Goal: Task Accomplishment & Management: Manage account settings

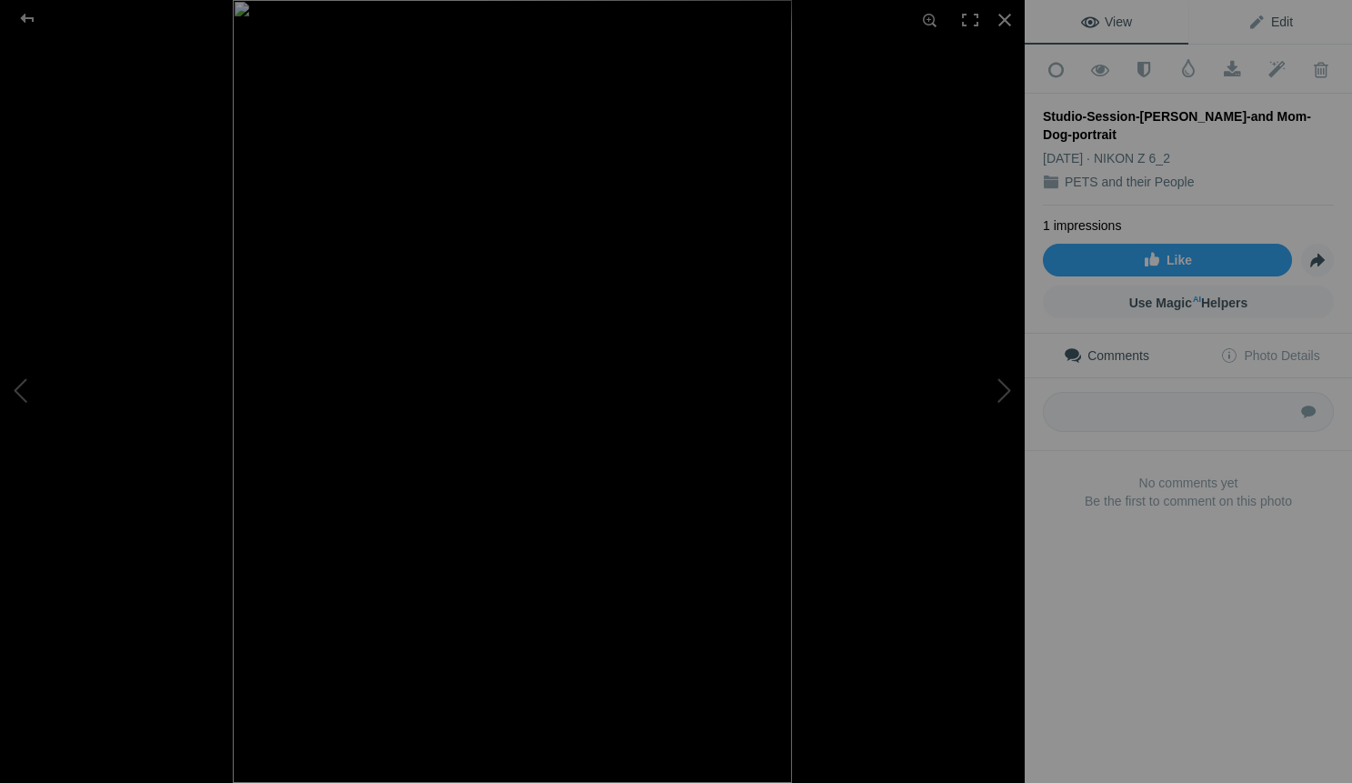
click at [1279, 23] on span "Edit" at bounding box center [1270, 22] width 45 height 15
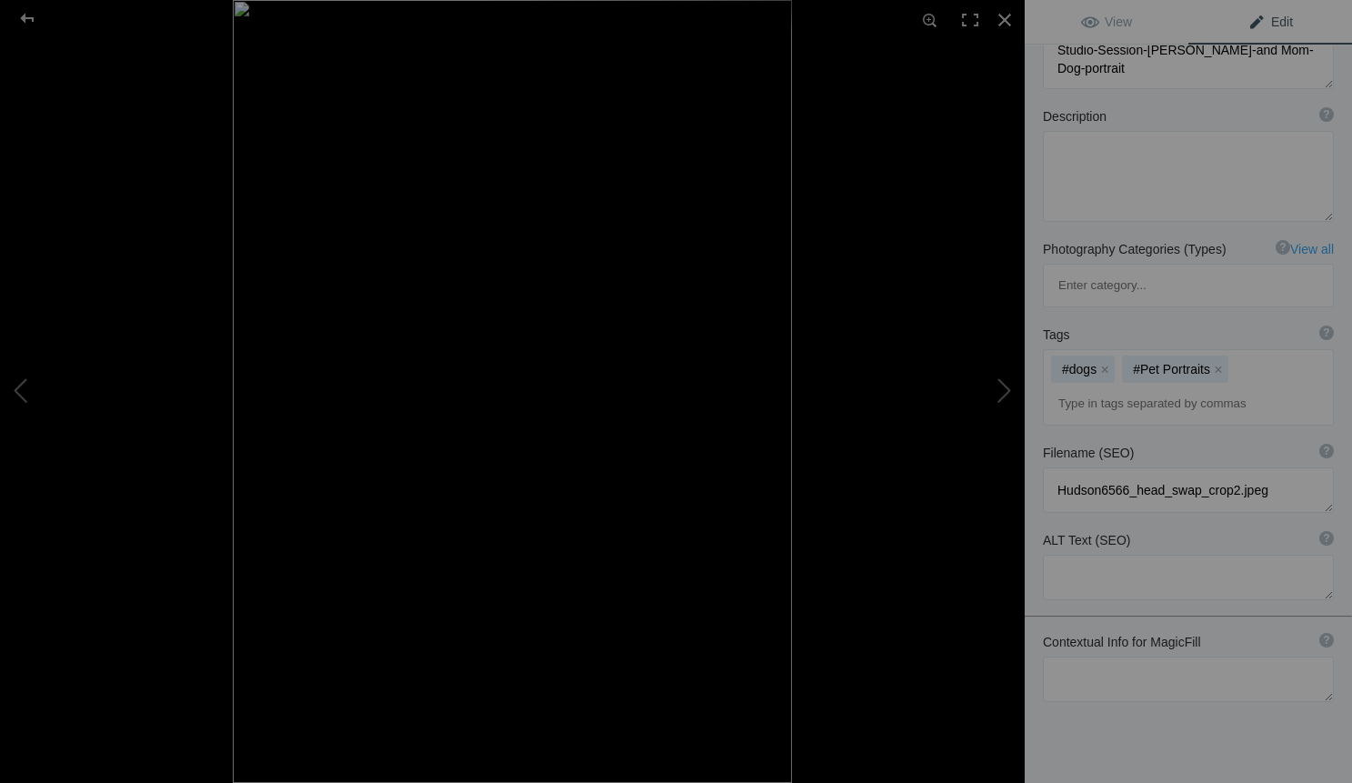
scroll to position [151, 0]
click at [1073, 657] on textarea at bounding box center [1188, 679] width 291 height 45
paste textarea "ecause the most powerful portraits don’t just show what your dog looks like. Th…"
drag, startPoint x: 1097, startPoint y: 604, endPoint x: 1048, endPoint y: 599, distance: 49.3
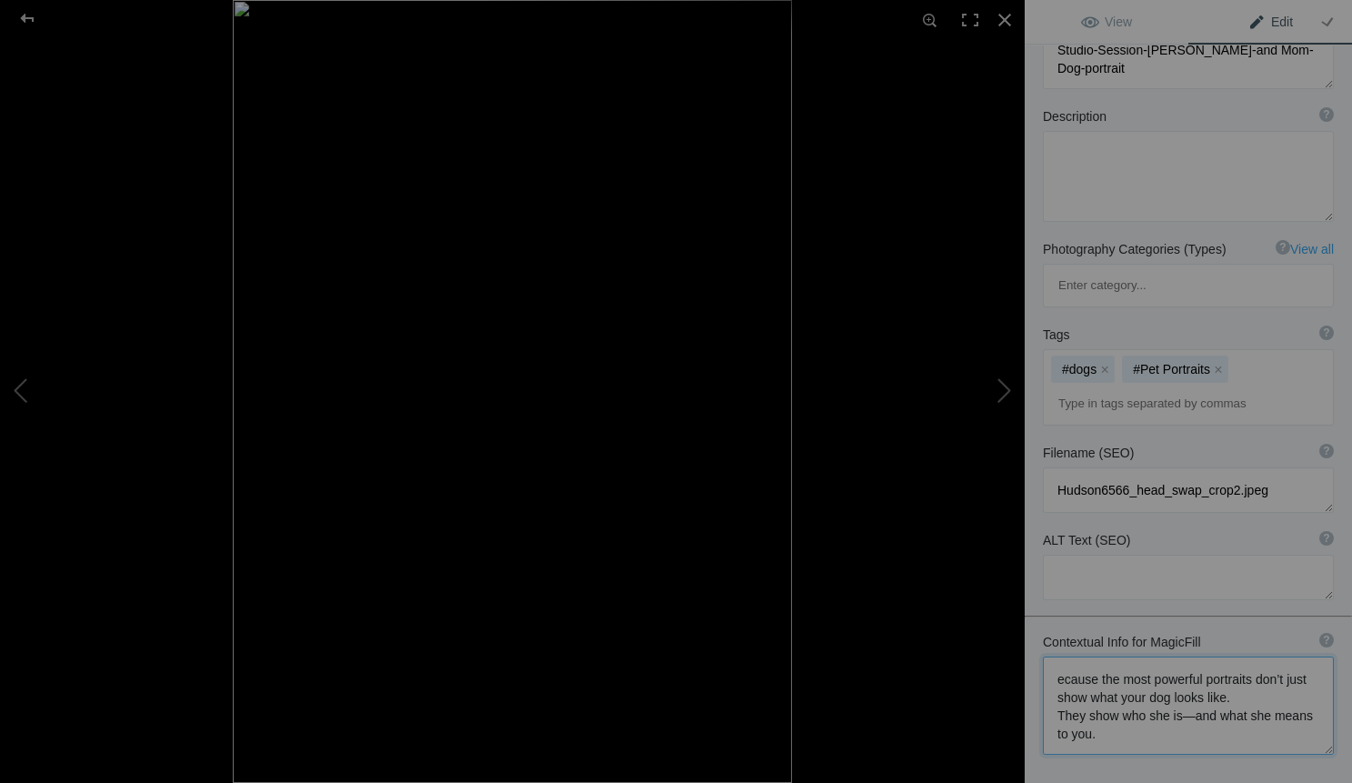
click at [1048, 657] on textarea at bounding box center [1188, 706] width 291 height 98
type textarea "the most powerful portraits don’t just show what your dog looks like. They show…"
drag, startPoint x: 1272, startPoint y: 21, endPoint x: 1263, endPoint y: 99, distance: 78.7
click at [1263, 99] on div "View Edit Run MagicFill AI Your AI credits: 459 of 500 You have used all your A…" at bounding box center [1188, 379] width 327 height 1060
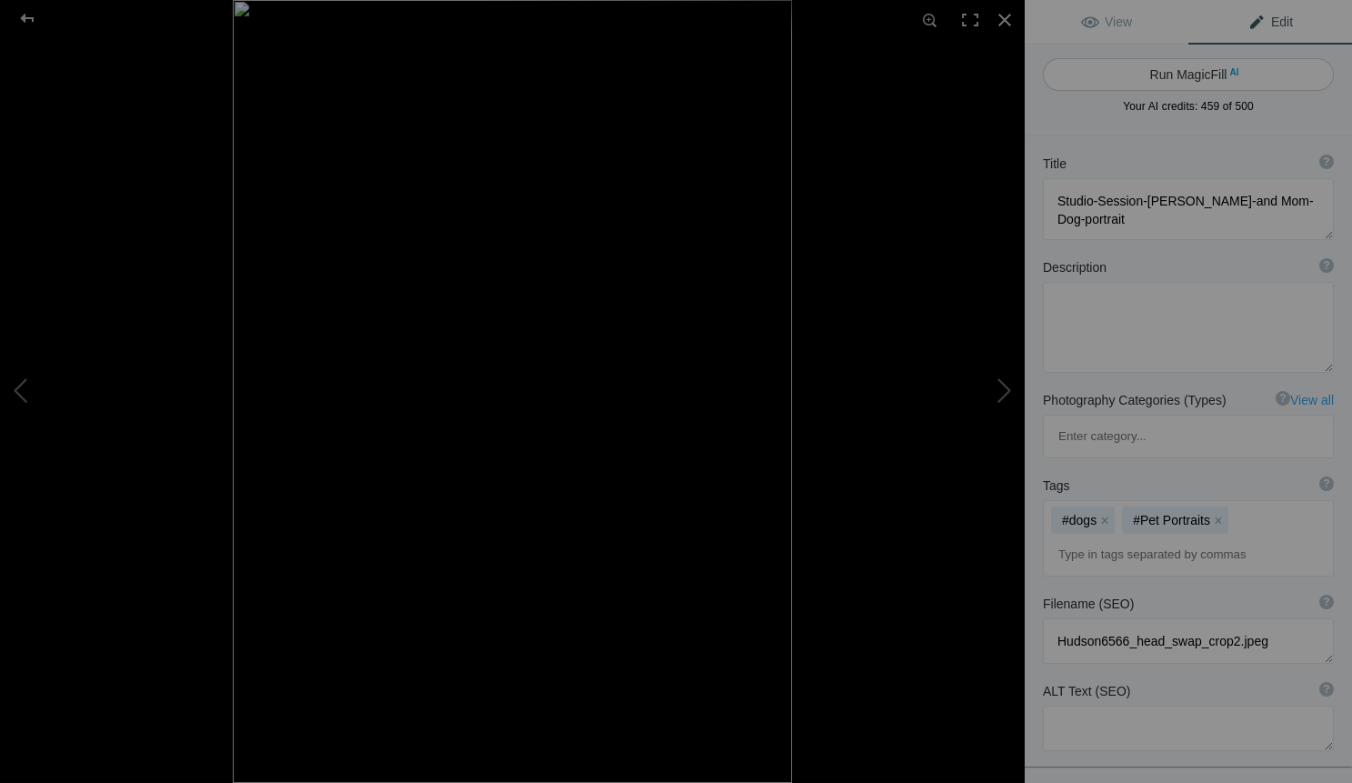
click at [1209, 76] on button "Run MagicFill AI" at bounding box center [1188, 74] width 291 height 33
type textarea "Heartfelt Portrait of Hudson and Mom: A Bond Beyond Words"
type textarea "This stunning portrait captures the deep connection between Hudson, a charming …"
type textarea "heartfelt-portrait-hudson-and-mom.jpg"
type textarea "A woman with short blonde hair smiles while holding her Shih Tzu, Hudson, in a …"
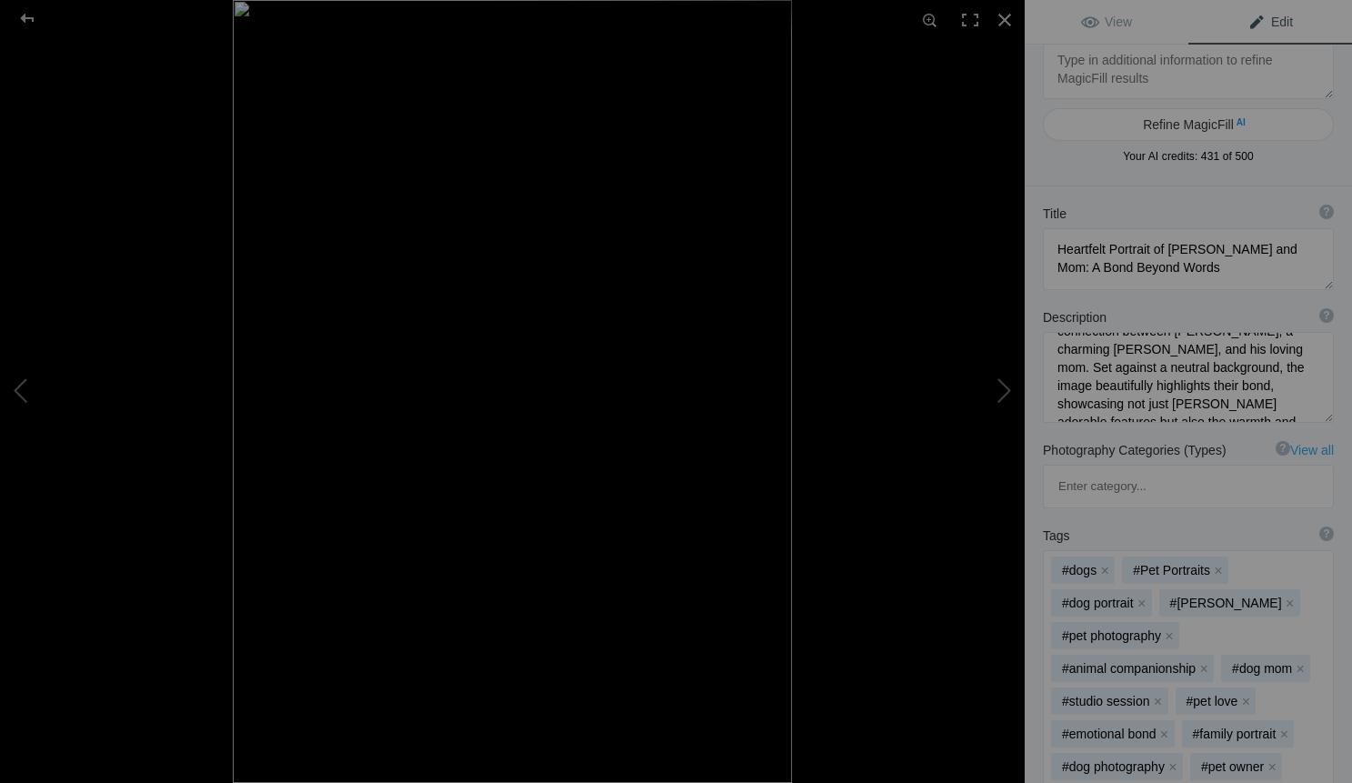
scroll to position [43, 0]
drag, startPoint x: 1060, startPoint y: 380, endPoint x: 1139, endPoint y: 394, distance: 80.3
click at [1139, 394] on textarea at bounding box center [1188, 377] width 291 height 91
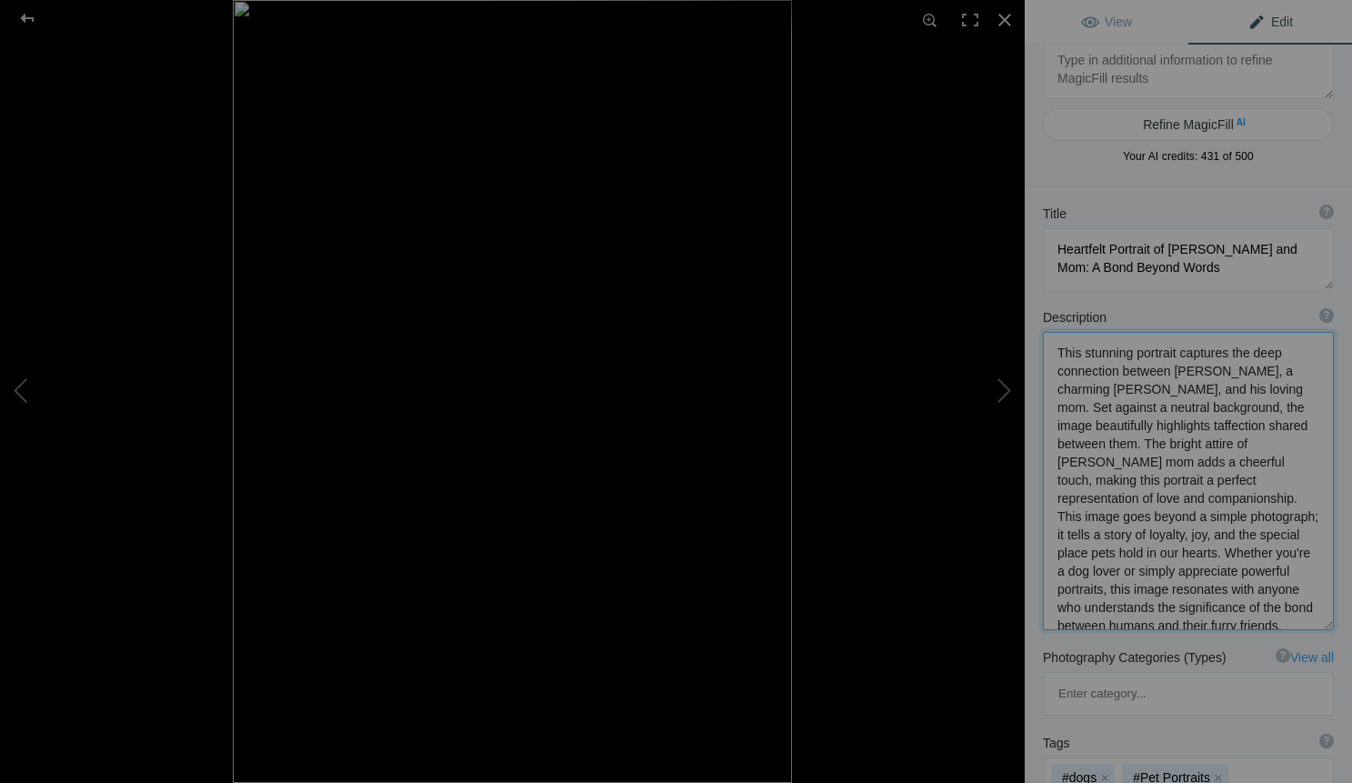
drag, startPoint x: 1242, startPoint y: 406, endPoint x: 1234, endPoint y: 416, distance: 13.6
click at [1234, 416] on textarea at bounding box center [1188, 481] width 291 height 298
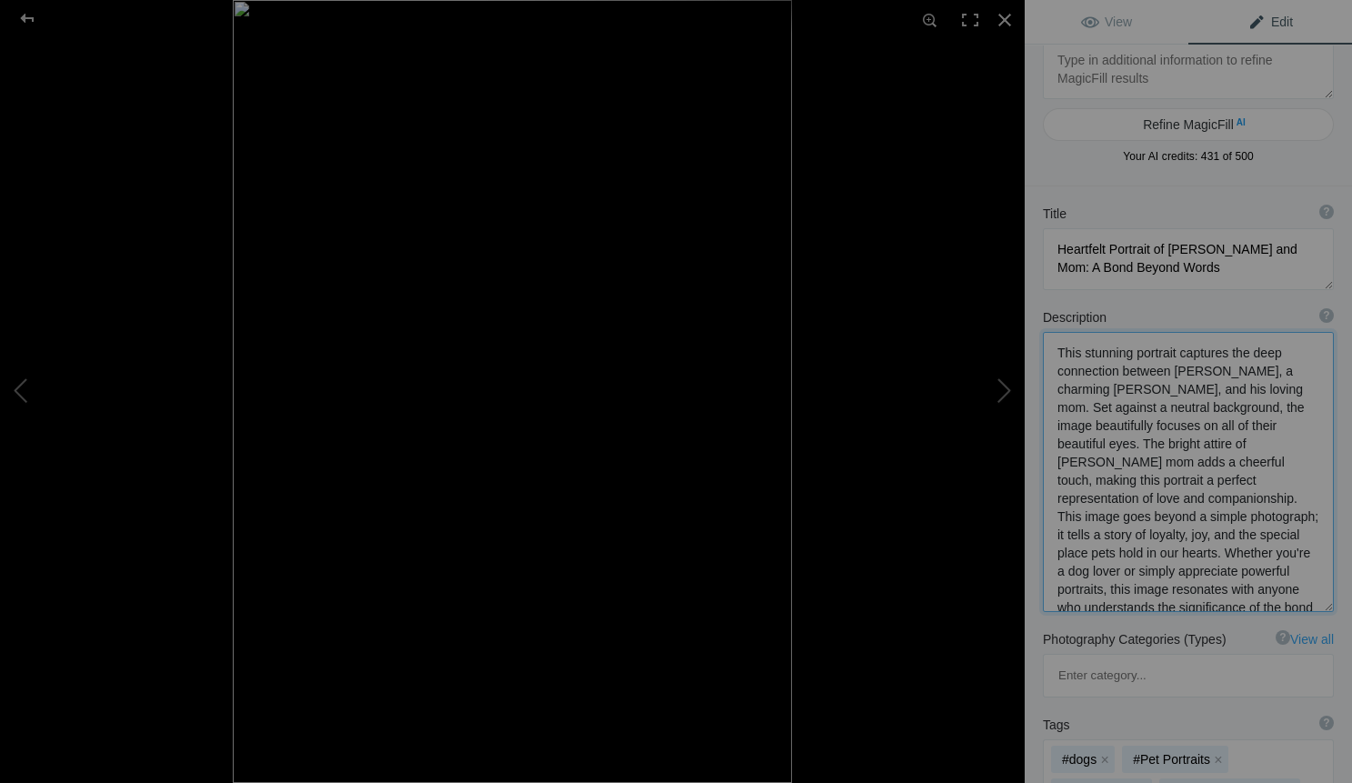
click at [1255, 499] on textarea at bounding box center [1188, 472] width 291 height 280
click at [1252, 499] on textarea at bounding box center [1188, 472] width 291 height 280
drag, startPoint x: 1255, startPoint y: 497, endPoint x: 1096, endPoint y: 509, distance: 159.6
click at [1096, 509] on textarea at bounding box center [1188, 472] width 291 height 280
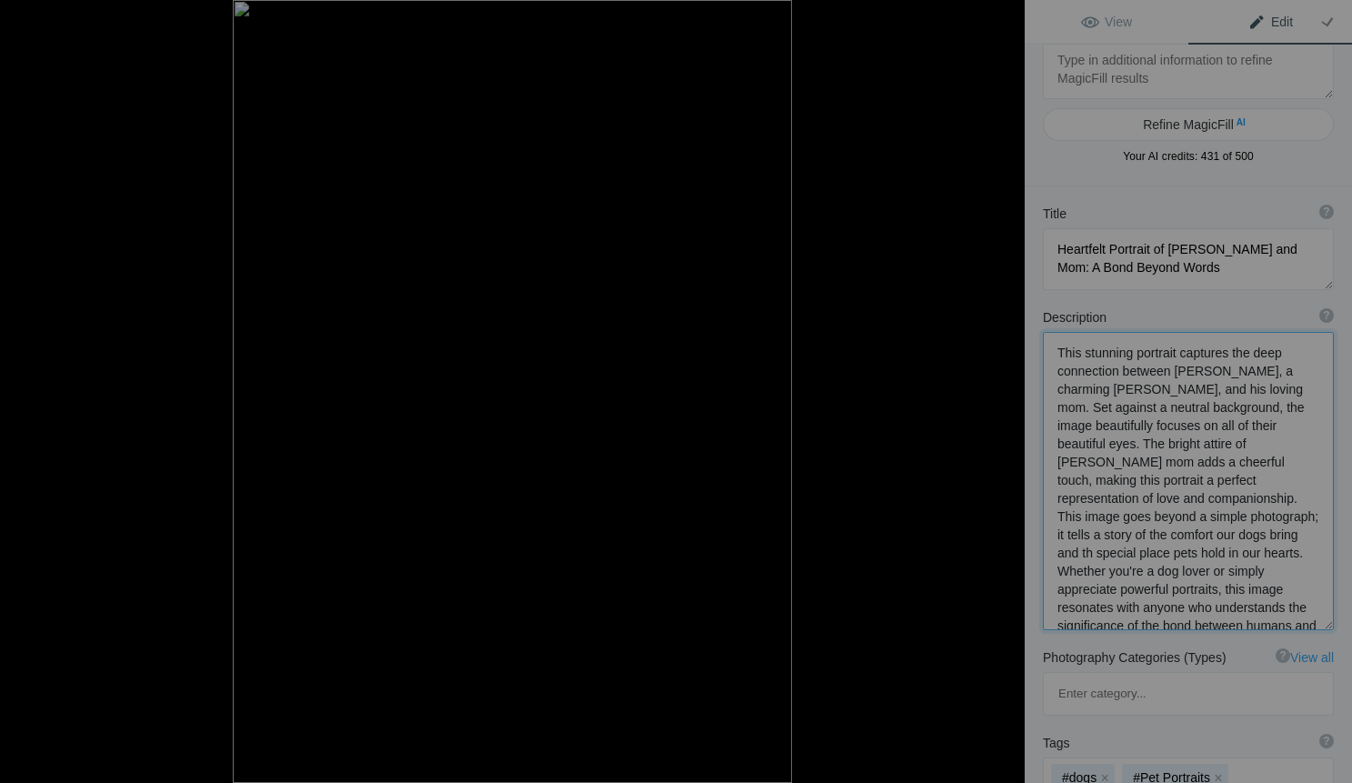
type textarea "This stunning portrait captures the deep connection between Hudson, a charming …"
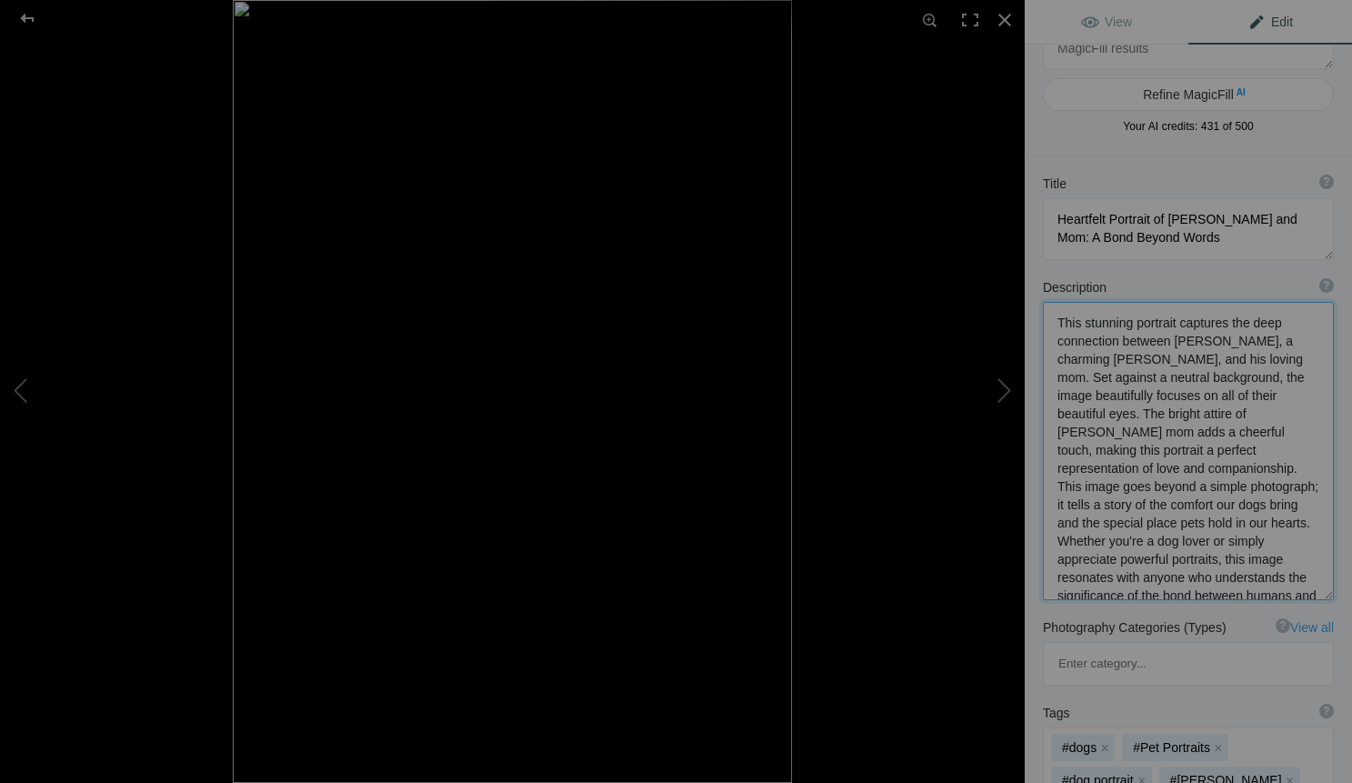
scroll to position [59, 0]
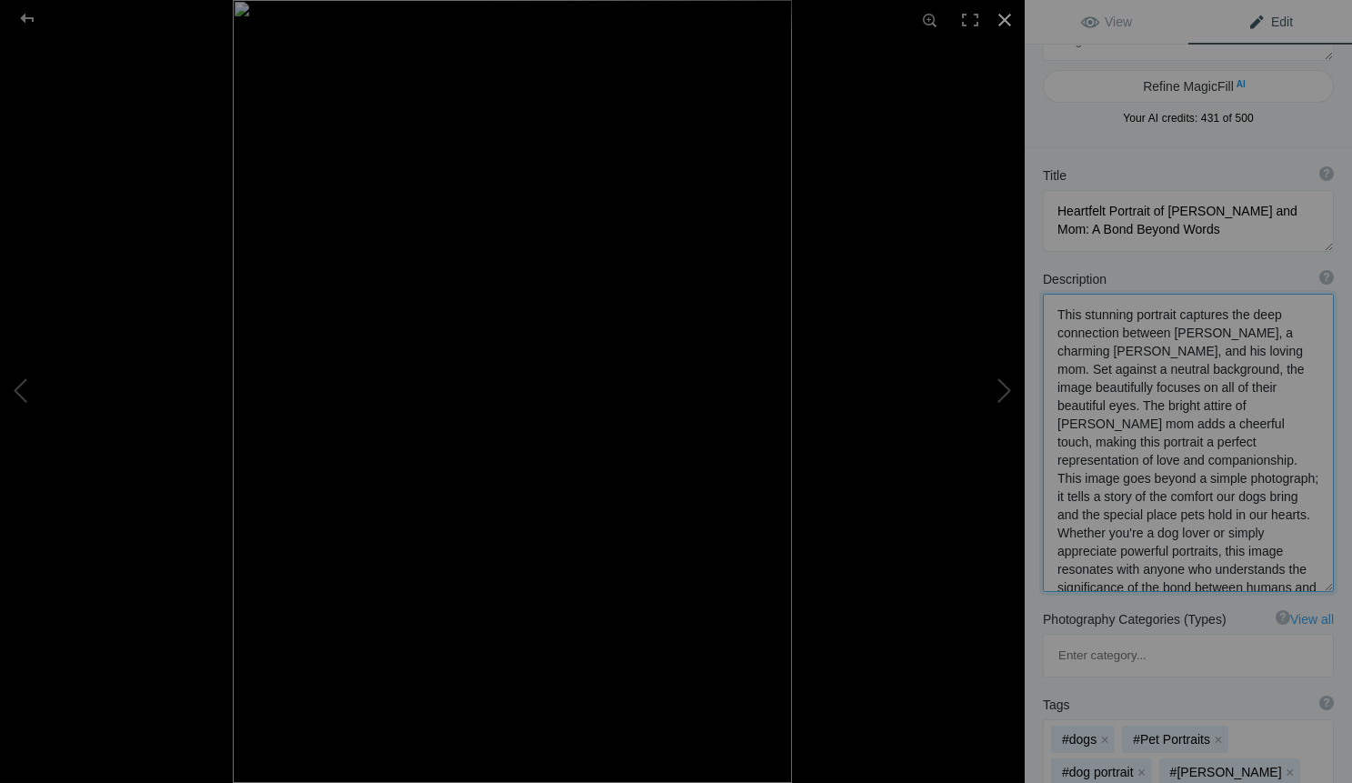
click at [1006, 18] on div at bounding box center [1005, 20] width 40 height 40
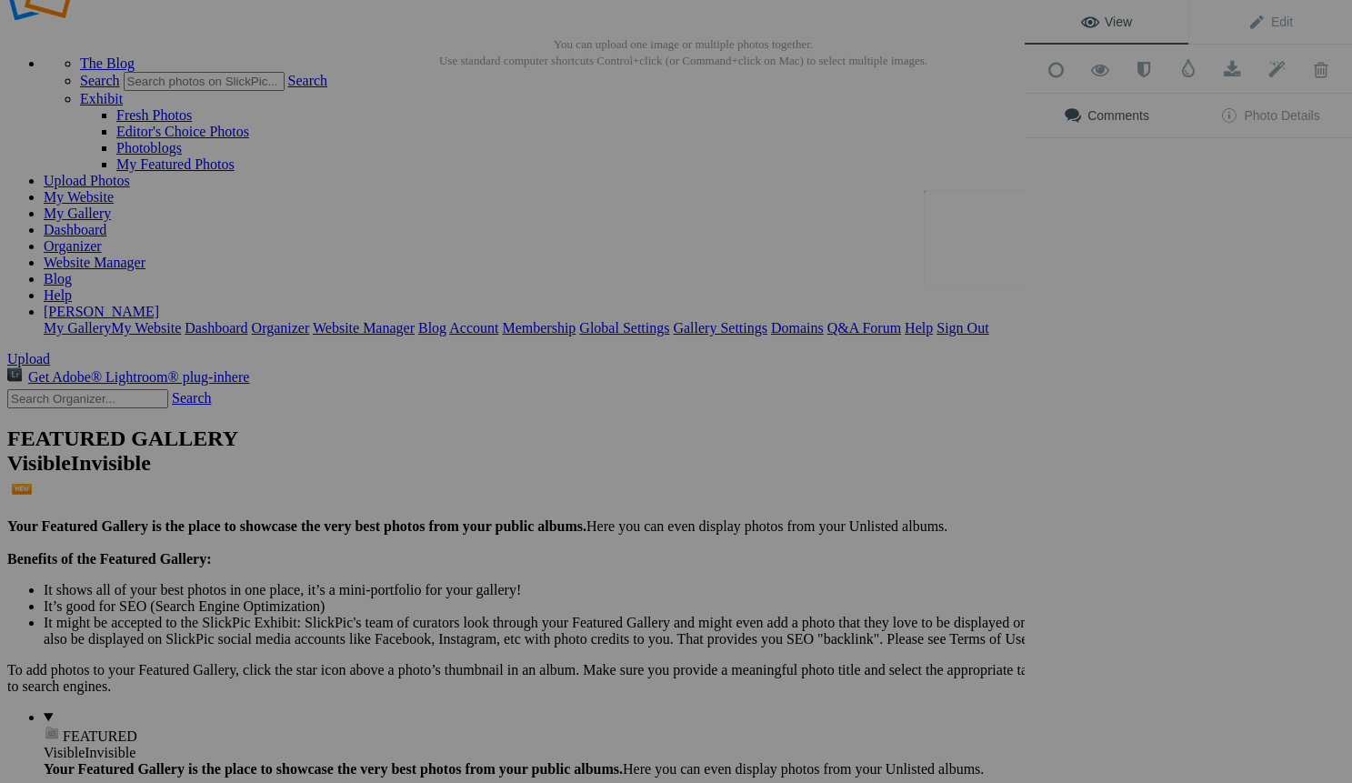
scroll to position [0, 0]
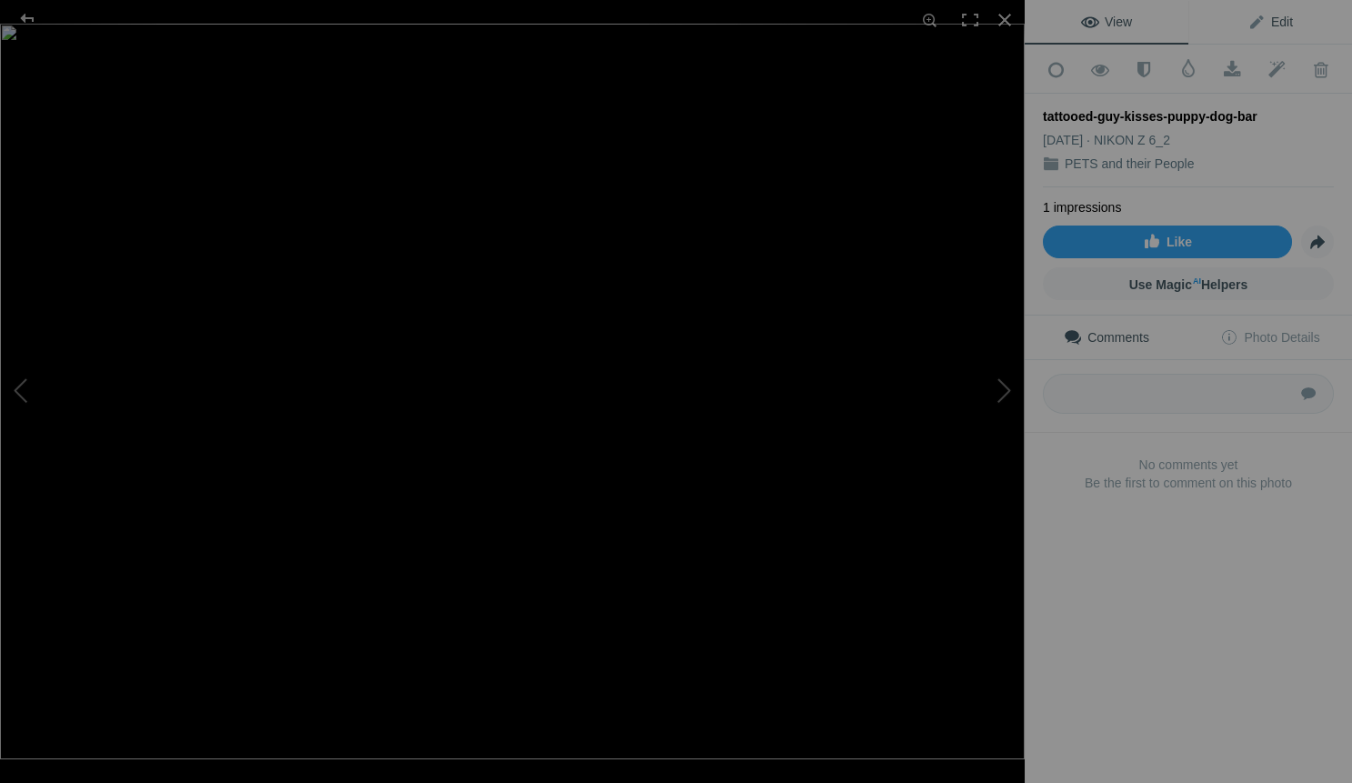
click at [1276, 21] on span "Edit" at bounding box center [1270, 22] width 45 height 15
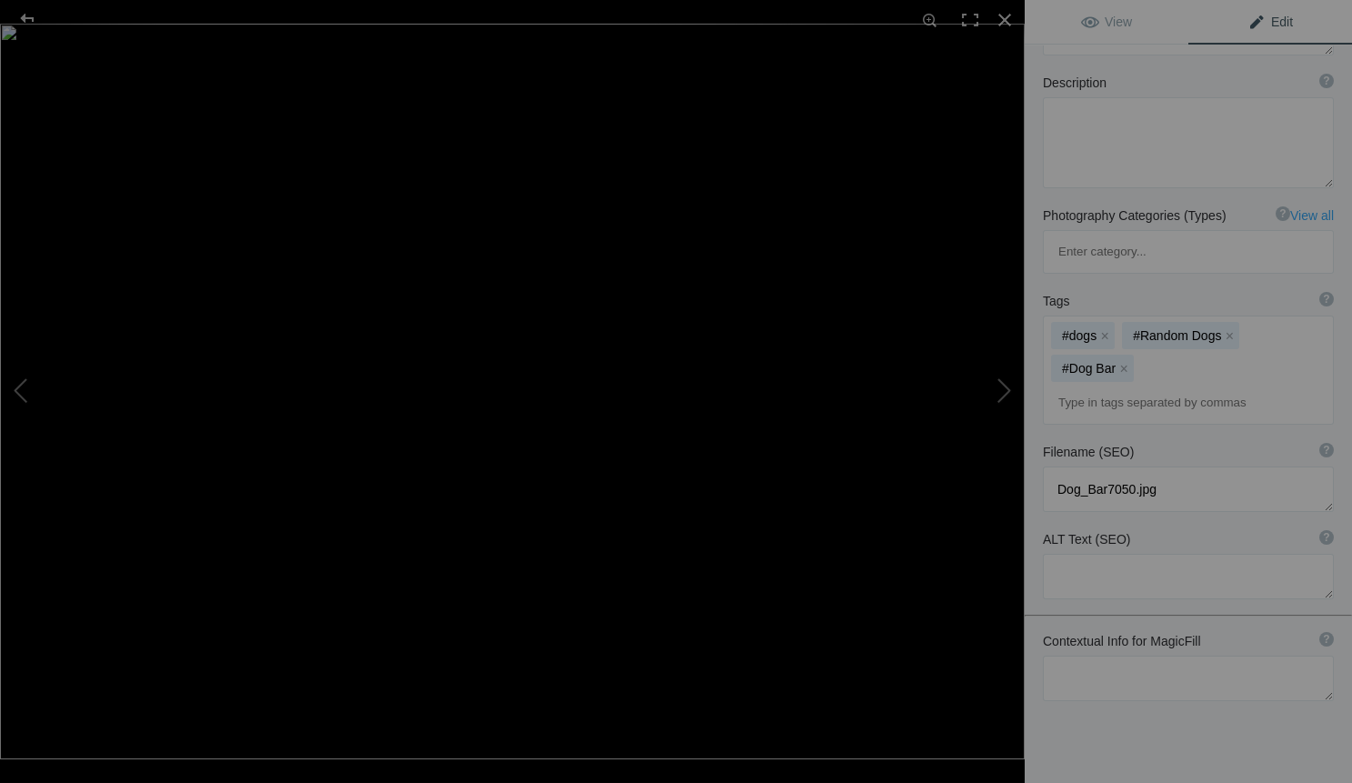
scroll to position [166, 0]
click at [1070, 657] on textarea at bounding box center [1188, 679] width 291 height 45
paste textarea "ecause the most powerful portraits don’t just show what your dog looks like. Th…"
click at [1057, 657] on textarea at bounding box center [1188, 706] width 291 height 98
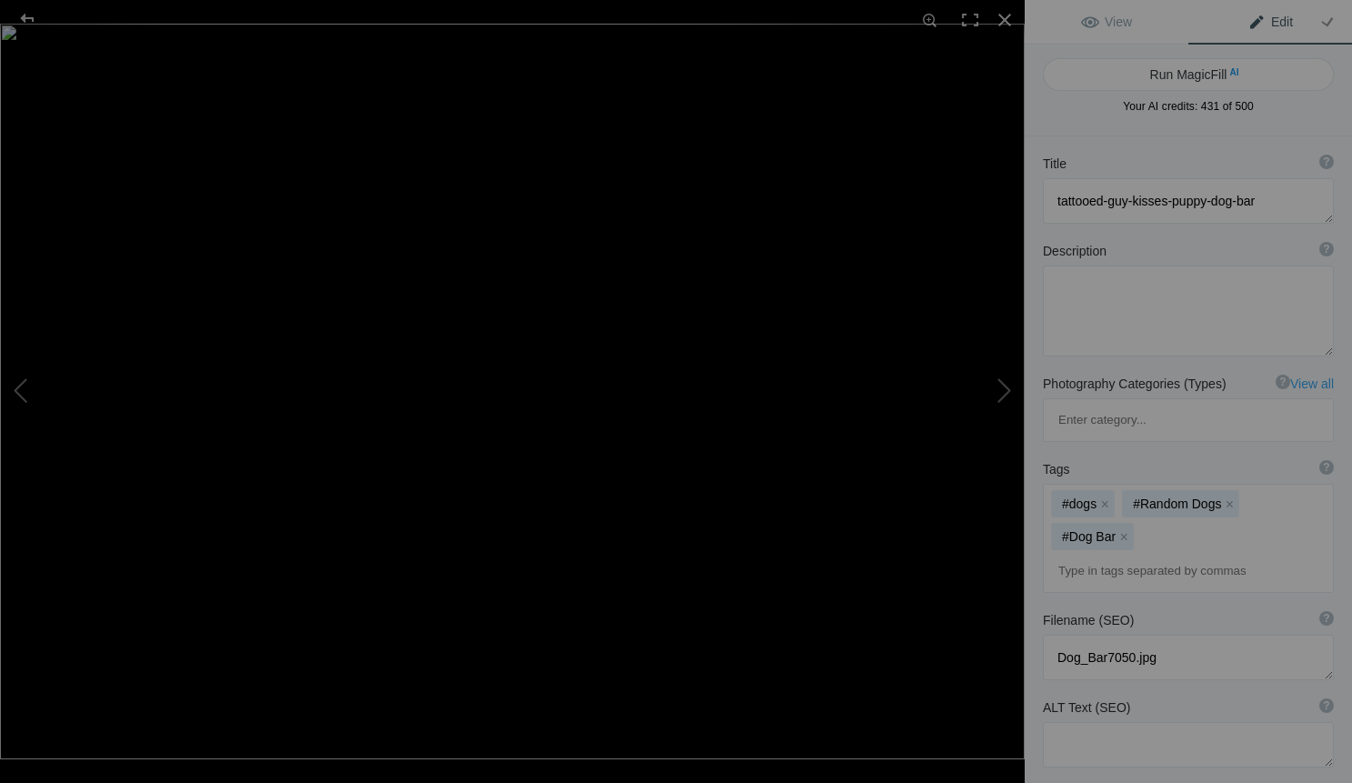
scroll to position [0, 0]
type textarea "because the most powerful portraits don’t just show what your dog looks like. T…"
click at [1275, 202] on textarea at bounding box center [1188, 200] width 291 height 45
click at [1199, 76] on button "Run MagicFill AI" at bounding box center [1188, 74] width 291 height 33
type textarea "Heartfelt Moment: Tattooed Guy Shares a Kiss with His Beloved Puppy"
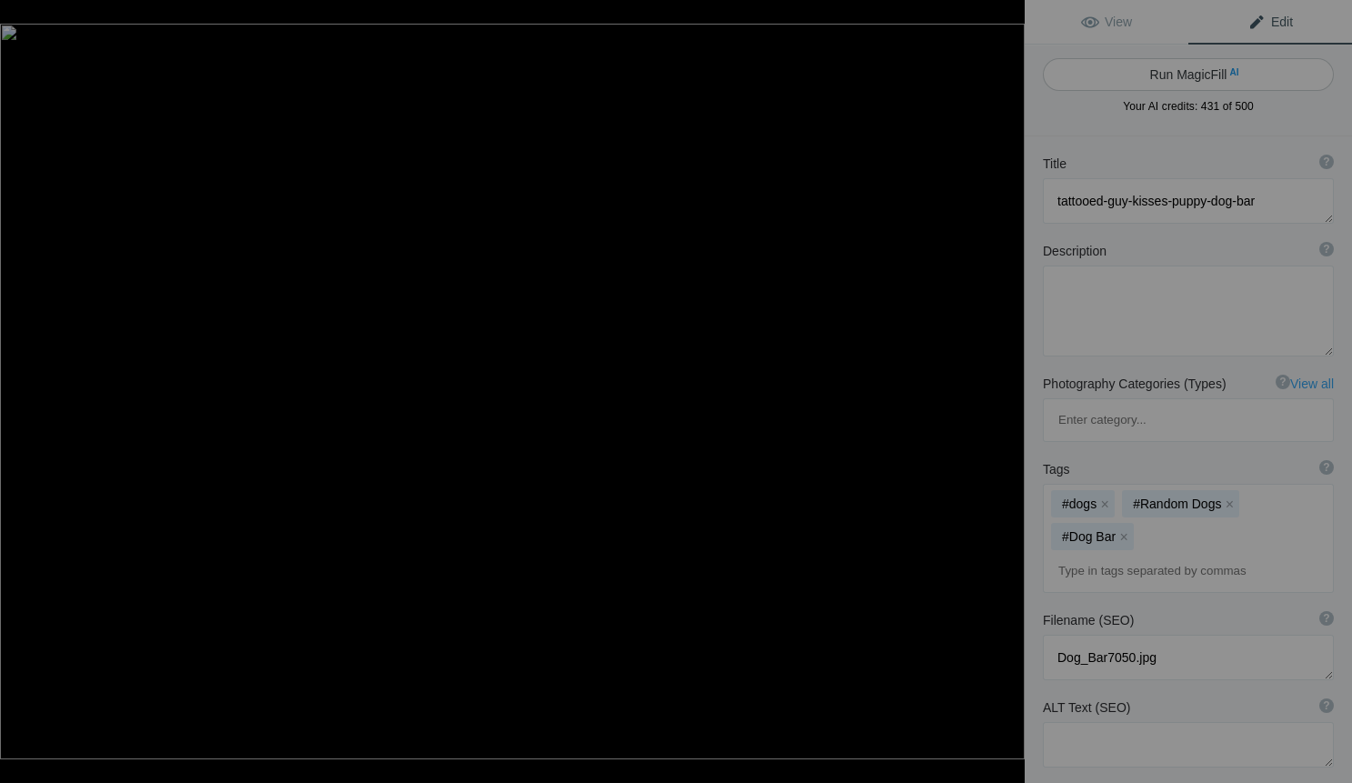
type textarea "This touching portrait captures a tender moment between a tattooed man and his …"
type textarea "tattooed-guy-kisses-puppy-bar.jpg"
type textarea "A tattooed man shares a loving kiss with his puppy in a bar, highlighting their…"
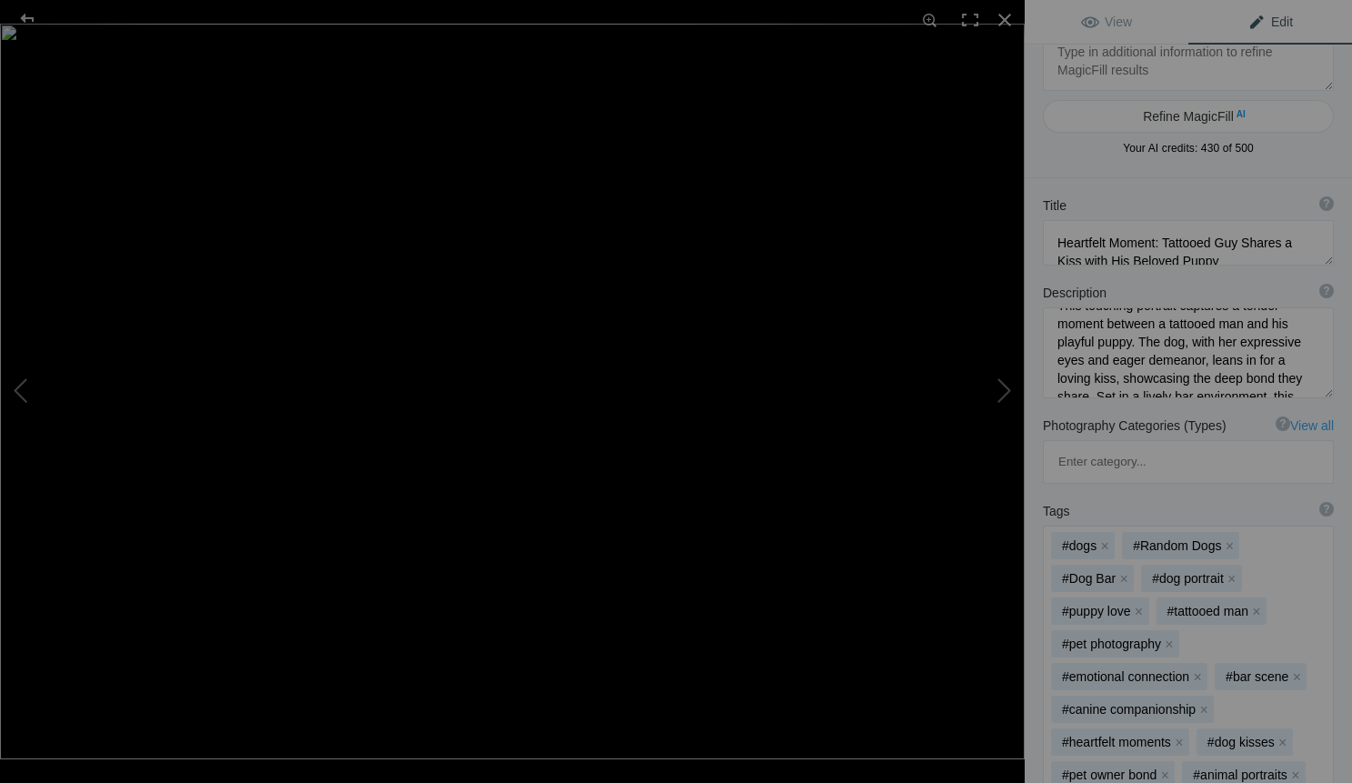
scroll to position [25, 0]
click at [1211, 245] on textarea at bounding box center [1188, 247] width 291 height 45
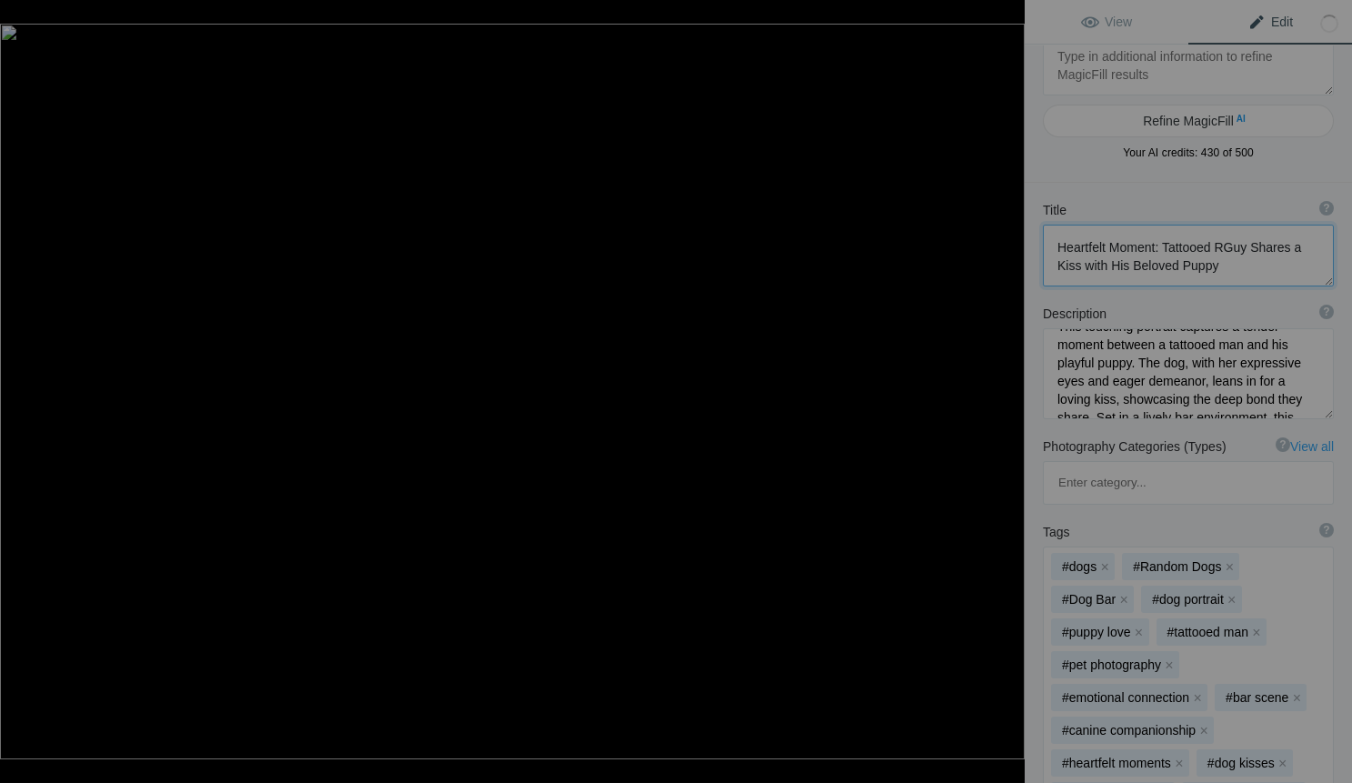
type textarea "Heartfelt Moment: Tattooed Guy Shares a Kiss with His Beloved Puppy"
click at [1165, 364] on textarea at bounding box center [1188, 373] width 291 height 91
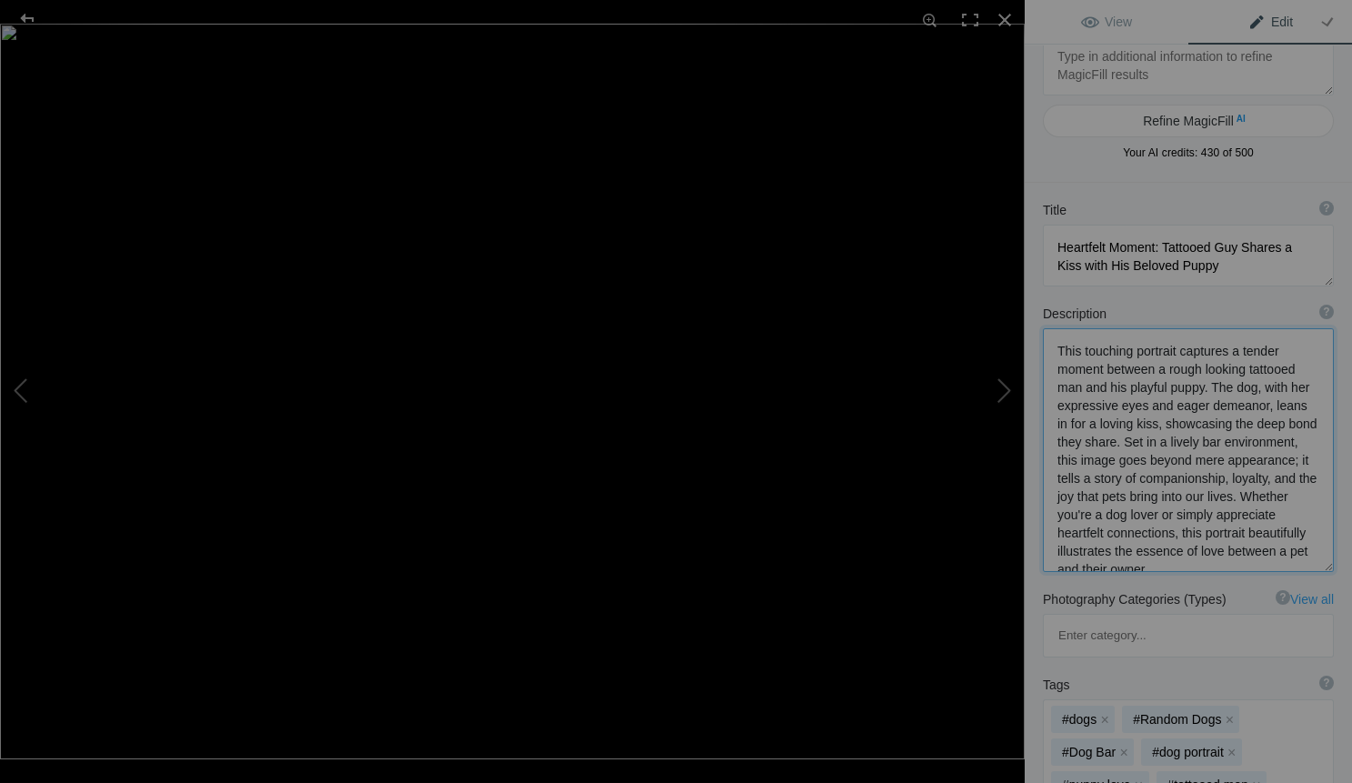
click at [1138, 383] on textarea at bounding box center [1188, 450] width 291 height 244
type textarea "This touching portrait captures a tender moment between a rough looking tattooe…"
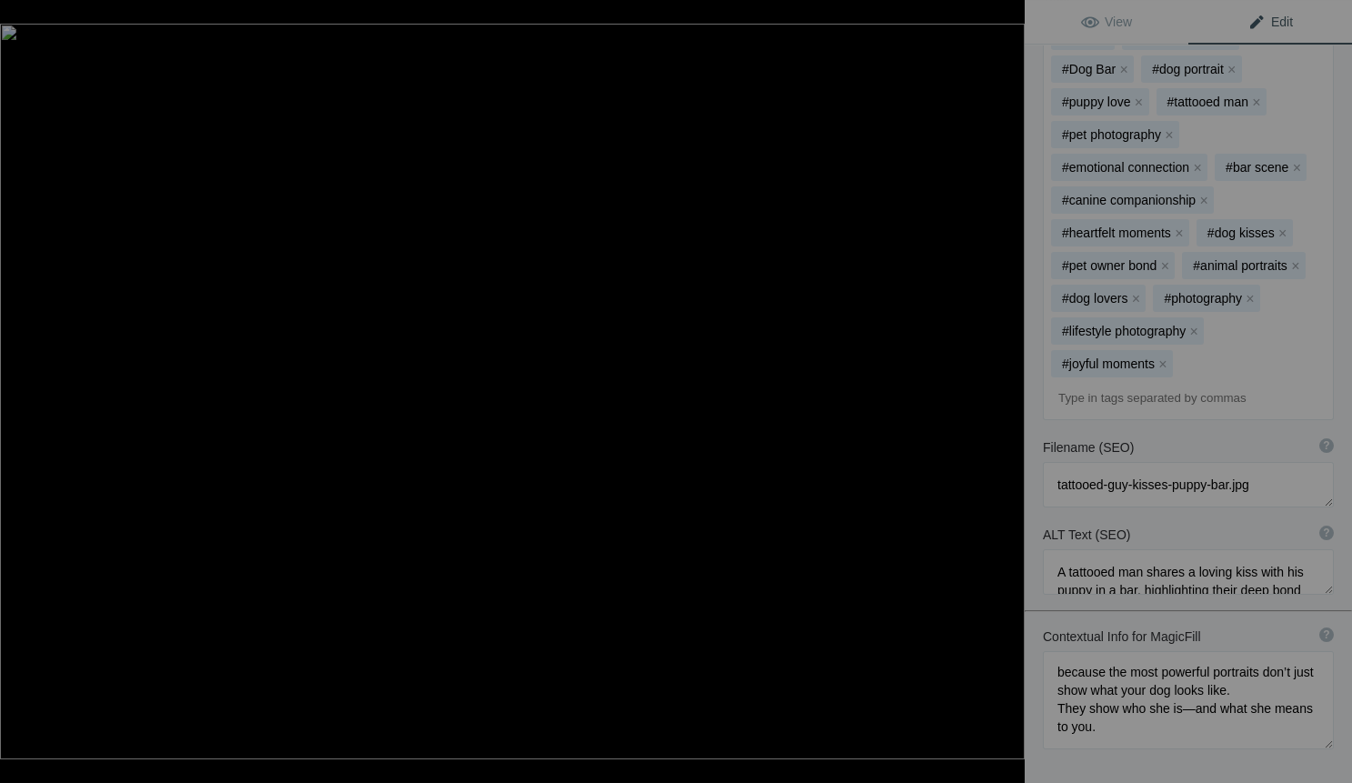
scroll to position [714, 0]
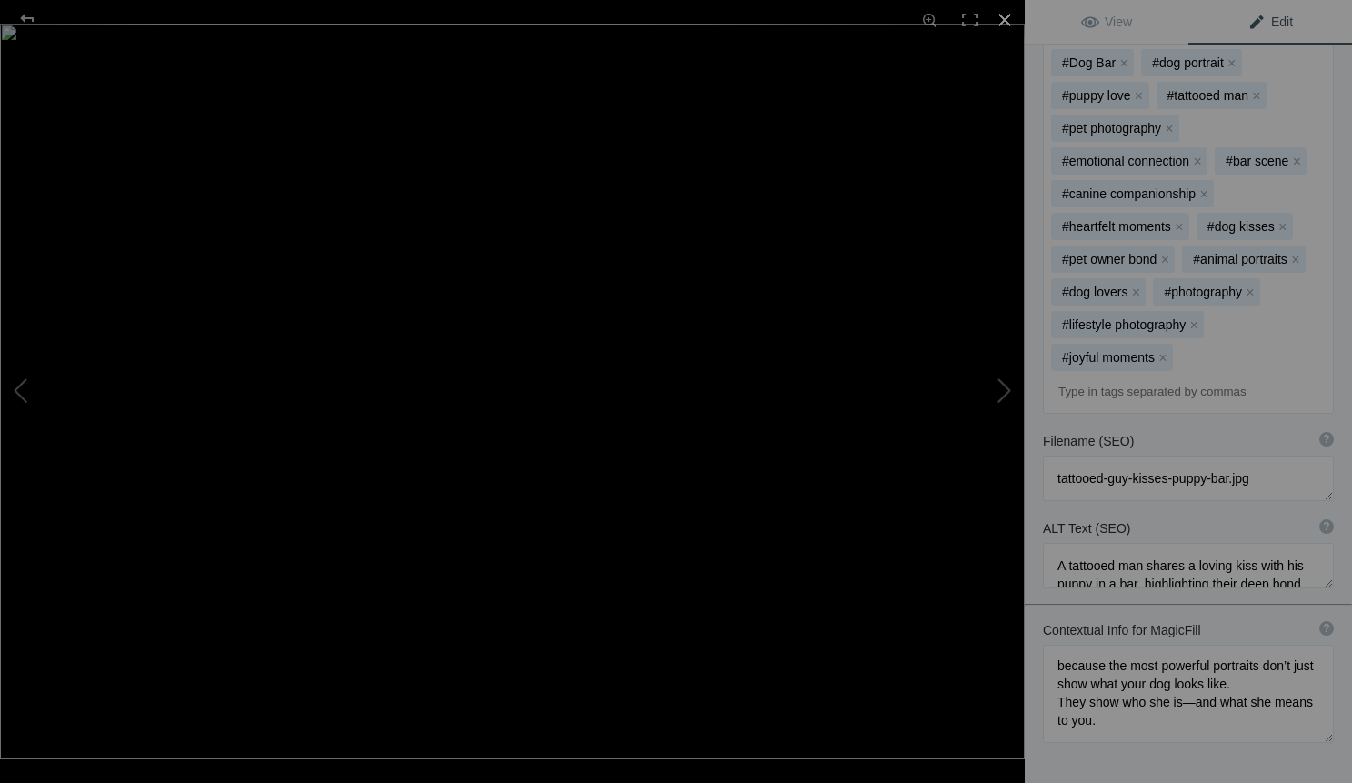
click at [998, 17] on div at bounding box center [1005, 20] width 40 height 40
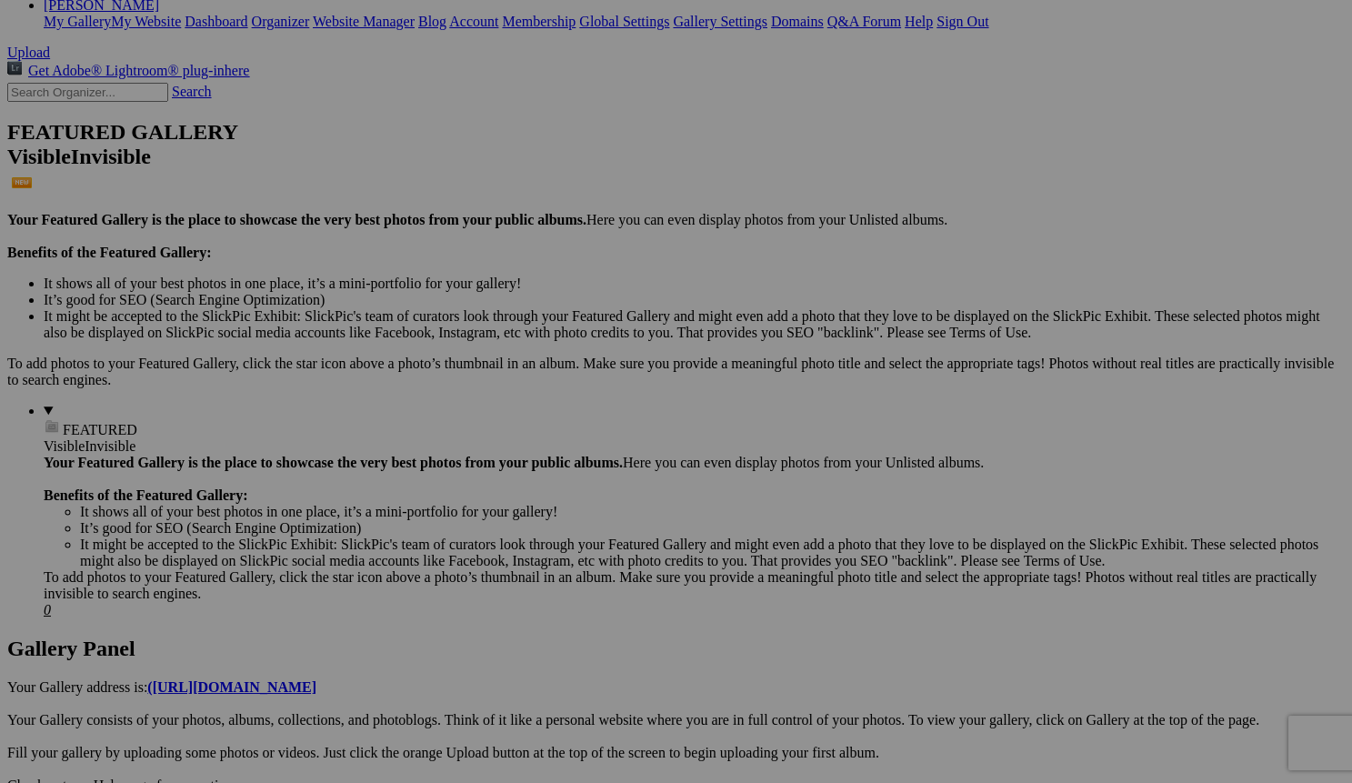
scroll to position [366, 0]
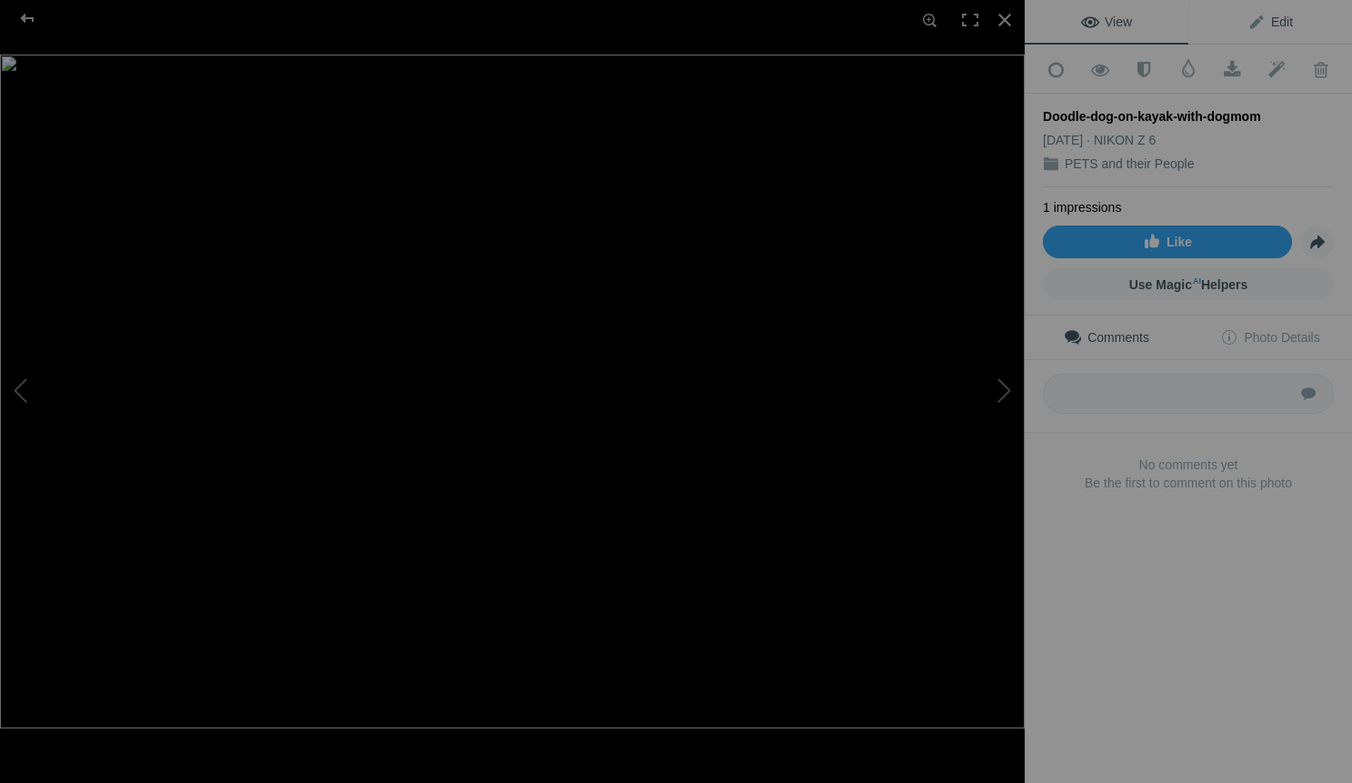
click at [1279, 22] on span "Edit" at bounding box center [1270, 22] width 45 height 15
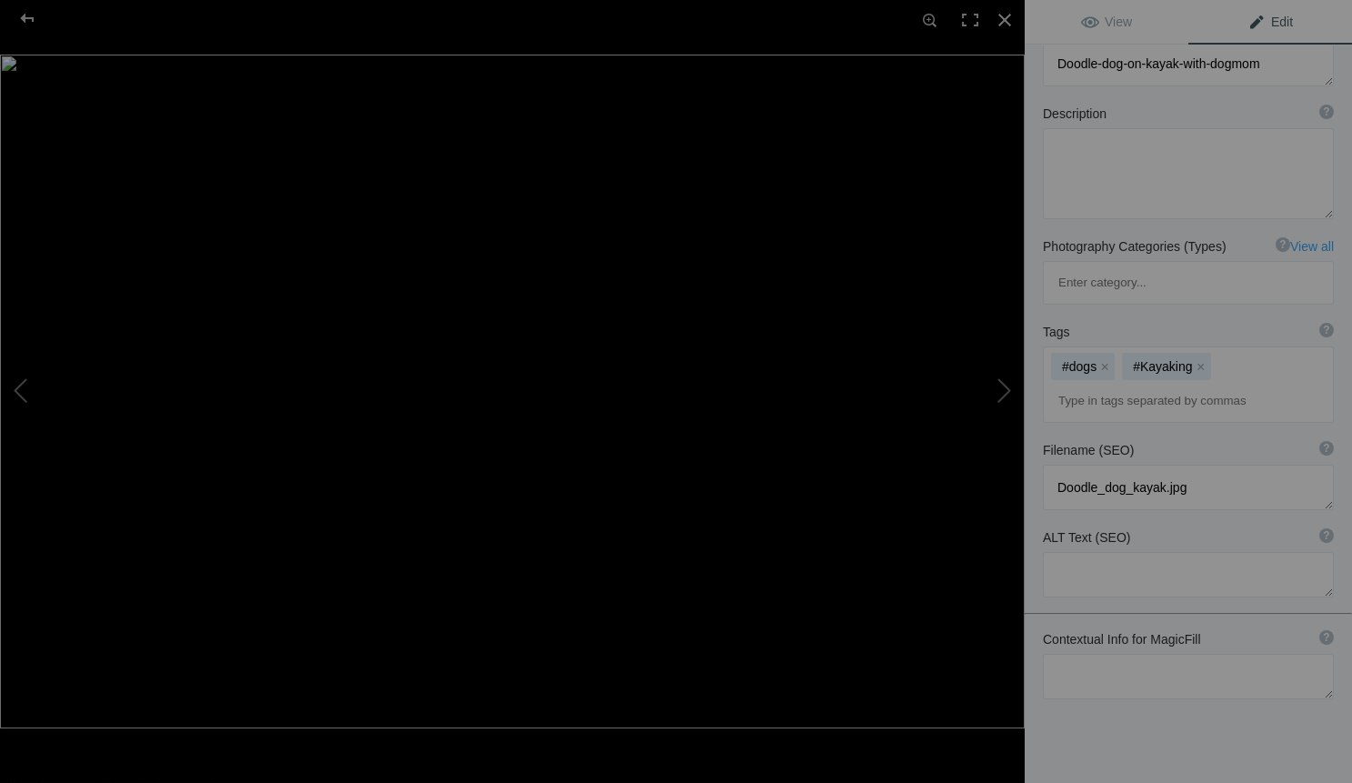
scroll to position [135, 0]
click at [1078, 656] on textarea at bounding box center [1188, 678] width 291 height 45
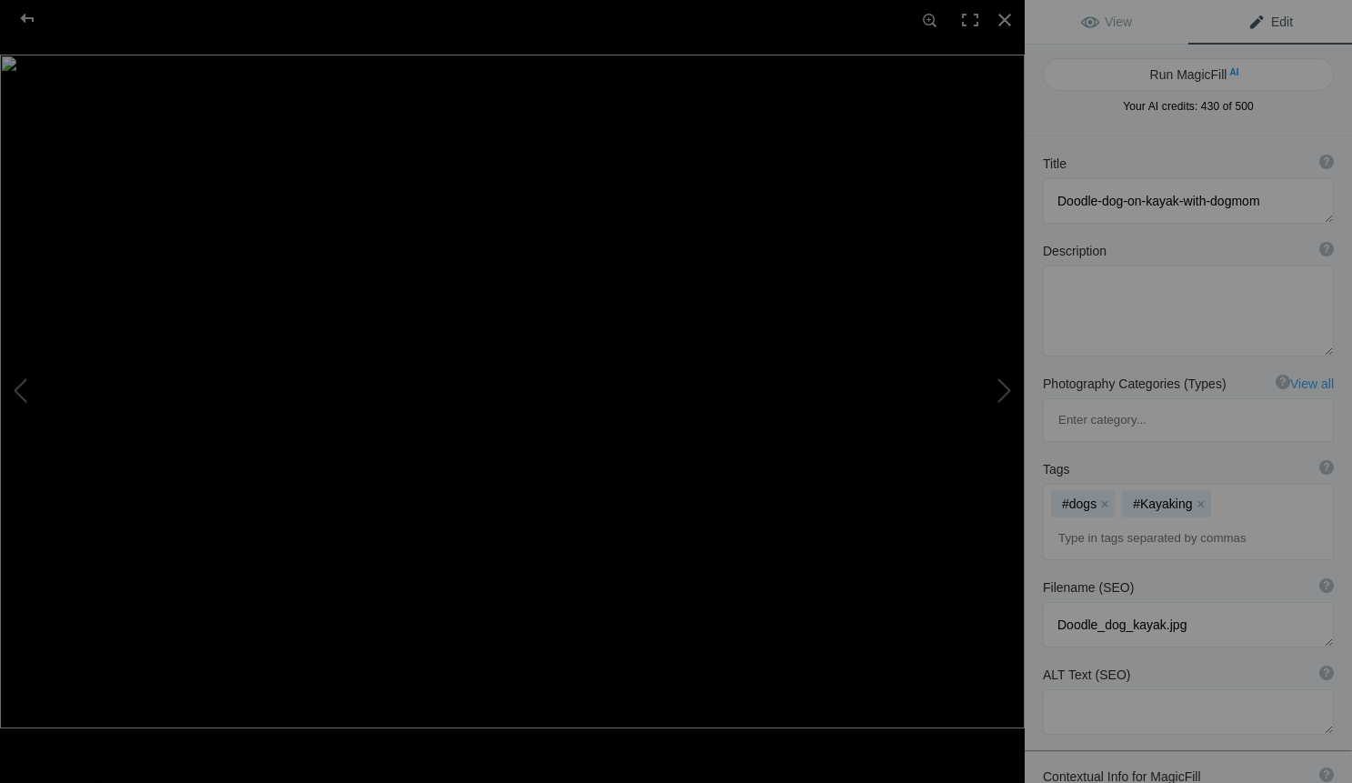
scroll to position [0, 0]
type textarea "from one of my special Paddles and Paws session where I sit on my peddle kayak …"
click at [1238, 199] on textarea at bounding box center [1188, 200] width 291 height 45
click at [1294, 206] on textarea at bounding box center [1188, 200] width 291 height 45
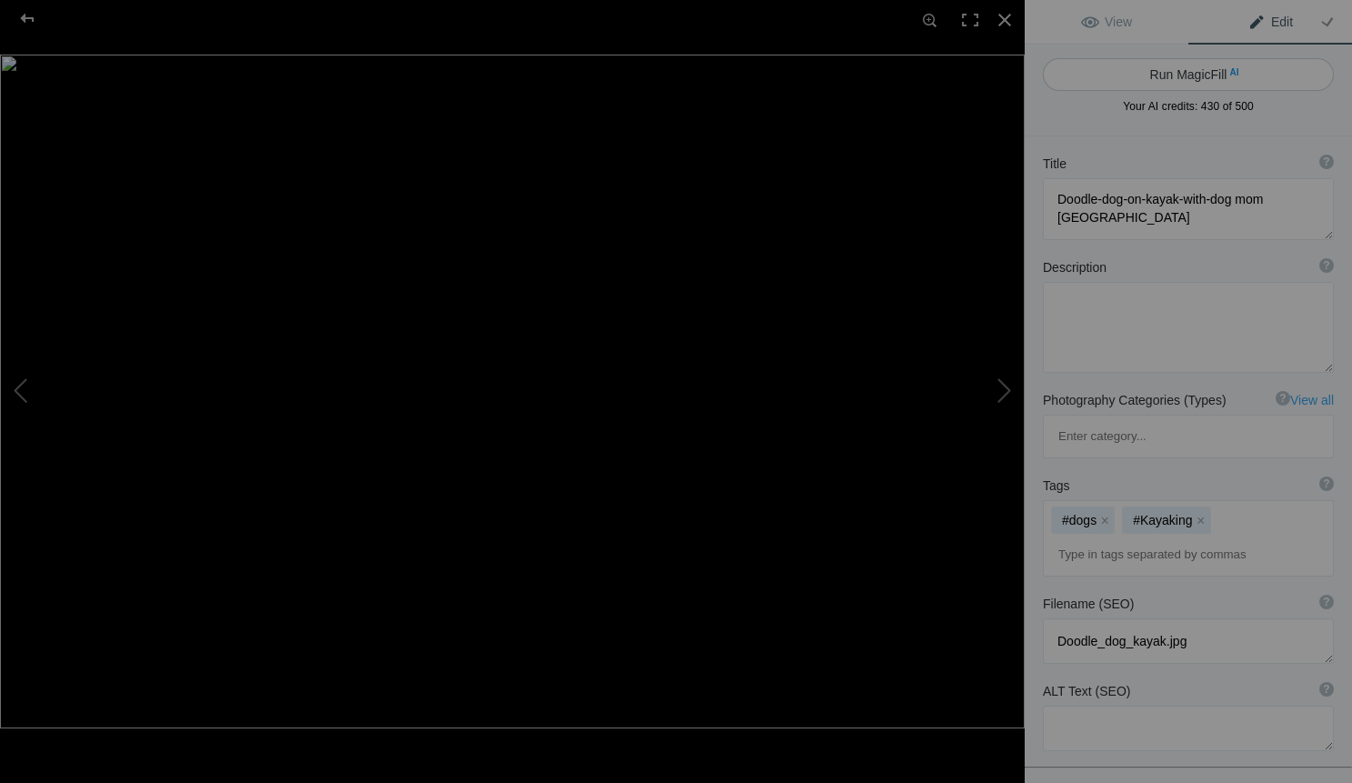
click at [1191, 73] on button "Run MagicFill AI" at bounding box center [1188, 74] width 291 height 33
type textarea "Paddle Session with Doodle Dog and Owner on Sarasota Bay"
type textarea "Experience the joy of a special Paddles and Paws session where water-loving dog…"
type textarea "paddle-session-doodle-dog-owner-sarasota-bay.jpg"
type textarea "A woman paddling a kayak on Sarasota Bay with her doodle dog resting beside her…"
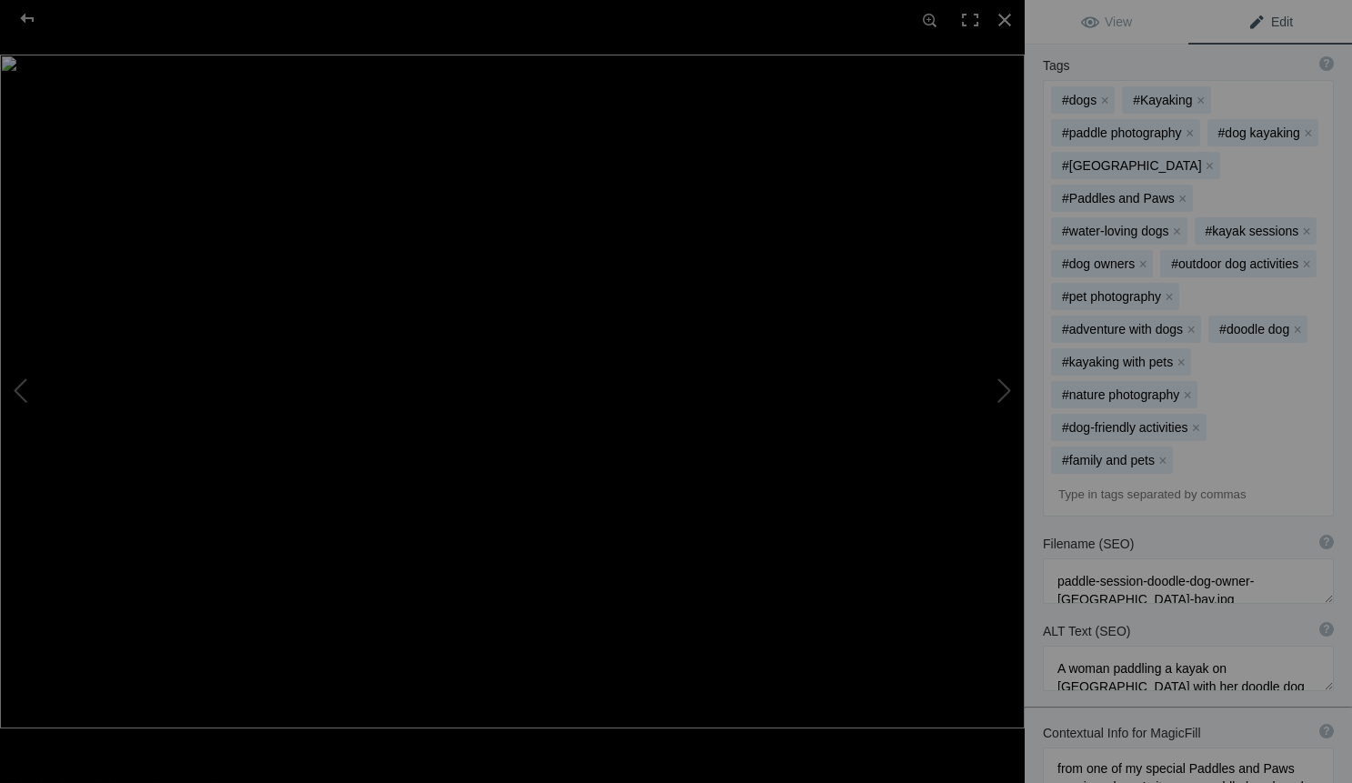
scroll to position [493, 0]
drag, startPoint x: 1056, startPoint y: 656, endPoint x: 1259, endPoint y: 758, distance: 227.7
click at [1259, 758] on div "Contextual Info for MagicFill ? Use this section to add details that aren’t vis…" at bounding box center [1188, 792] width 327 height 158
click at [1008, 9] on div at bounding box center [1005, 20] width 40 height 40
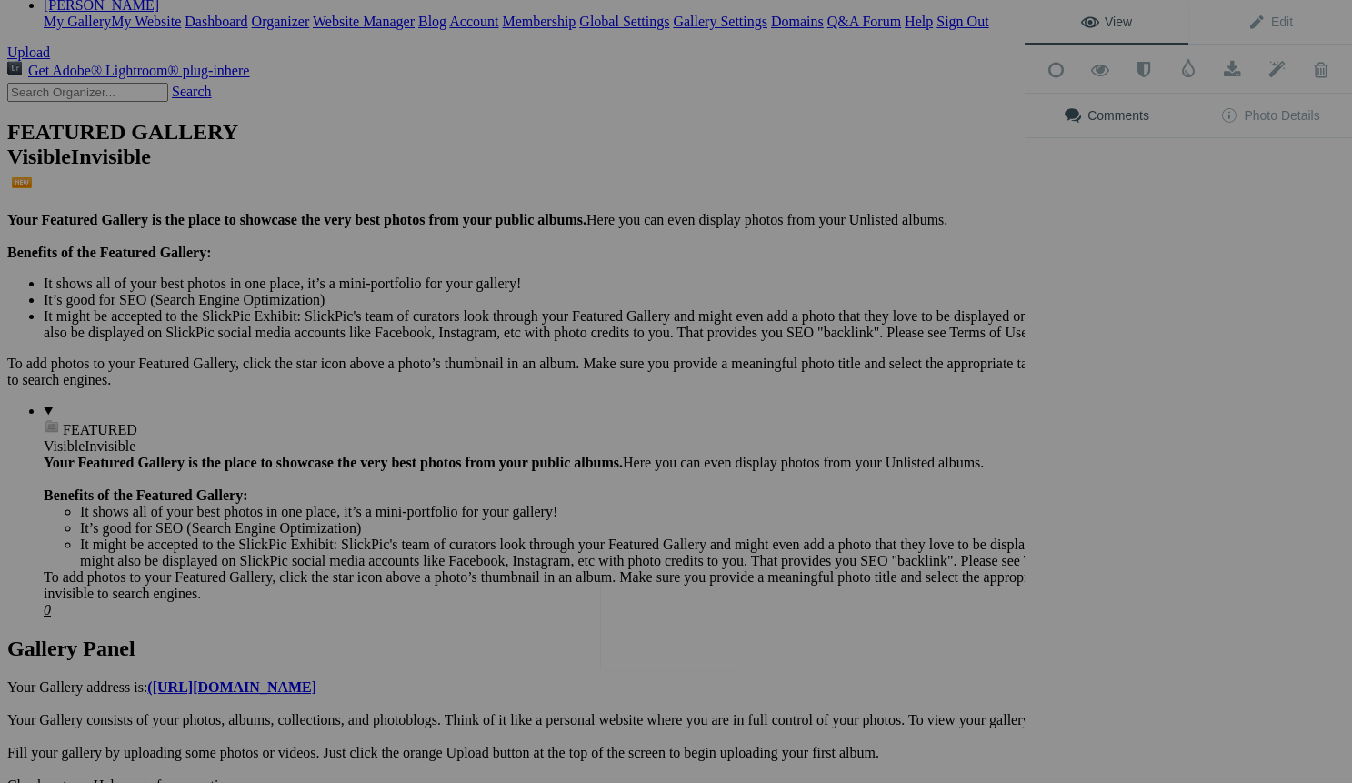
scroll to position [0, 0]
click at [661, 617] on img at bounding box center [668, 625] width 136 height 91
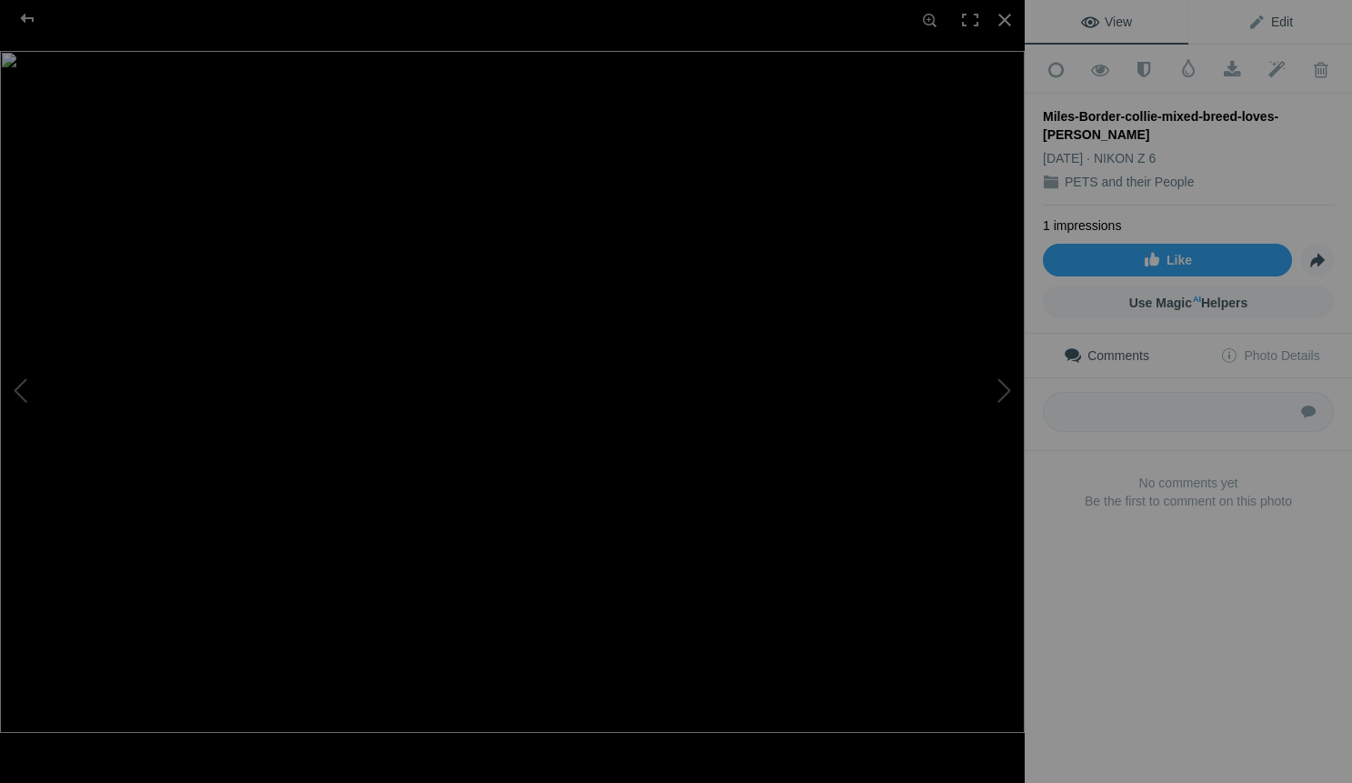
click at [1272, 23] on span "Edit" at bounding box center [1270, 22] width 45 height 15
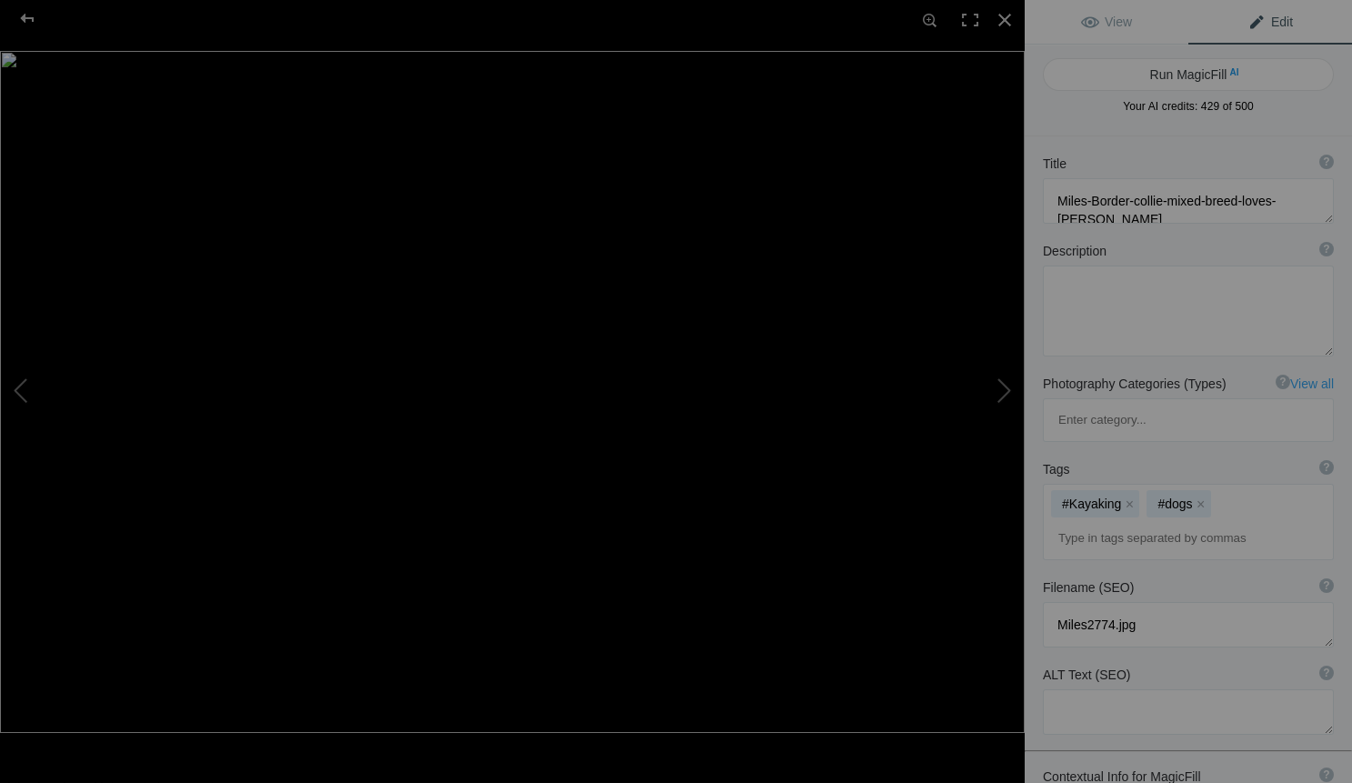
paste textarea "from one of my special Paddles and Paws session where I sit on my peddle kayak …"
type textarea "from one of my special Paddles and Paws session where I sit on my peddle kayak …"
click at [1183, 72] on button "Run MagicFill AI" at bounding box center [1188, 74] width 291 height 33
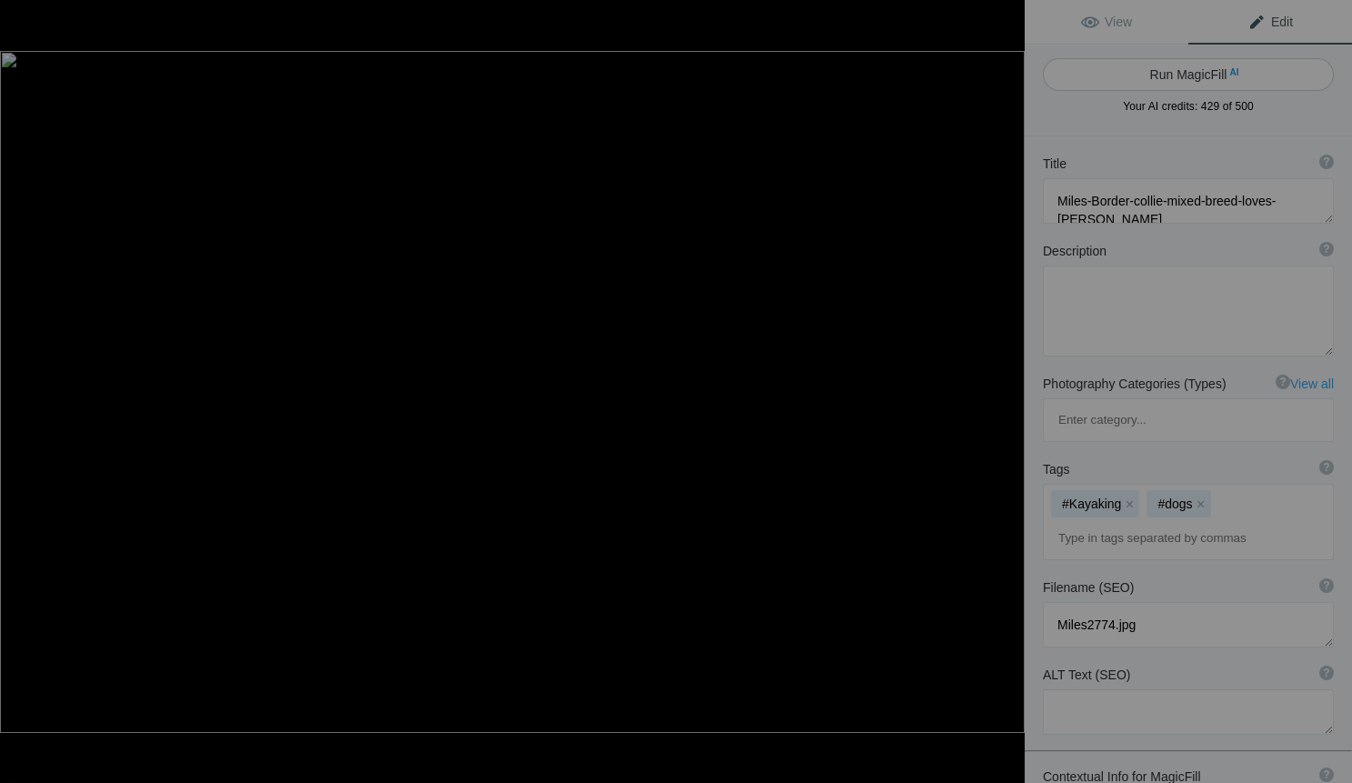
type textarea "Border Collie Mix Enjoys Paddleboarding Adventure"
type textarea "Experience the joy of water-loving dogs in this captivating image from a Paddle…"
type textarea "border-collie-mix-paddleboarding.jpg"
type textarea "A Border Collie mix sits on a paddleboard while its owner stands nearby, enjoyi…"
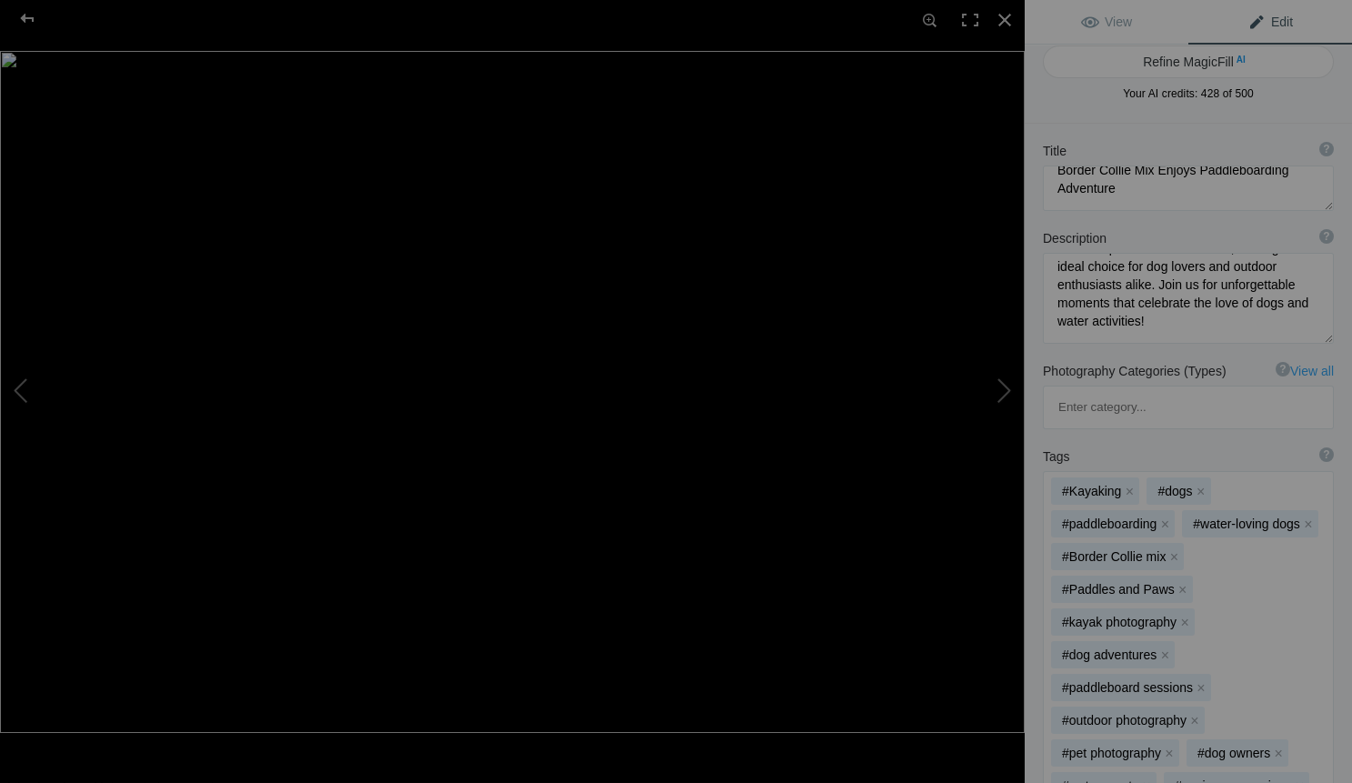
scroll to position [191, 0]
click at [1001, 17] on div at bounding box center [1005, 20] width 40 height 40
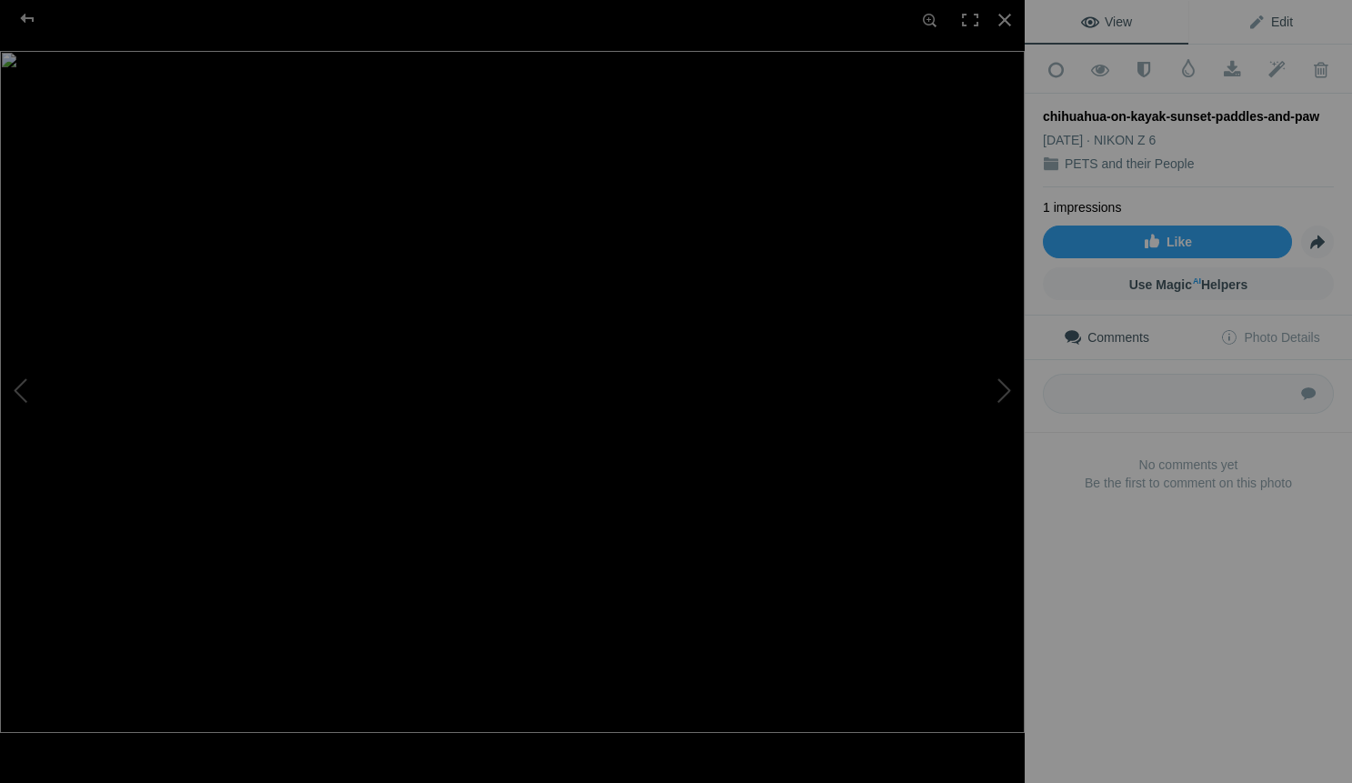
click at [1273, 15] on span "Edit" at bounding box center [1270, 22] width 45 height 15
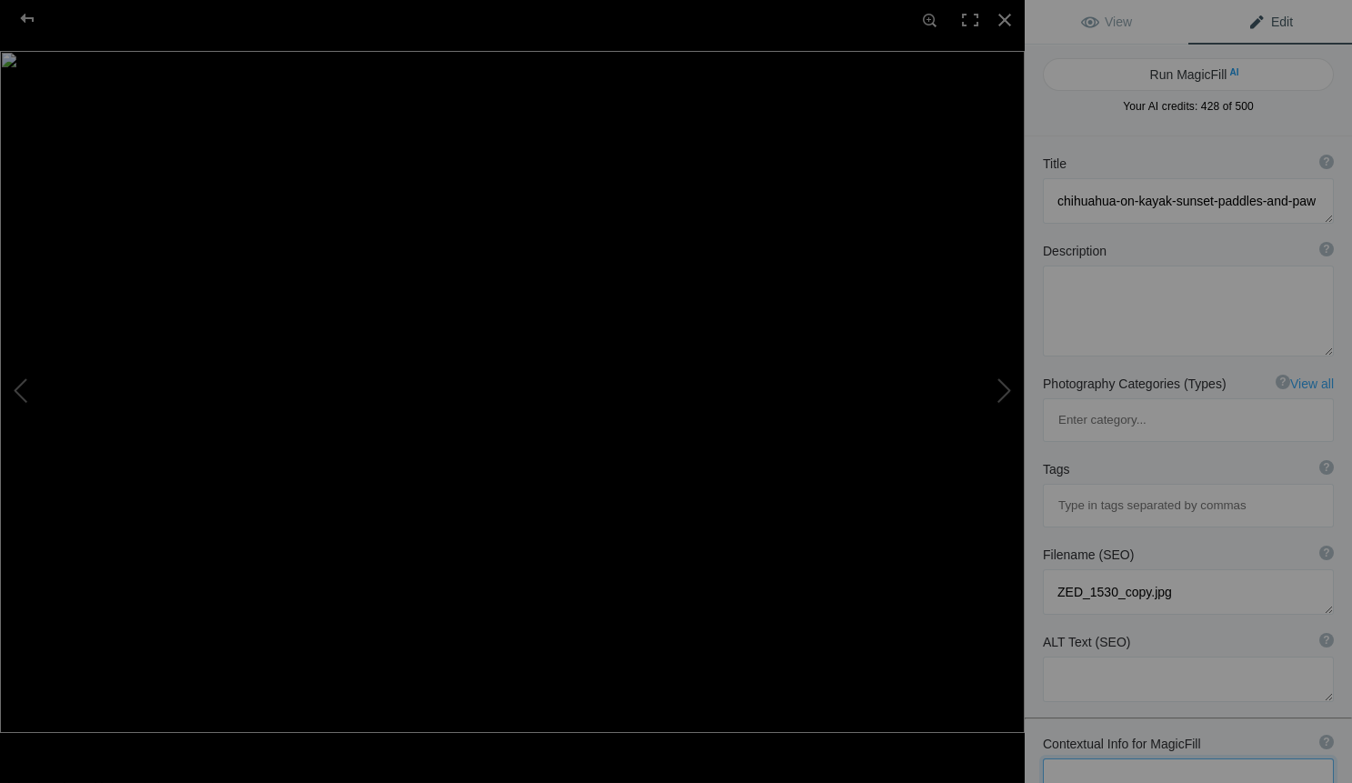
click at [1082, 758] on textarea at bounding box center [1188, 780] width 291 height 45
paste textarea "from one of my special Paddles and Paws session where I sit on my peddle kayak …"
type textarea "from one of my special Paddles and Paws session where I sit on my peddle kayak …"
click at [1180, 73] on button "Run MagicFill AI" at bounding box center [1188, 74] width 291 height 33
type textarea "Chihuahua on Paddleboard at Sunset: Paddles and Paws Session"
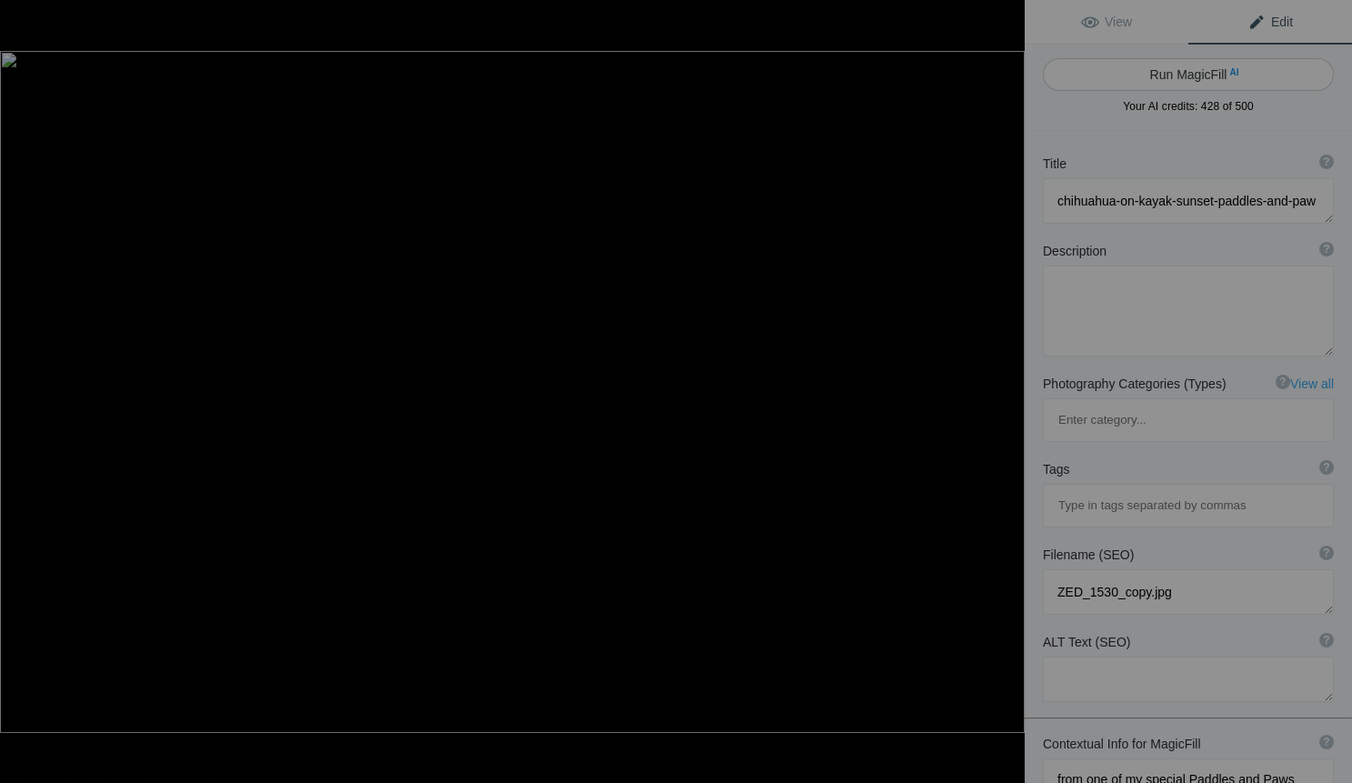
type textarea "Experience the joy of water-loving dogs in this captivating scene from a Paddle…"
type textarea "chihuahua-paddleboard-sunset-paddles-and-paws.jpg"
type textarea "A Chihuahua stands on a paddleboard alongside its owner during a sunset Paddles…"
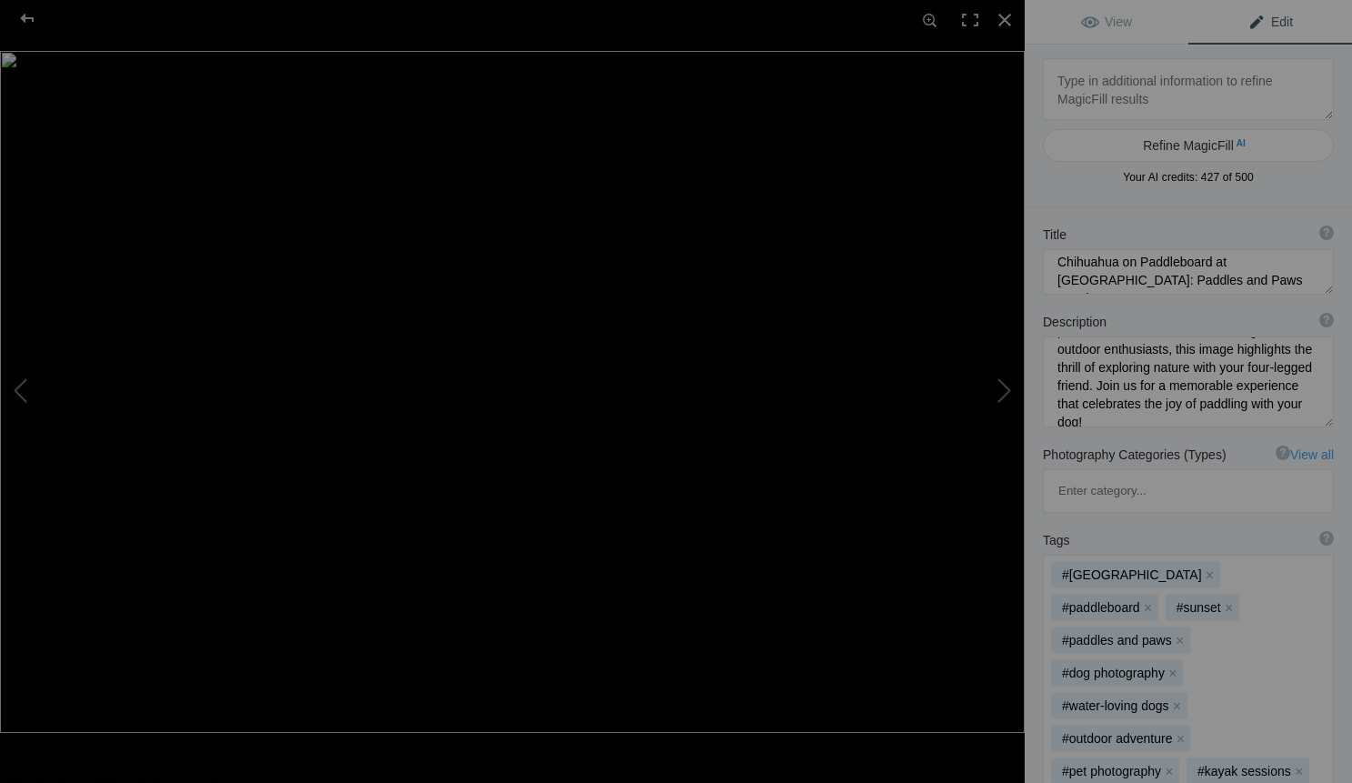
scroll to position [227, 0]
click at [1004, 10] on div at bounding box center [1005, 20] width 40 height 40
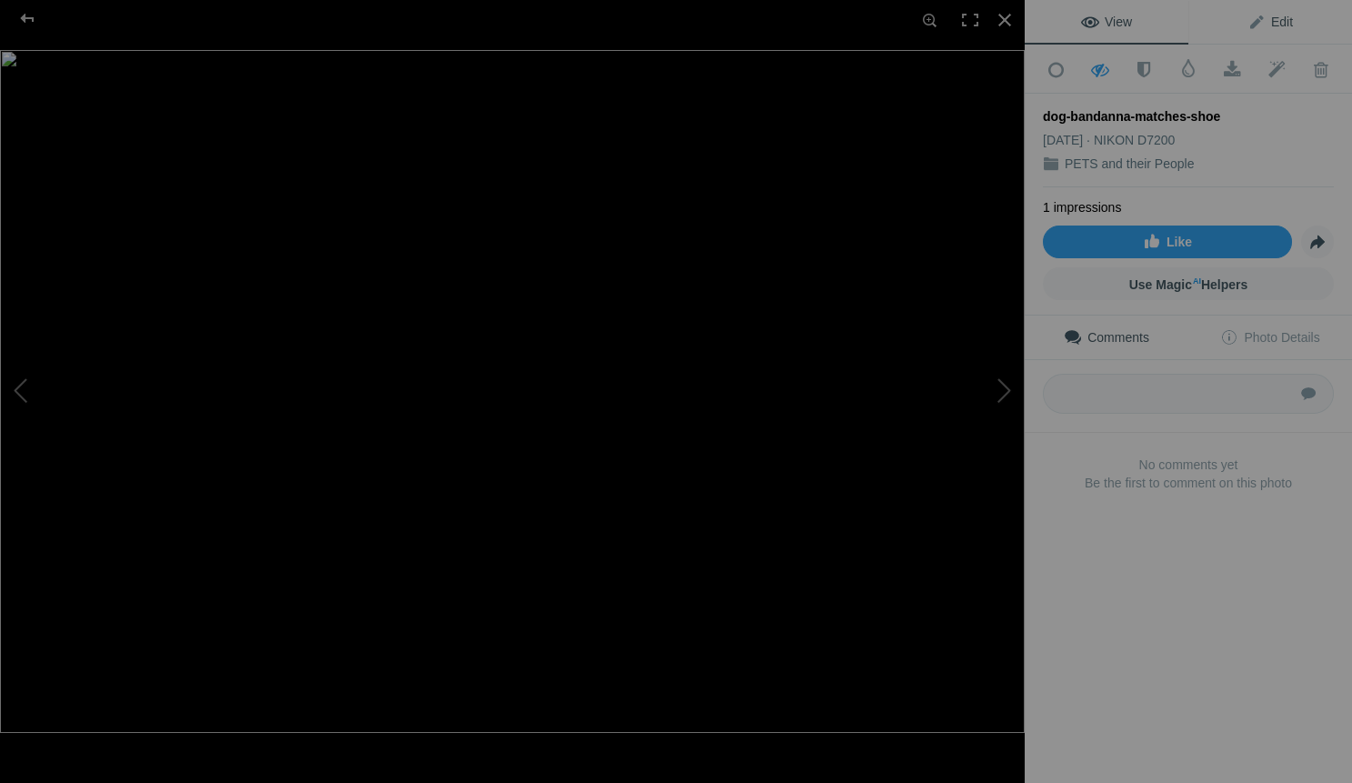
click at [1278, 26] on span "Edit" at bounding box center [1270, 22] width 45 height 15
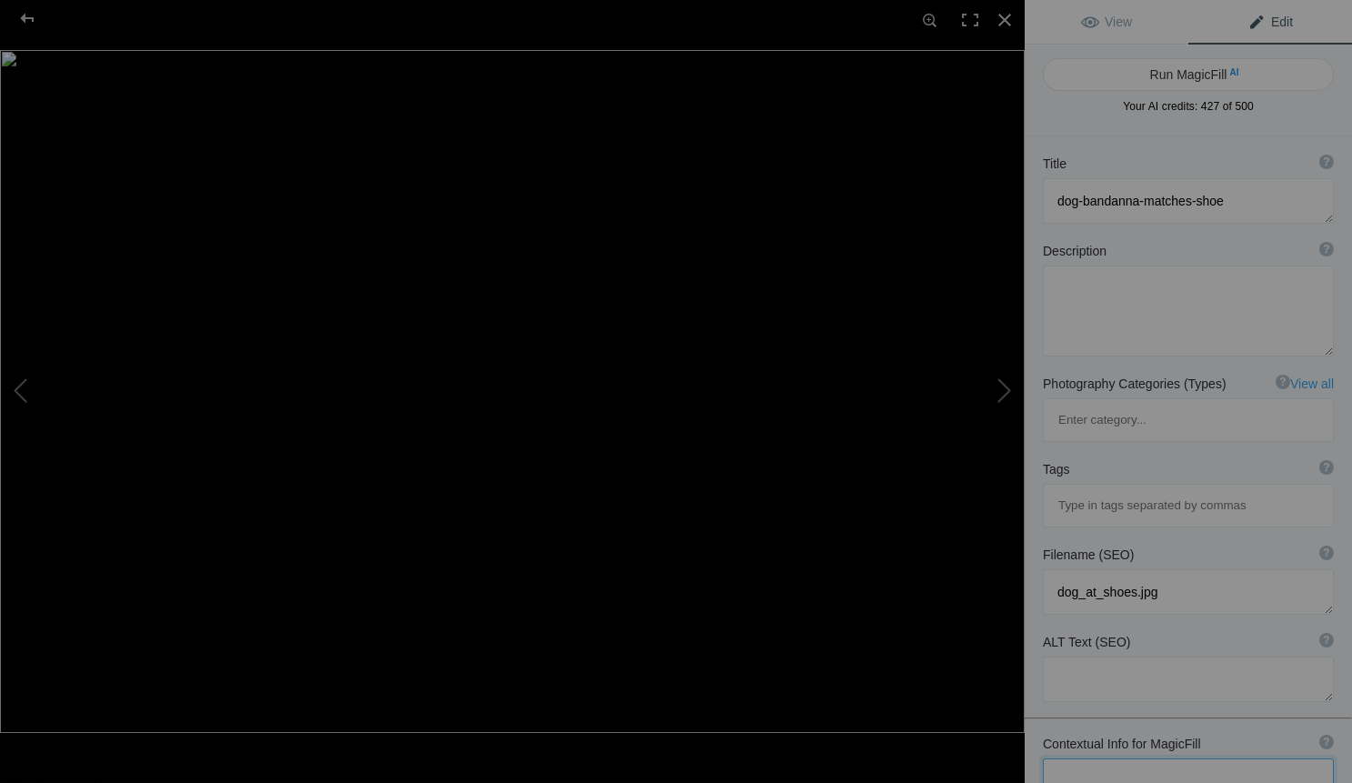
click at [1095, 758] on textarea at bounding box center [1188, 780] width 291 height 45
type textarea "this photo is of a homeless man with his dog lovingly by his side. This wasn't …"
click at [1163, 76] on button "Run MagicFill AI" at bounding box center [1188, 74] width 291 height 33
type textarea "Heartfelt Moment: Homeless Man and His Loyal Dog"
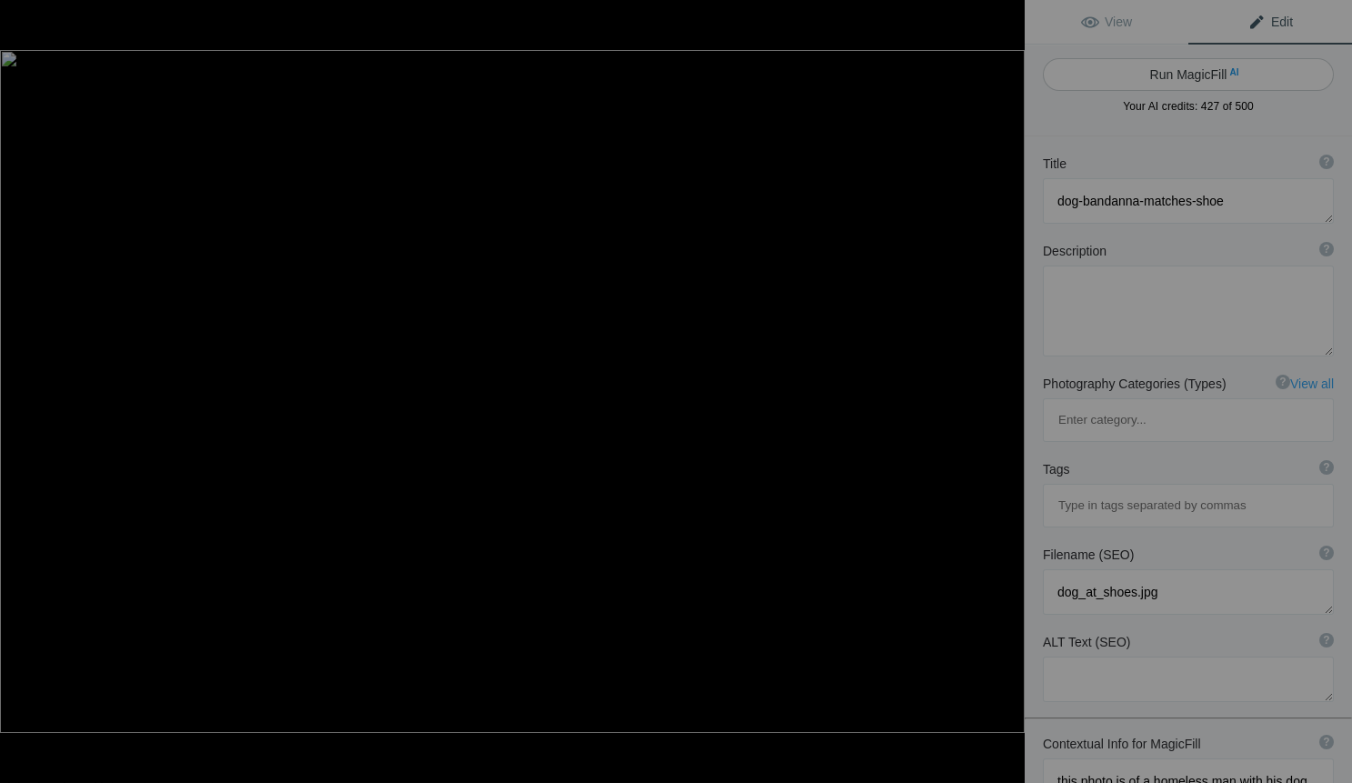
type textarea "This touching photograph captures a poignant moment between a homeless man and …"
type textarea "homeless-man-dog-bond.jpg"
type textarea "A homeless man with his dog lying beside him, showcasing their bond, with the d…"
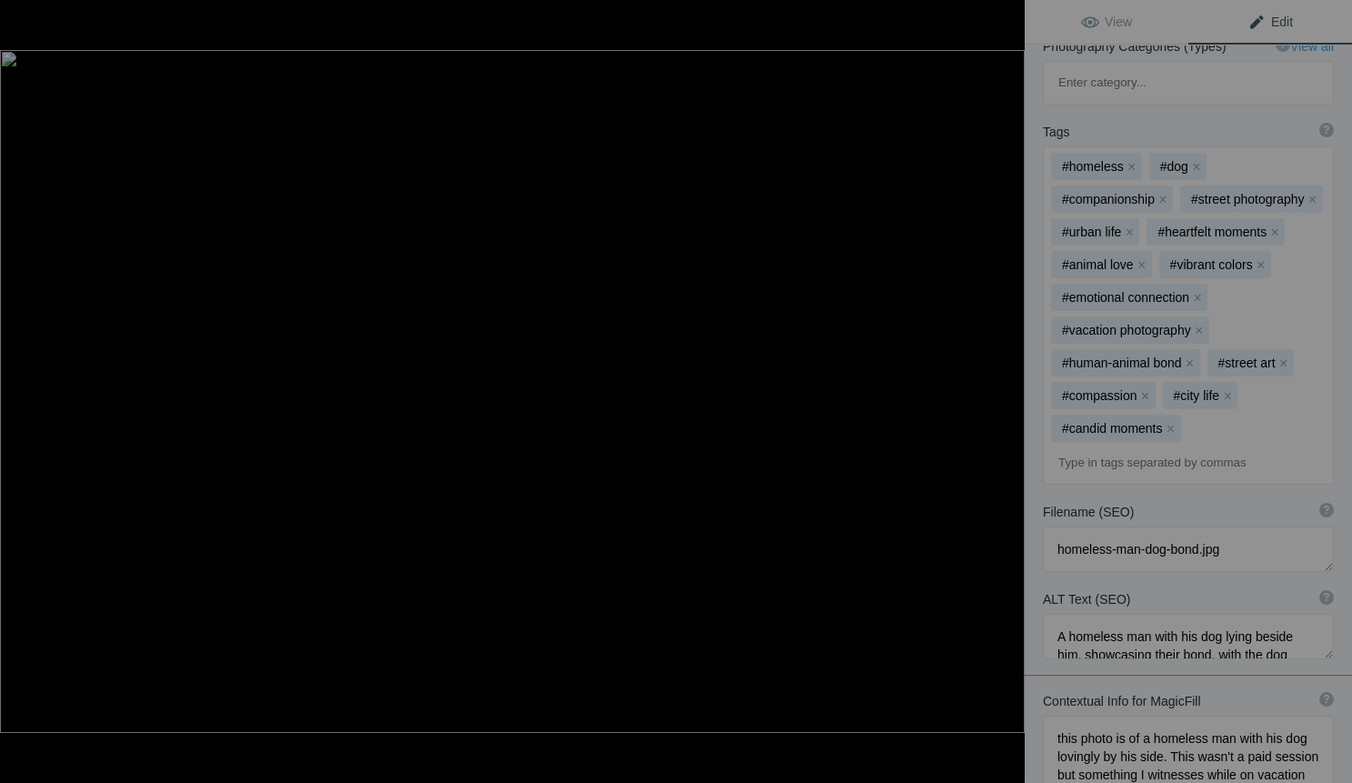
scroll to position [426, 0]
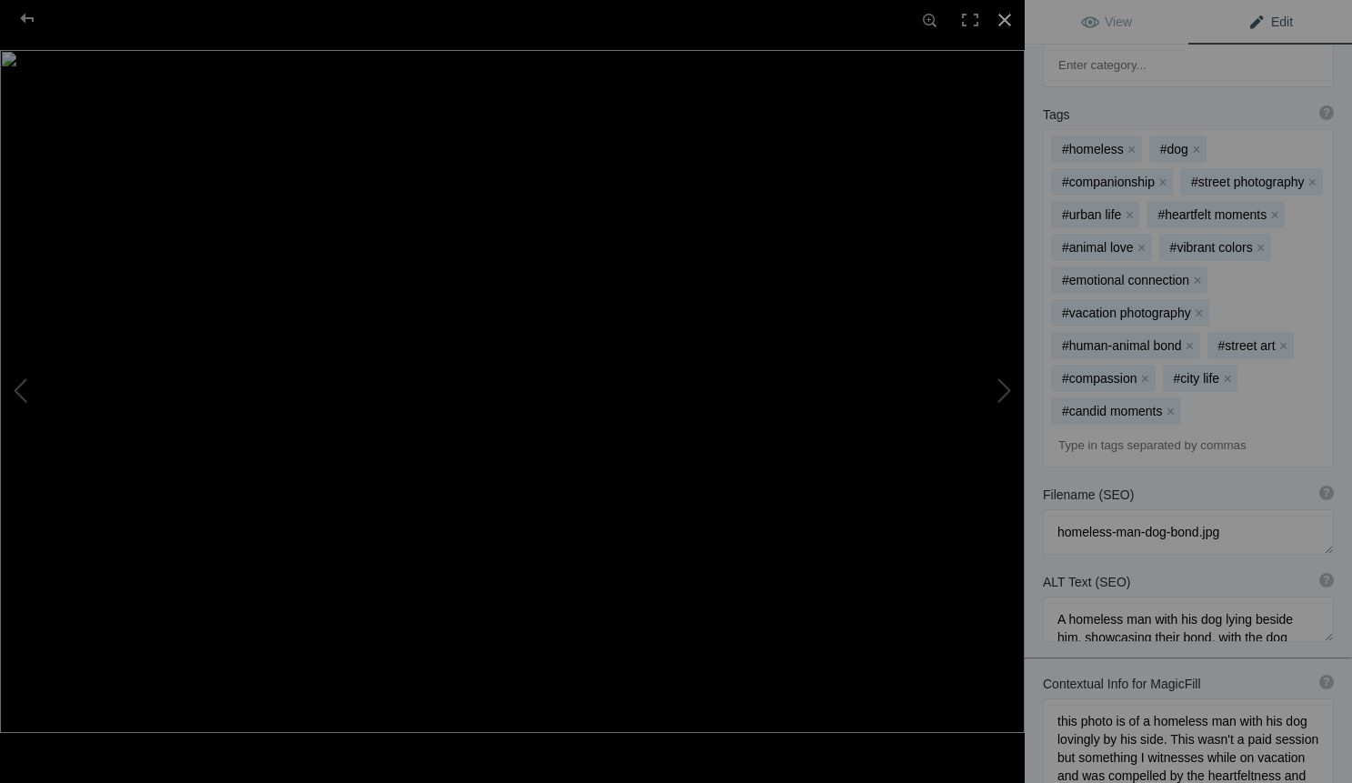
click at [1006, 17] on div at bounding box center [1005, 20] width 40 height 40
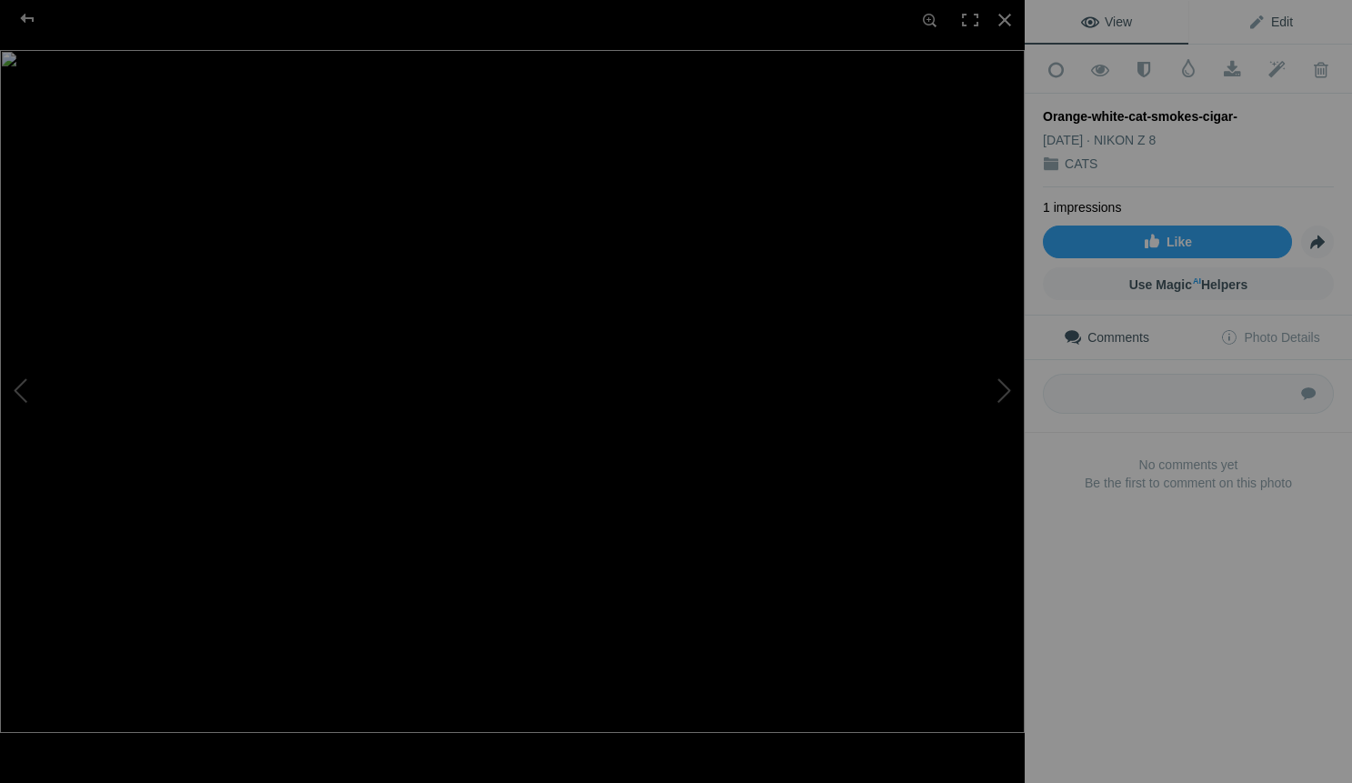
click at [1275, 24] on span "Edit" at bounding box center [1270, 22] width 45 height 15
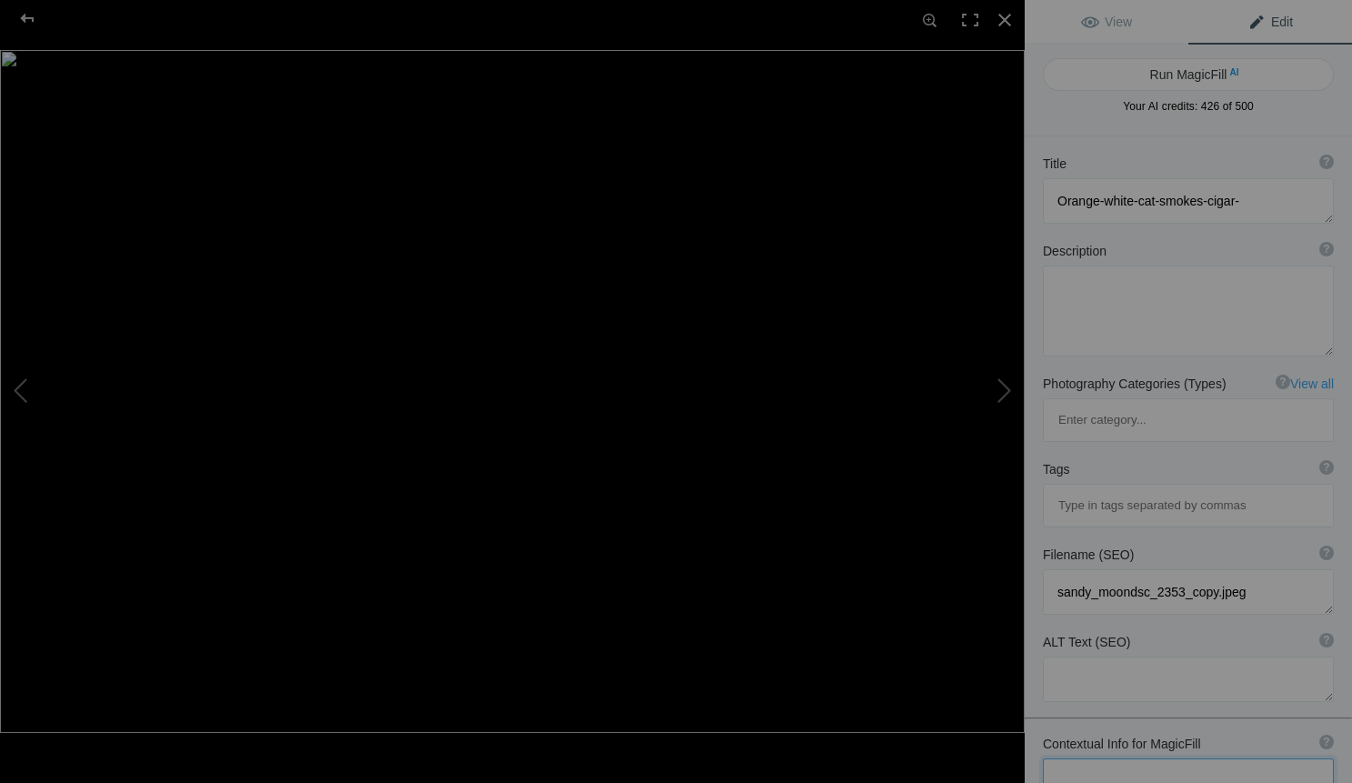
click at [1112, 758] on textarea at bounding box center [1188, 780] width 291 height 45
type textarea "this is from a fine art photo session for a spoiled cat. since cats can't be po…"
click at [1167, 71] on button "Run MagicFill AI" at bounding box center [1188, 74] width 291 height 33
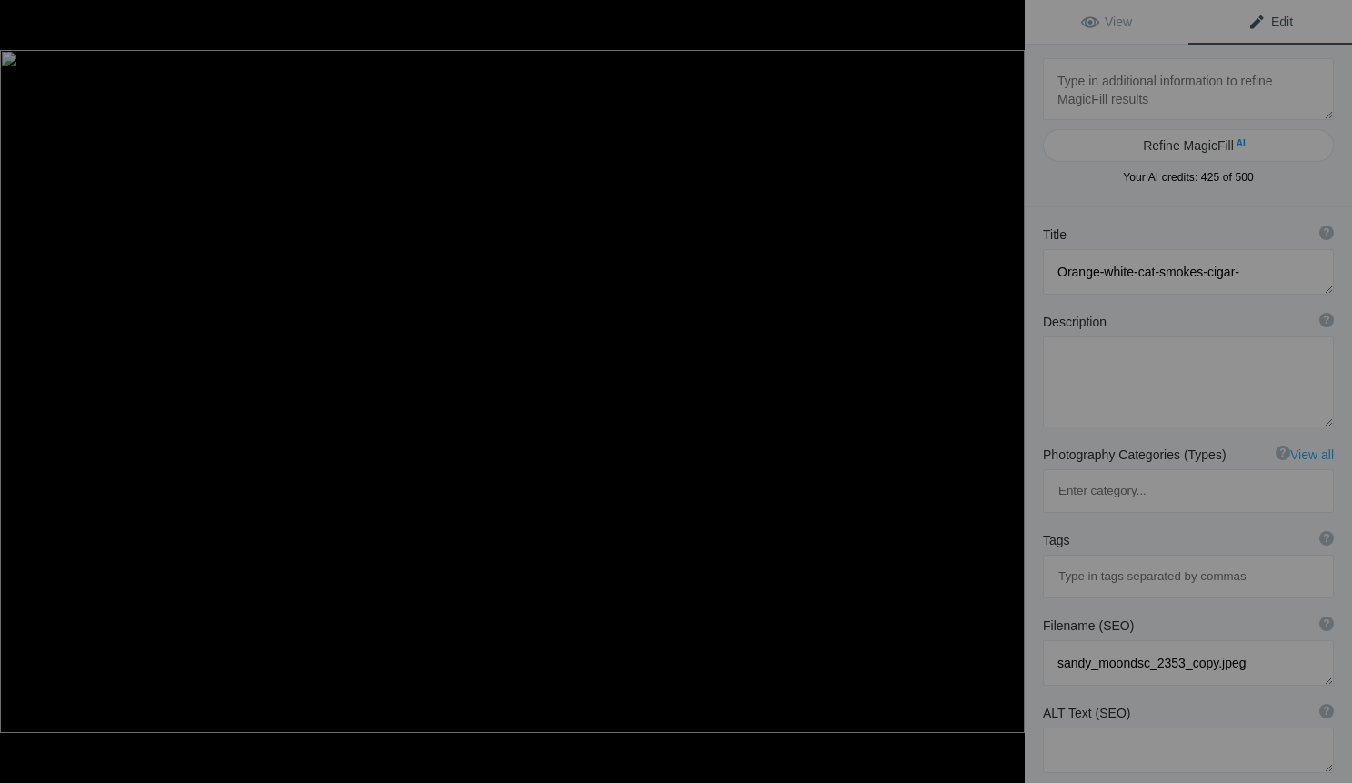
type textarea "Playful Orange and White Cat Enjoying a Toy"
type textarea "This charming fine art photograph captures the playful spirit of an orange and …"
type textarea "playful-orange-white-cat-toy.jpg"
type textarea "A playful orange and white cat lying on a dark surface, holding a toy in its pa…"
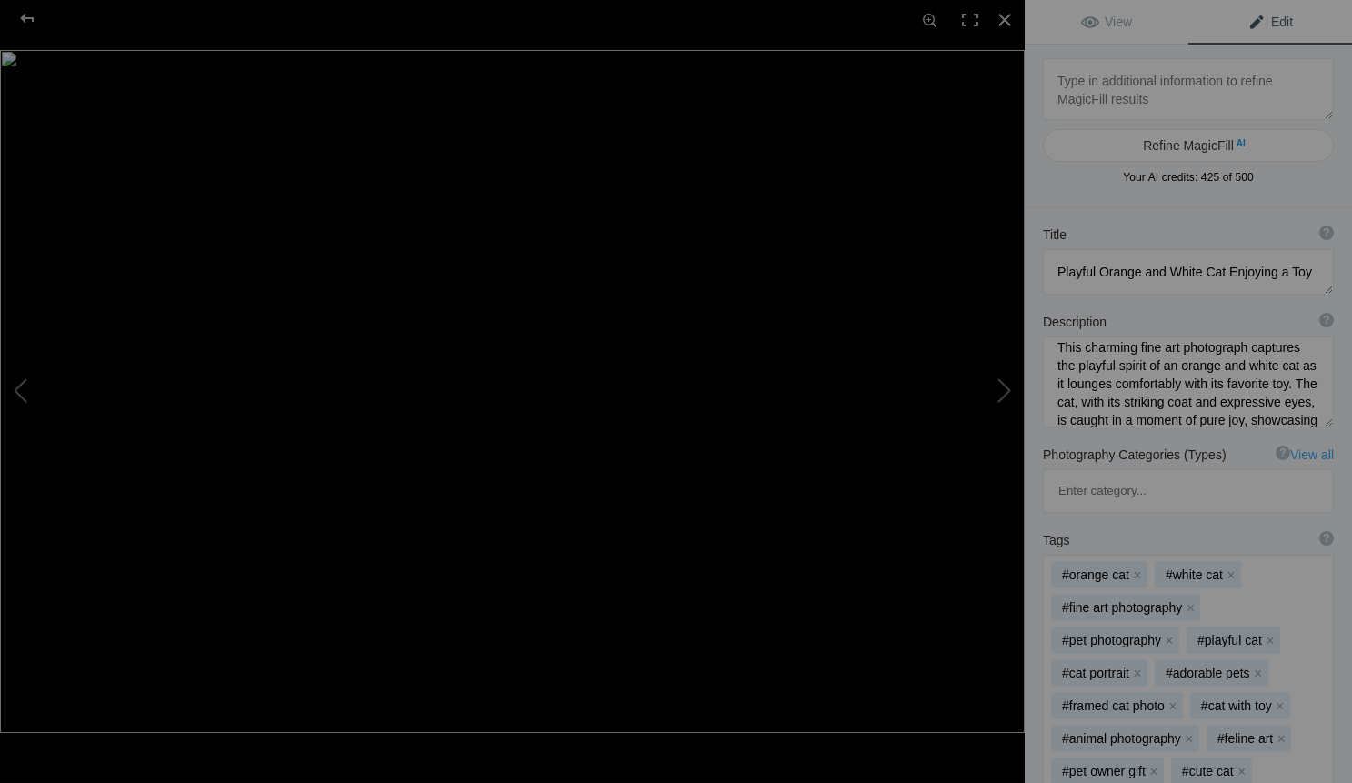
scroll to position [0, 0]
drag, startPoint x: 1176, startPoint y: 358, endPoint x: 1134, endPoint y: 357, distance: 41.8
click at [1134, 357] on textarea at bounding box center [1188, 381] width 291 height 91
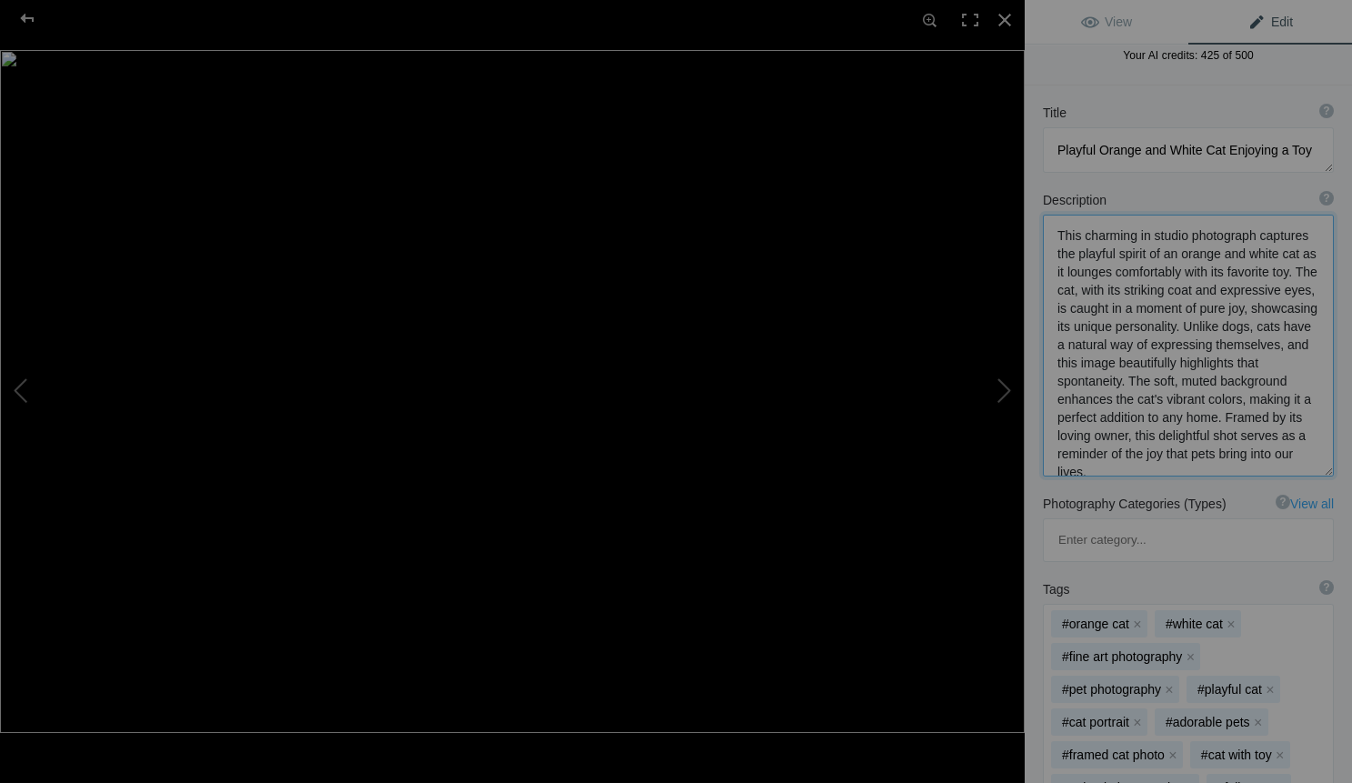
scroll to position [125, 0]
drag, startPoint x: 1115, startPoint y: 408, endPoint x: 1212, endPoint y: 452, distance: 106.6
click at [1212, 452] on textarea at bounding box center [1188, 343] width 291 height 262
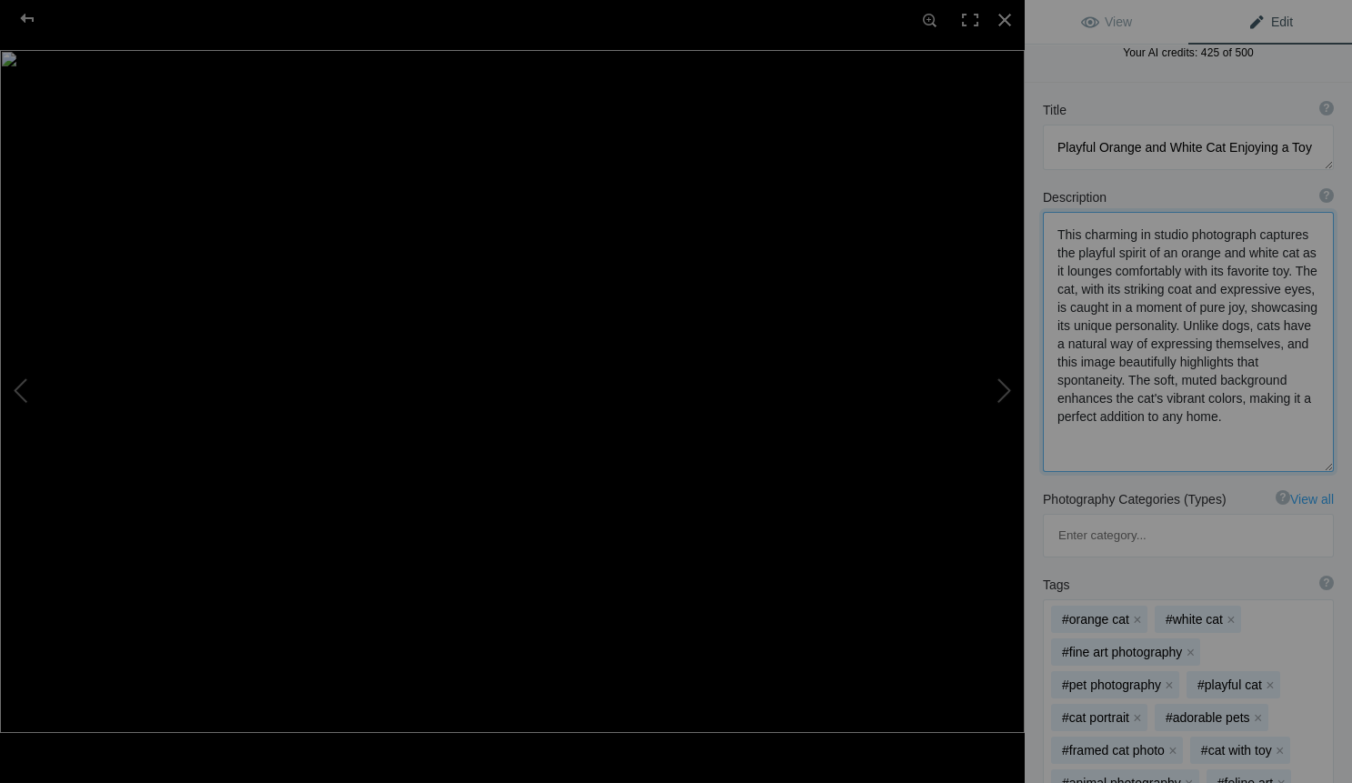
drag, startPoint x: 1242, startPoint y: 394, endPoint x: 1244, endPoint y: 407, distance: 13.8
click at [1244, 407] on textarea at bounding box center [1188, 342] width 291 height 260
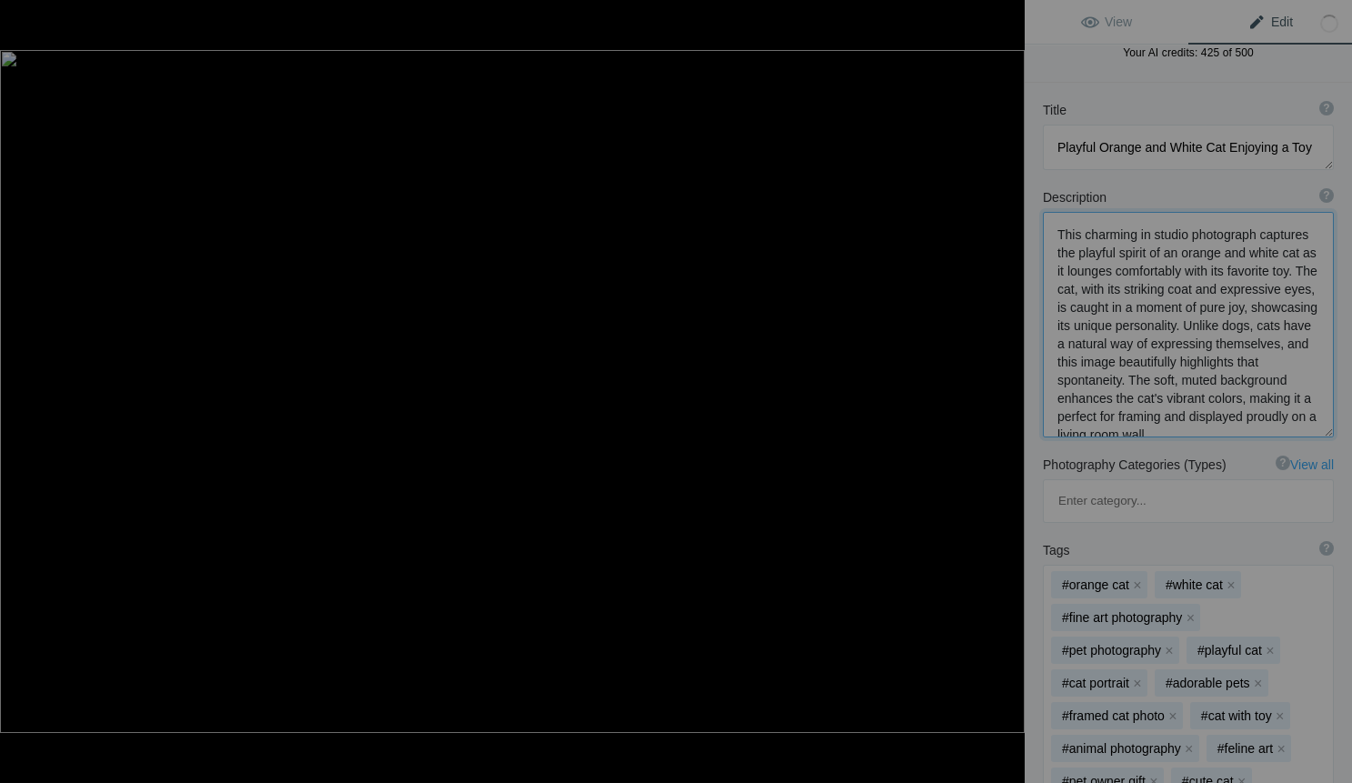
type textarea "This charming in studio photograph captures the playful spirit of an orange and…"
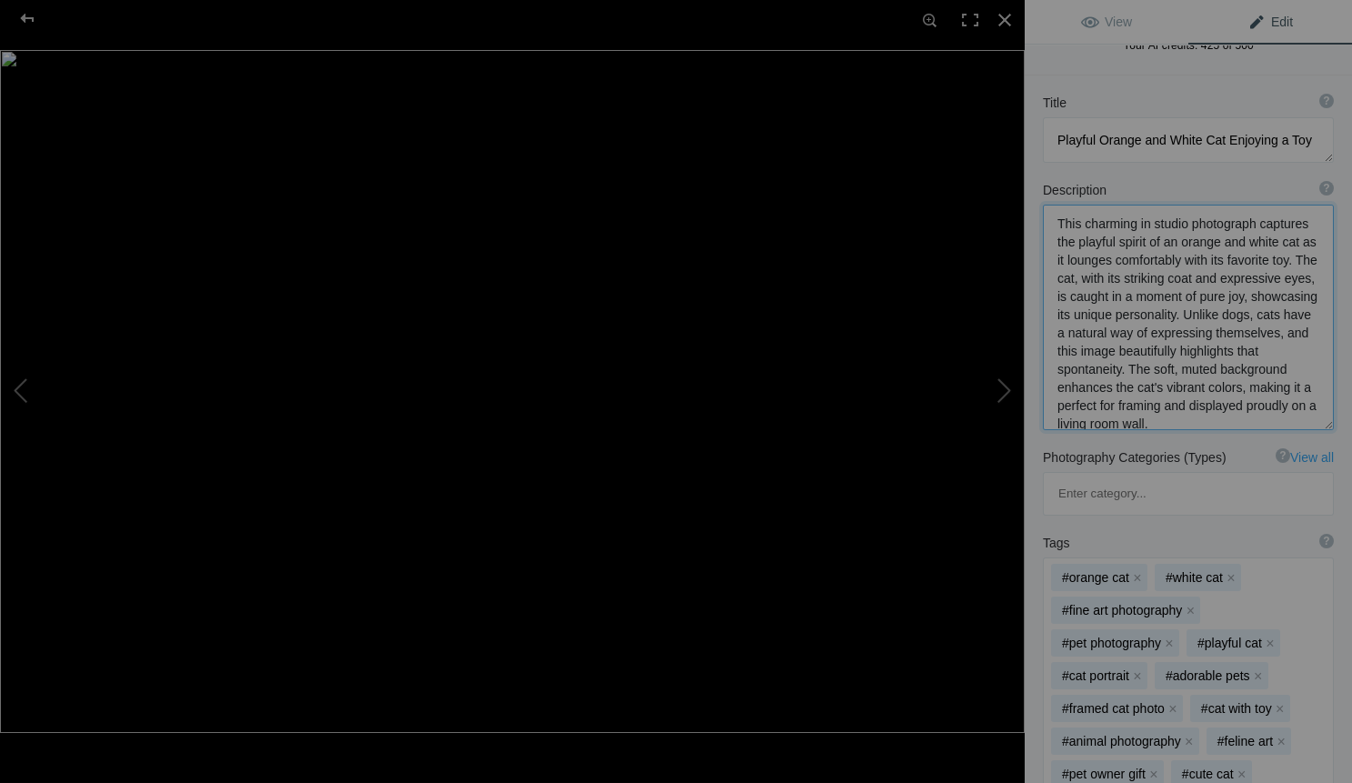
scroll to position [2, 0]
click at [1004, 24] on div at bounding box center [1005, 20] width 40 height 40
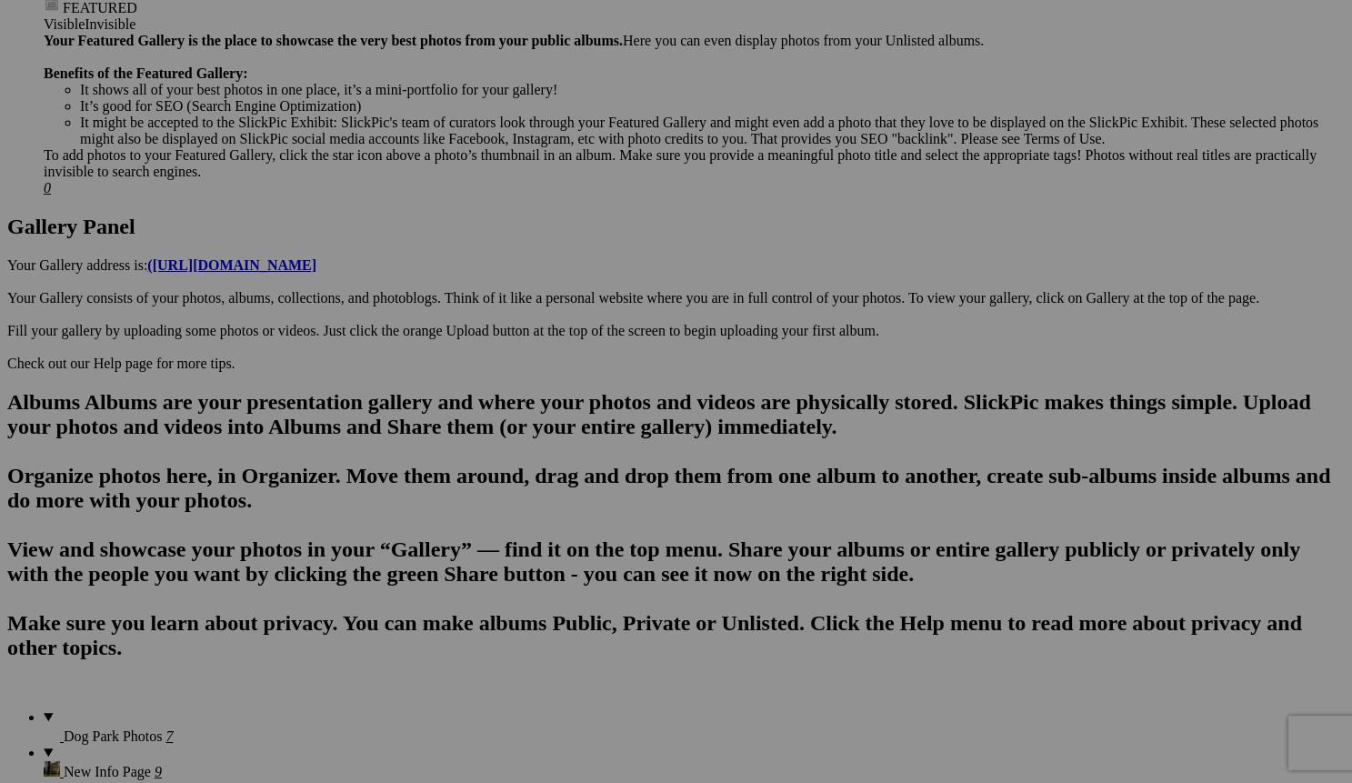
scroll to position [797, 0]
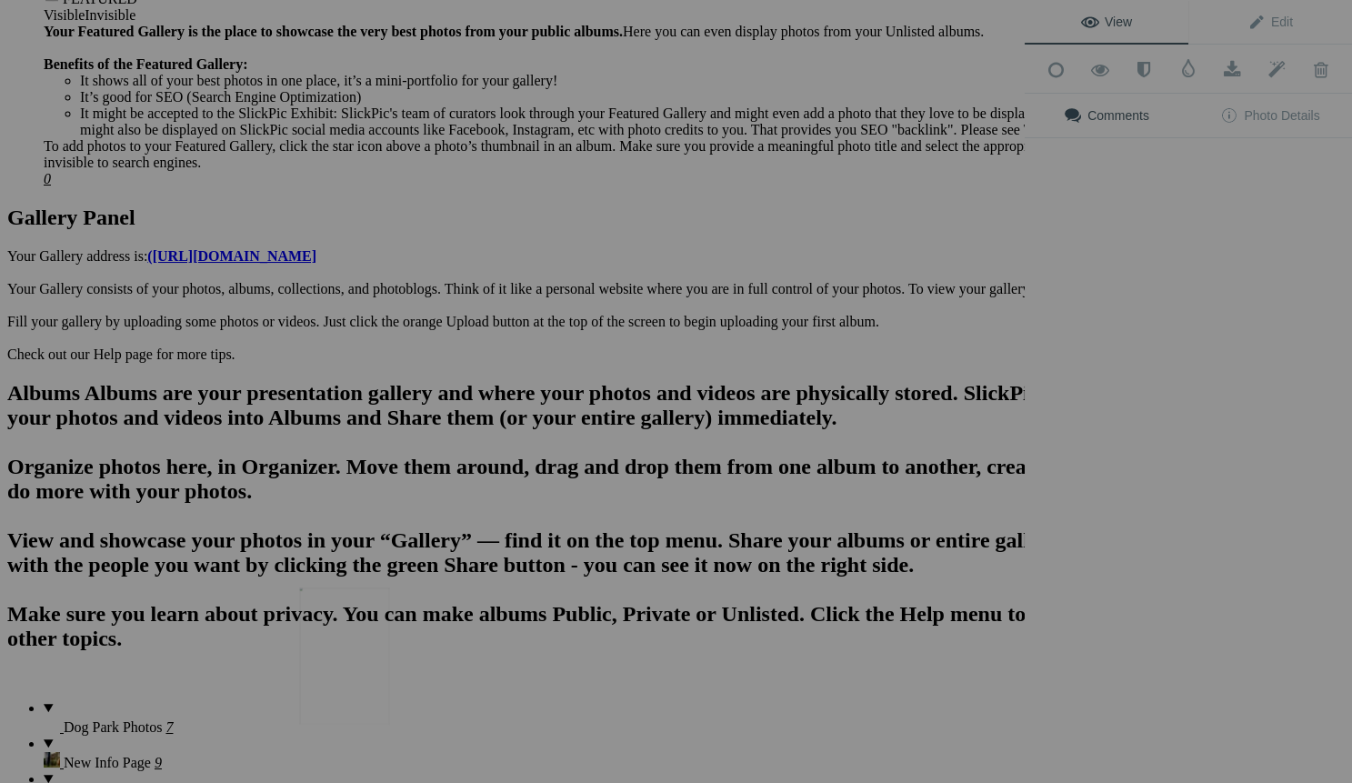
scroll to position [0, 0]
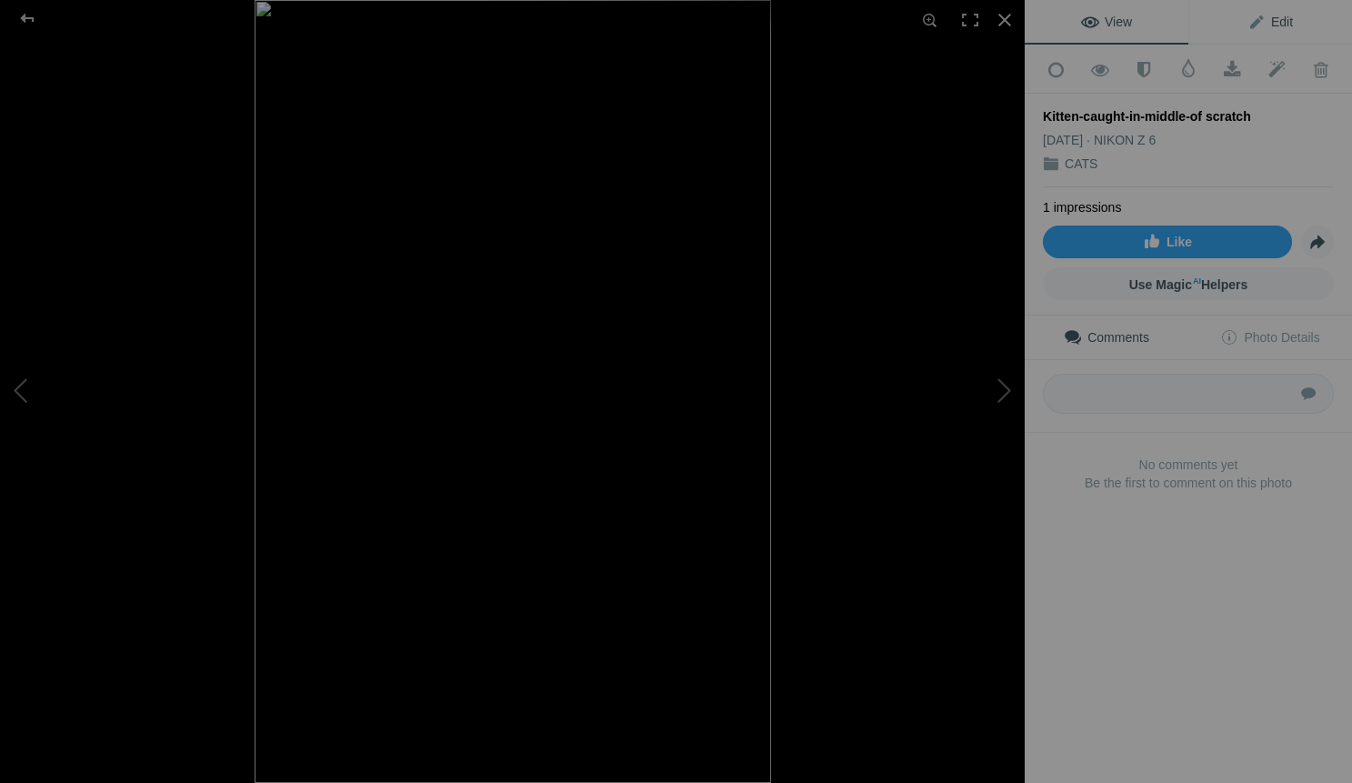
click at [1276, 25] on span "Edit" at bounding box center [1270, 22] width 45 height 15
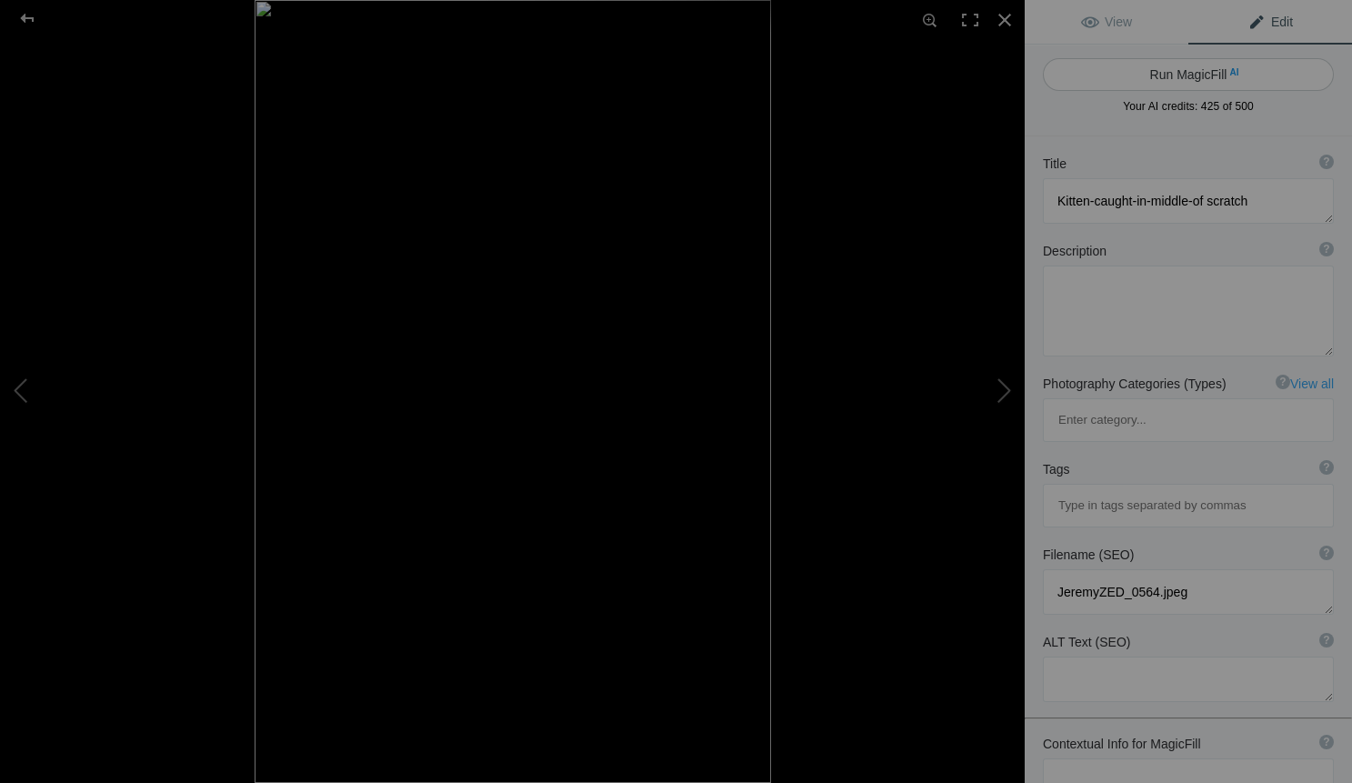
click at [1212, 72] on button "Run MagicFill AI" at bounding box center [1188, 74] width 291 height 33
type textarea "Adorable Kitten Playfully Posing with a Purple Collar"
type textarea "Meet this charming kitten, caught in a playful moment that showcases its curiou…"
type textarea "adorable-kitten-playfully-posing.jpg"
type textarea "A playful black and white kitten with a purple collar poses with one paw raised…"
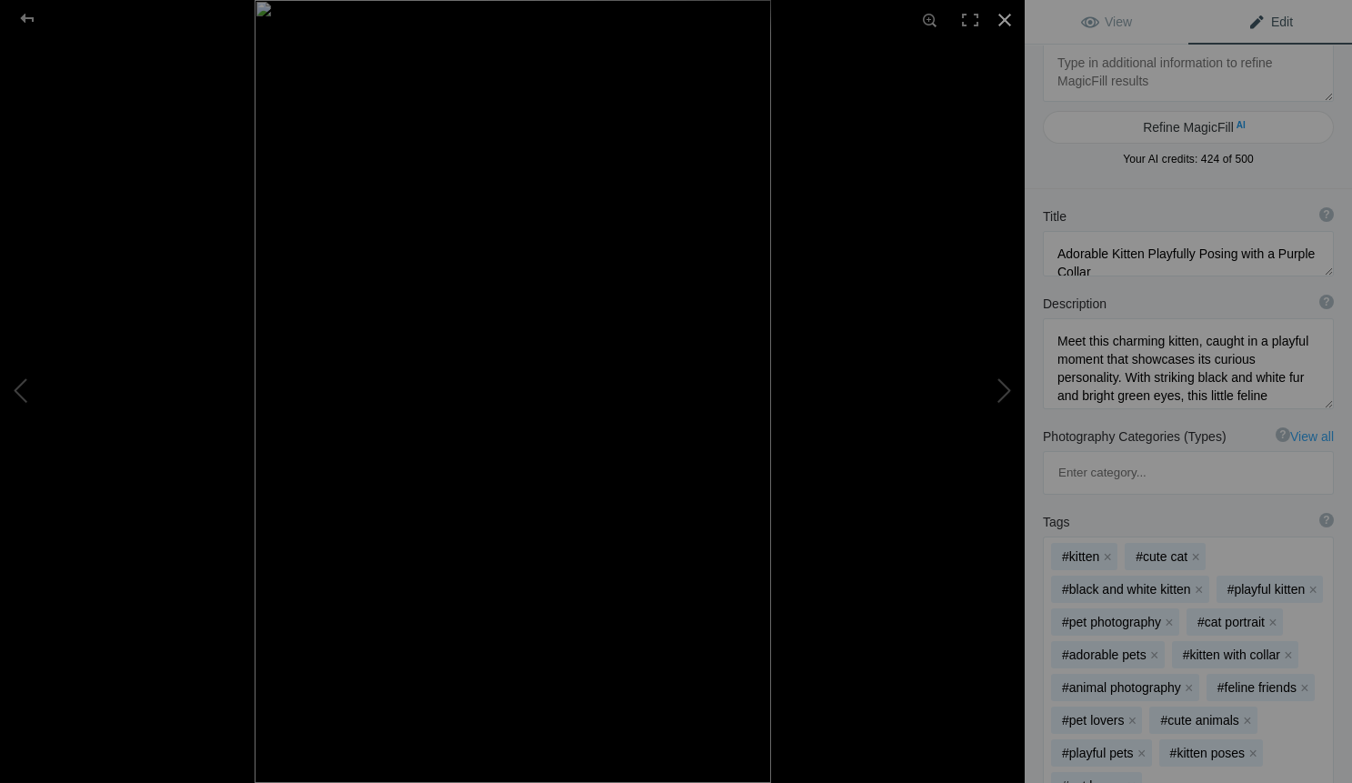
click at [1004, 15] on div at bounding box center [1005, 20] width 40 height 40
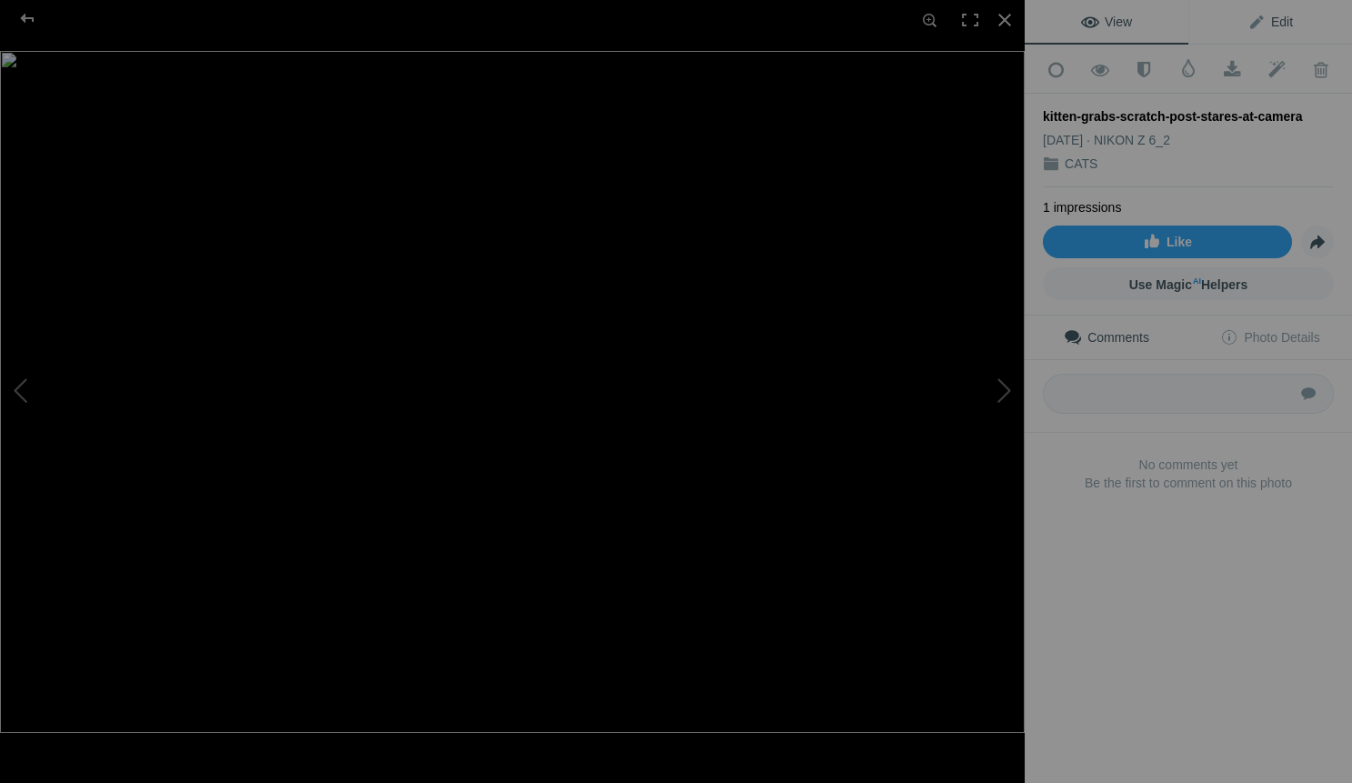
click at [1279, 22] on span "Edit" at bounding box center [1270, 22] width 45 height 15
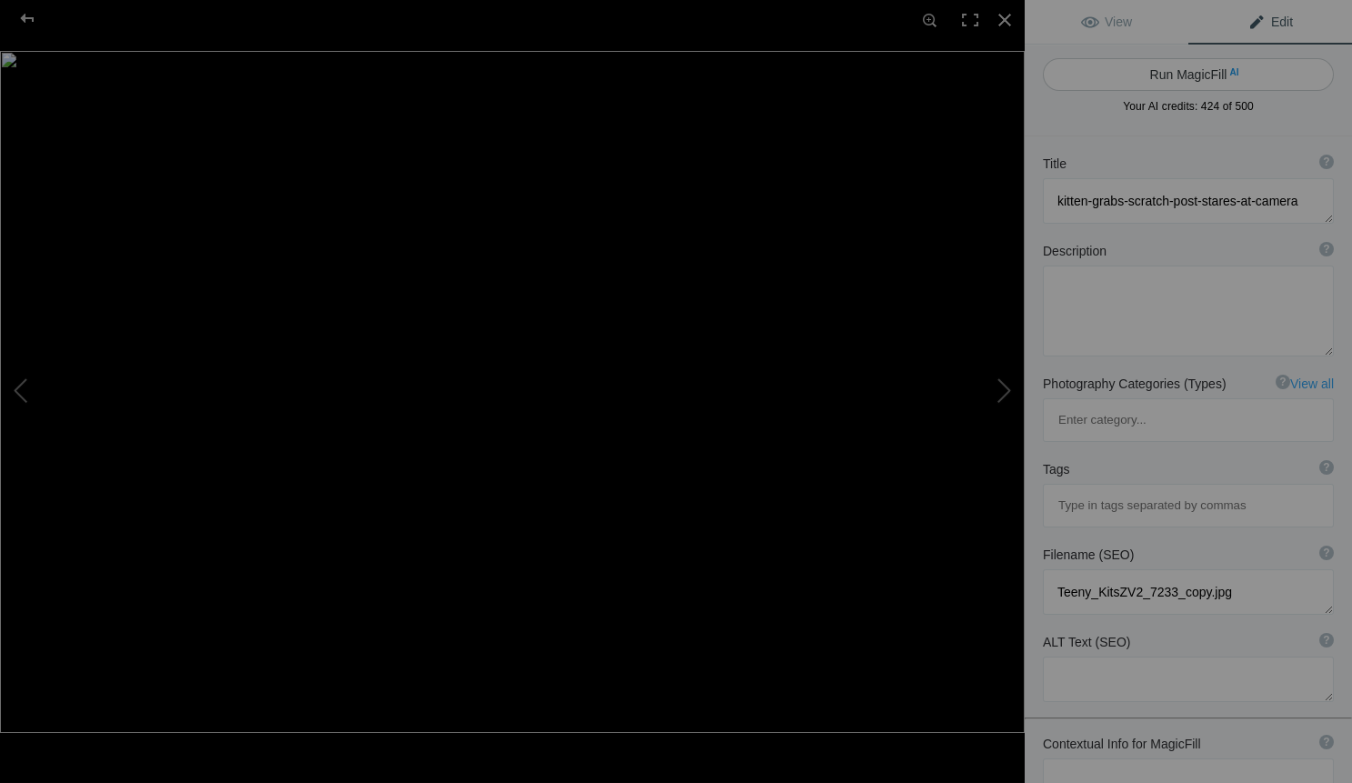
click at [1220, 77] on button "Run MagicFill AI" at bounding box center [1188, 74] width 291 height 33
type textarea "Playful Kitten Climbing Scratch Post and Posing for the Camera"
type textarea "This adorable kitten is caught in a playful moment, curiously climbing a scratc…"
type textarea "playful-kitten-climbing-scratch-post.jpg"
type textarea "A playful kitten climbing a scratch post, looking curiously at the camera again…"
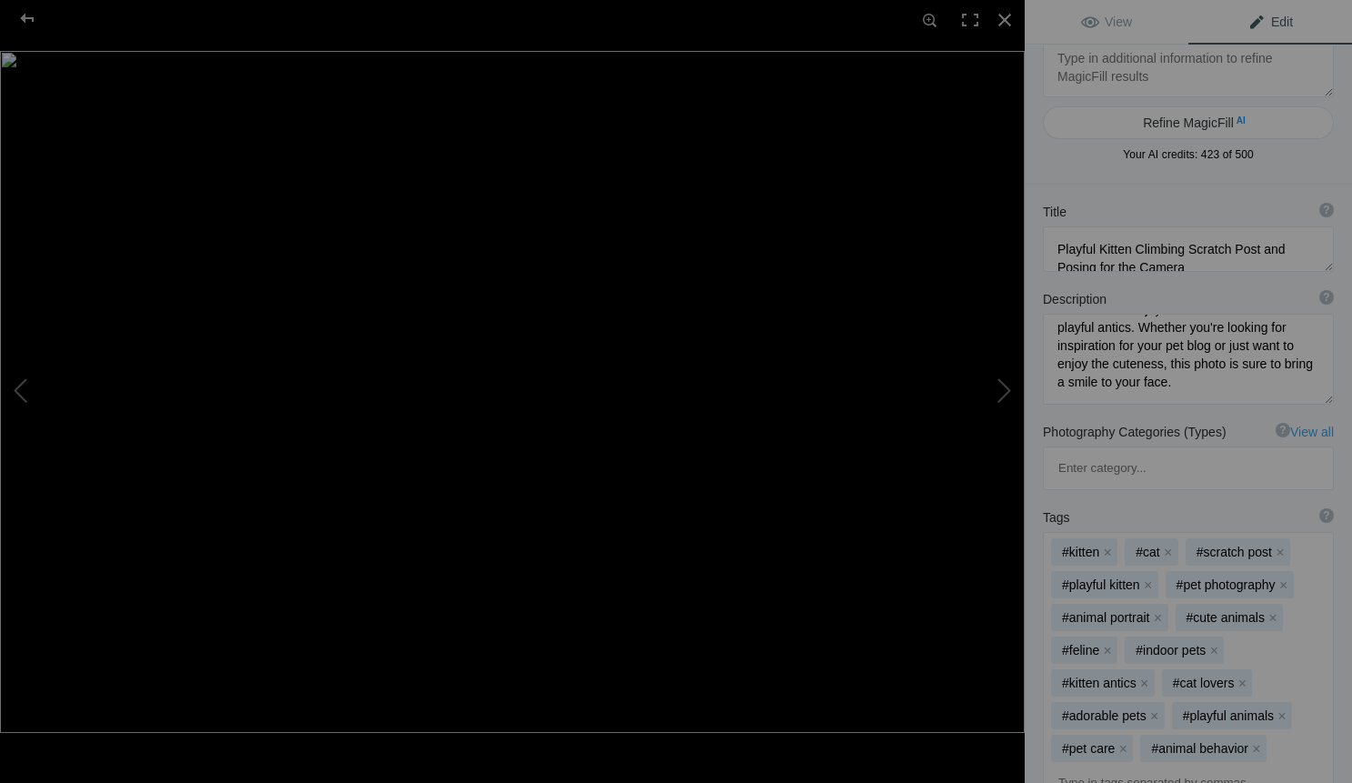
scroll to position [191, 0]
click at [1001, 14] on div at bounding box center [1005, 20] width 40 height 40
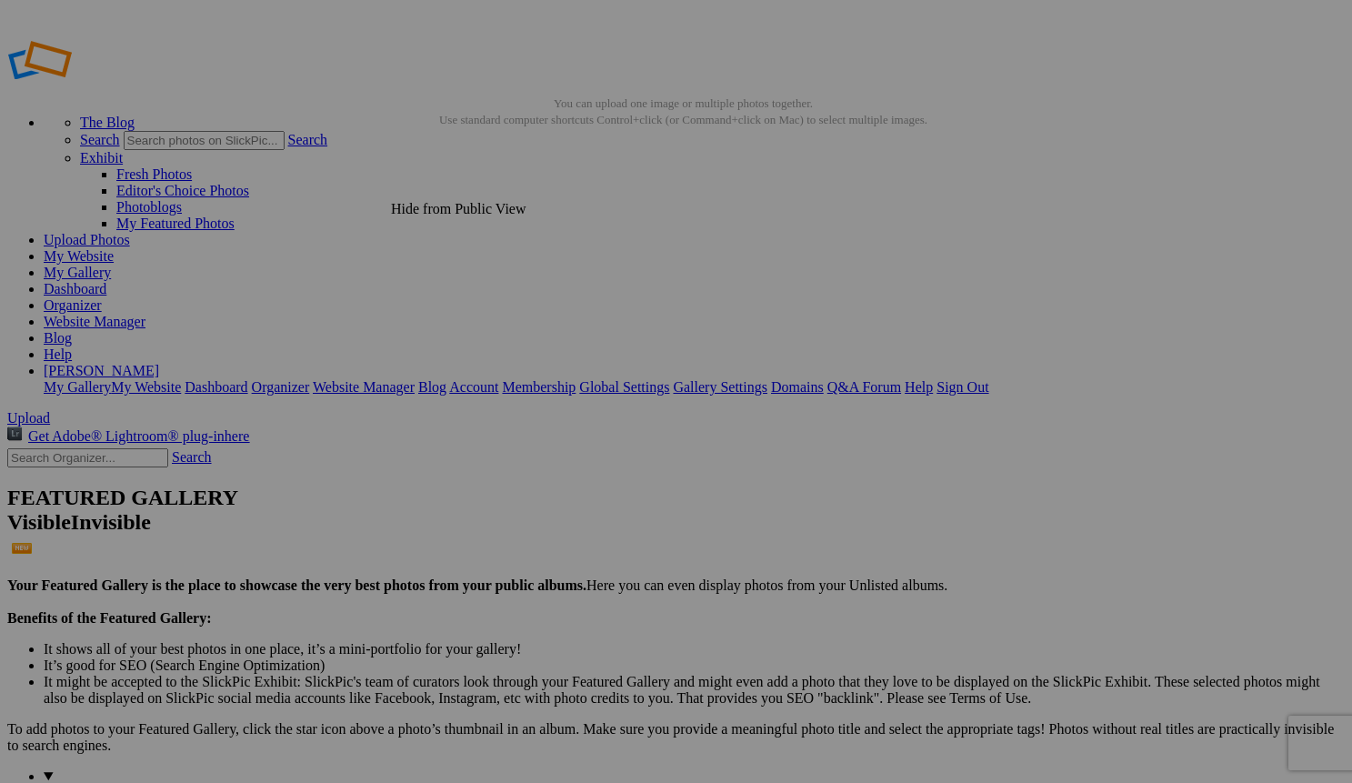
scroll to position [0, 0]
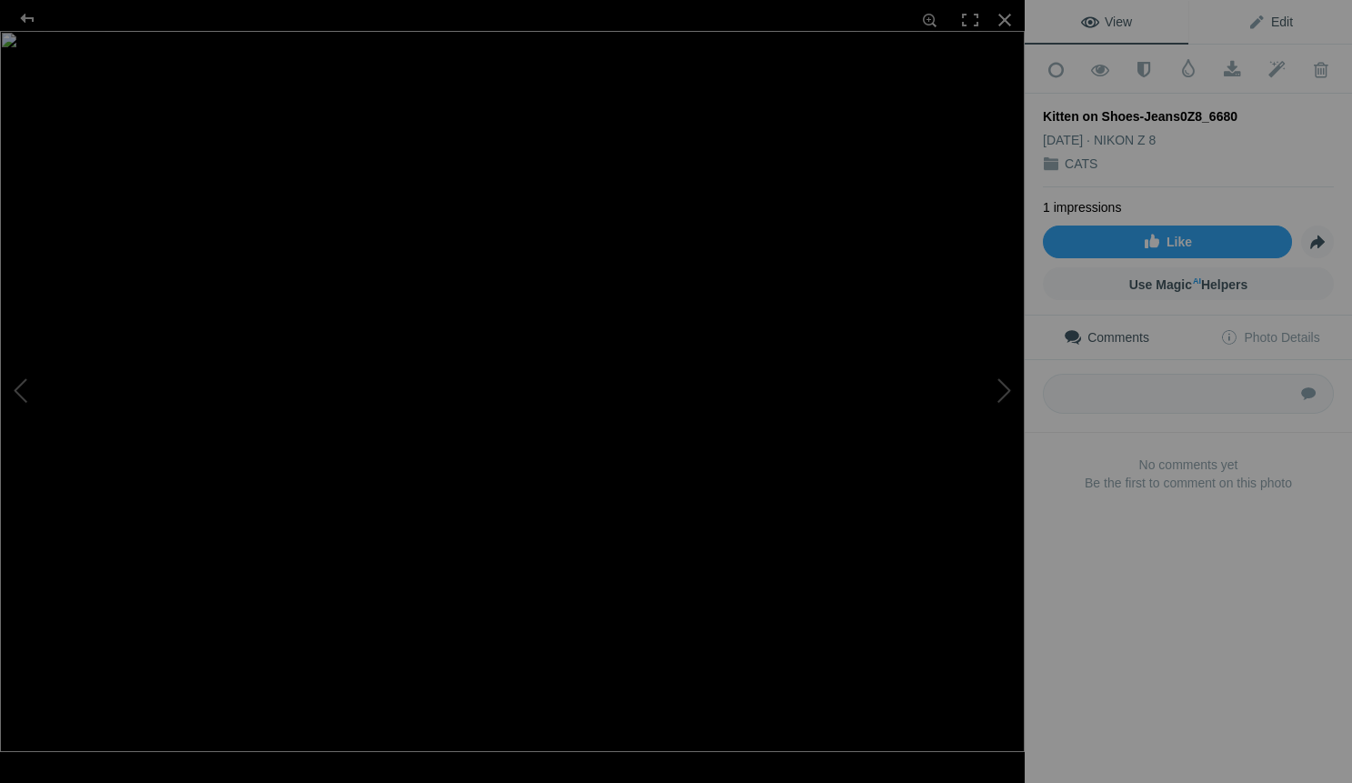
click at [1275, 20] on span "Edit" at bounding box center [1270, 22] width 45 height 15
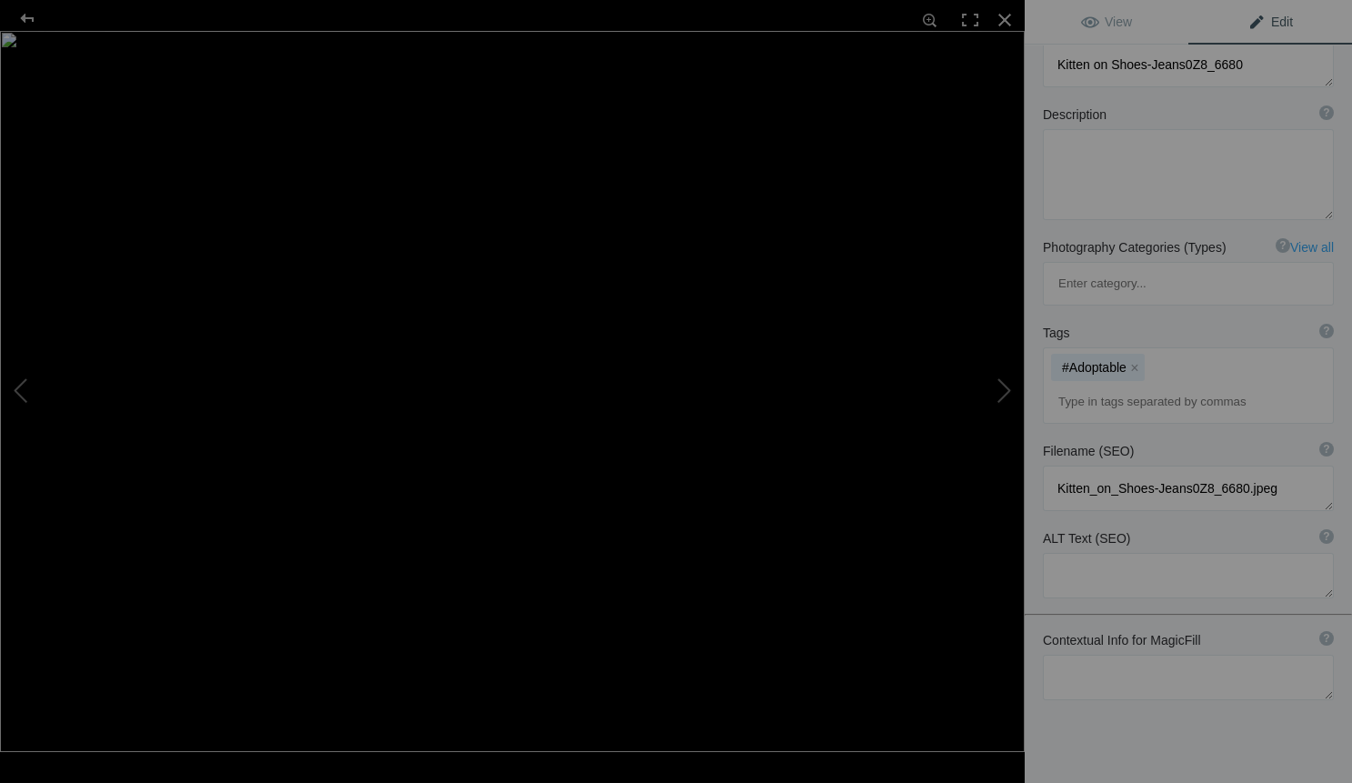
scroll to position [135, 0]
click at [1067, 656] on textarea at bounding box center [1188, 678] width 291 height 45
type textarea "c"
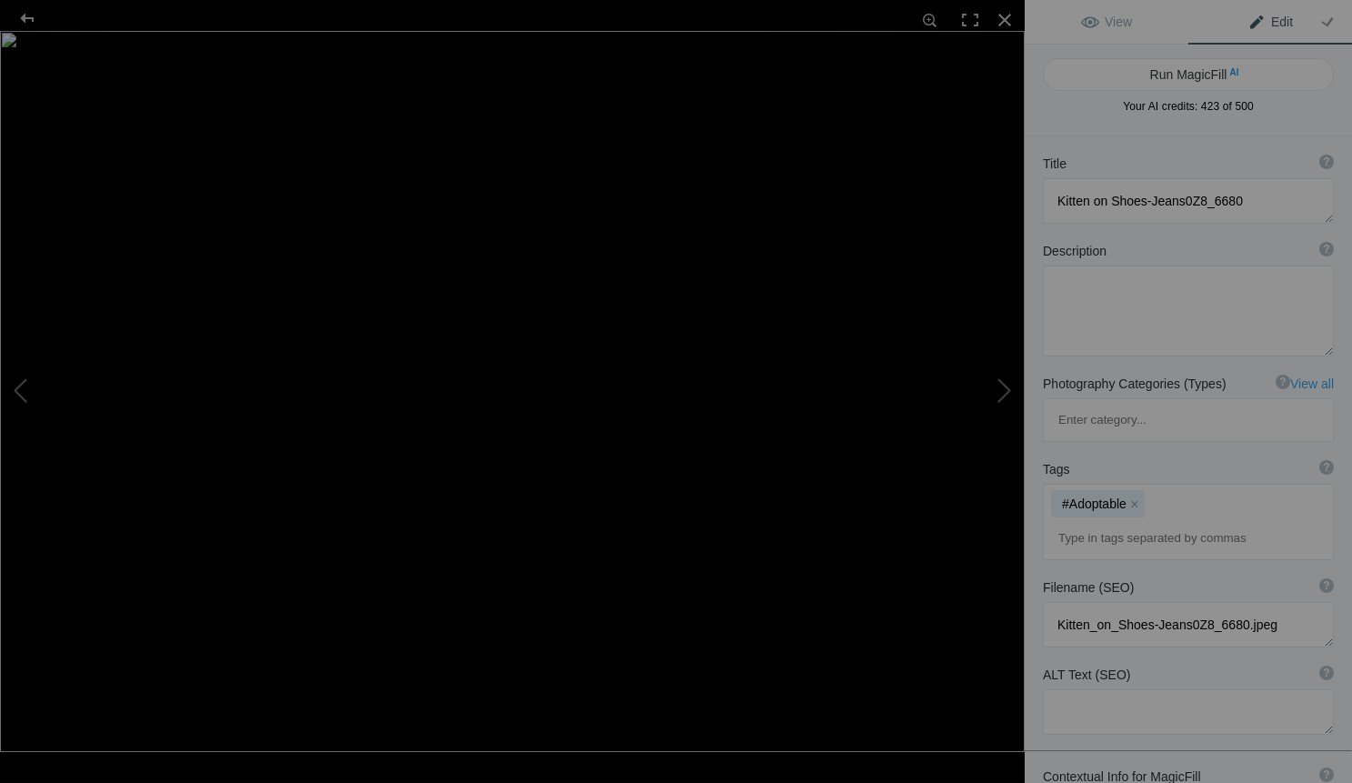
scroll to position [0, 0]
type textarea "incorporate mt branding theme that I capture moments that cell phones can't"
click at [1200, 71] on button "Run MagicFill AI" at bounding box center [1188, 74] width 291 height 33
type textarea "Adorable Kitten Climbing on Sneakers: Capturing Moments Beyond Cell Phones"
type textarea "This charming photograph features a playful orange kitten nestled against a pai…"
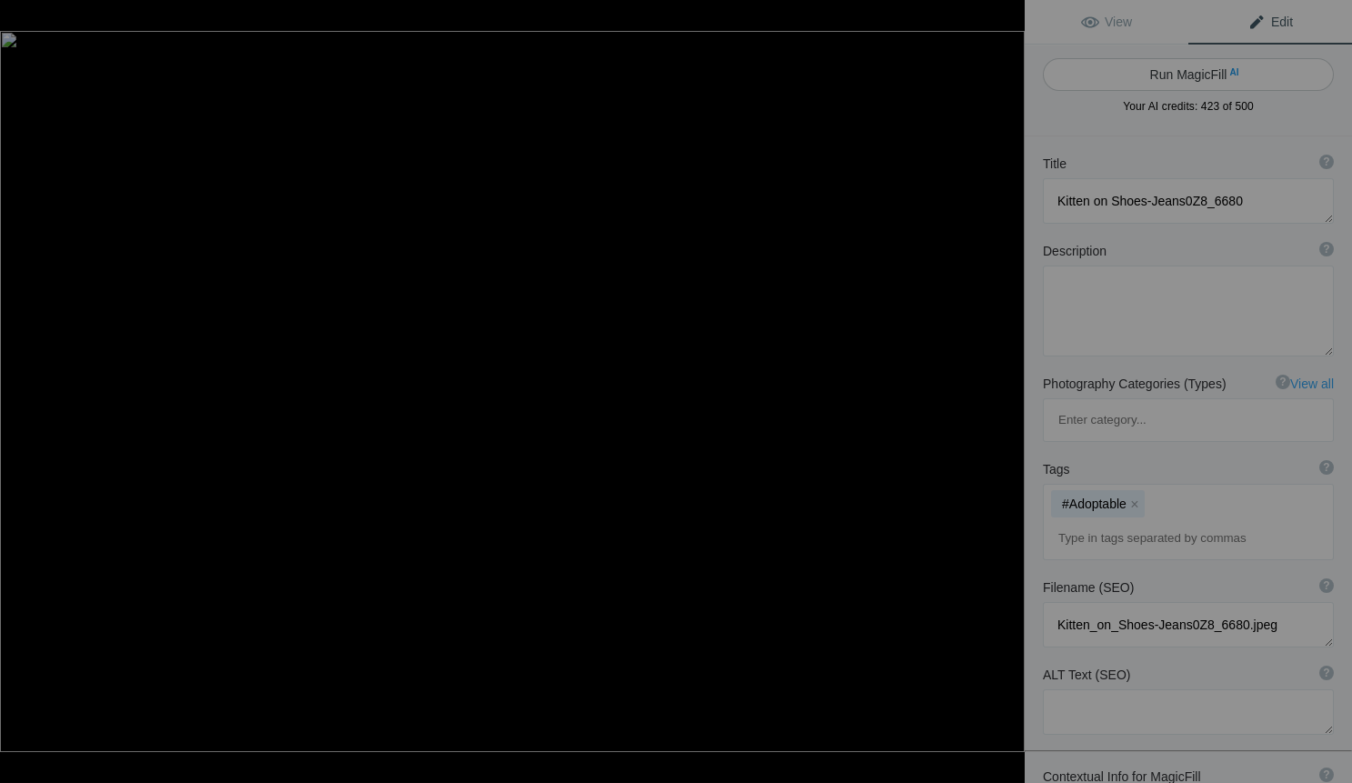
type textarea "adorable-kitten-climbing-sneakers.jpg"
type textarea "A playful orange kitten climbing on a pair of white sneakers, showcasing its br…"
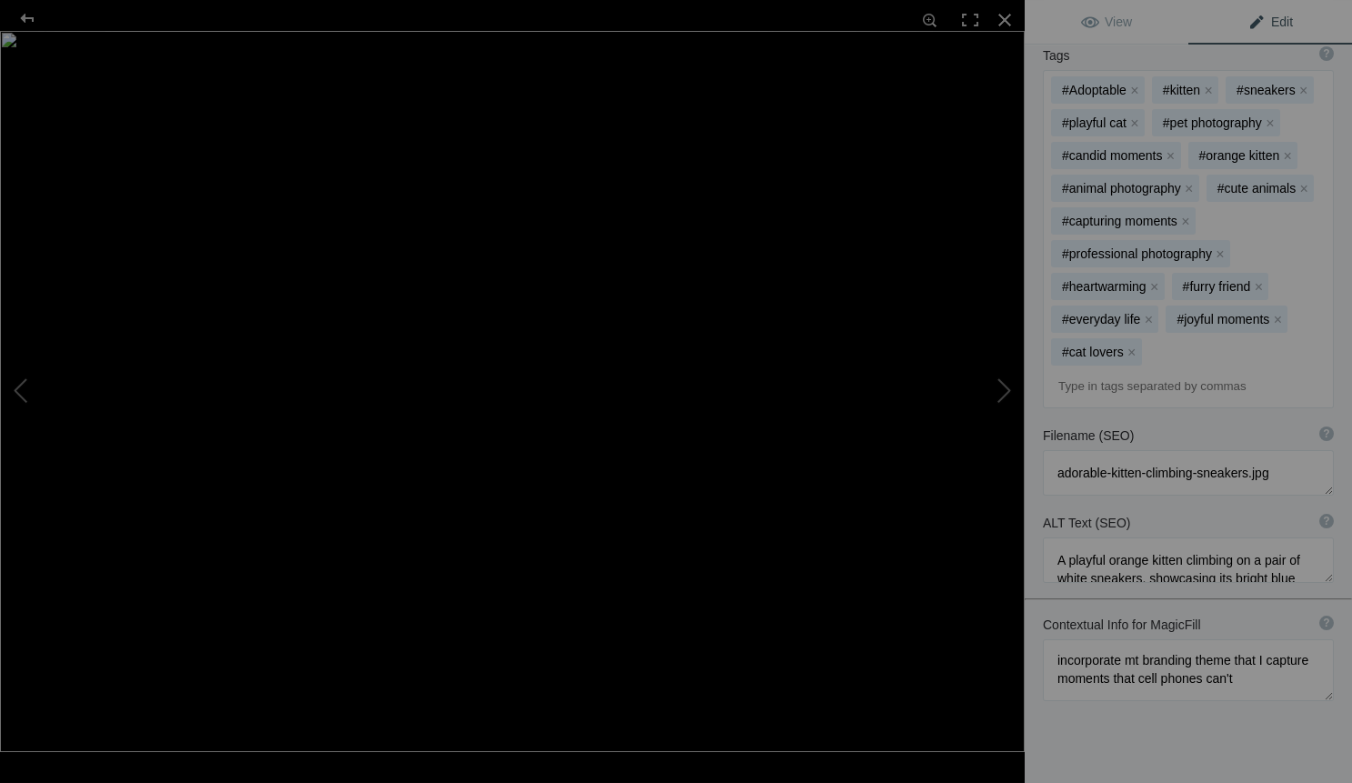
scroll to position [483, 0]
drag, startPoint x: 1059, startPoint y: 587, endPoint x: 1249, endPoint y: 612, distance: 191.6
click at [1249, 641] on textarea at bounding box center [1188, 672] width 291 height 62
click at [1009, 16] on div at bounding box center [1005, 20] width 40 height 40
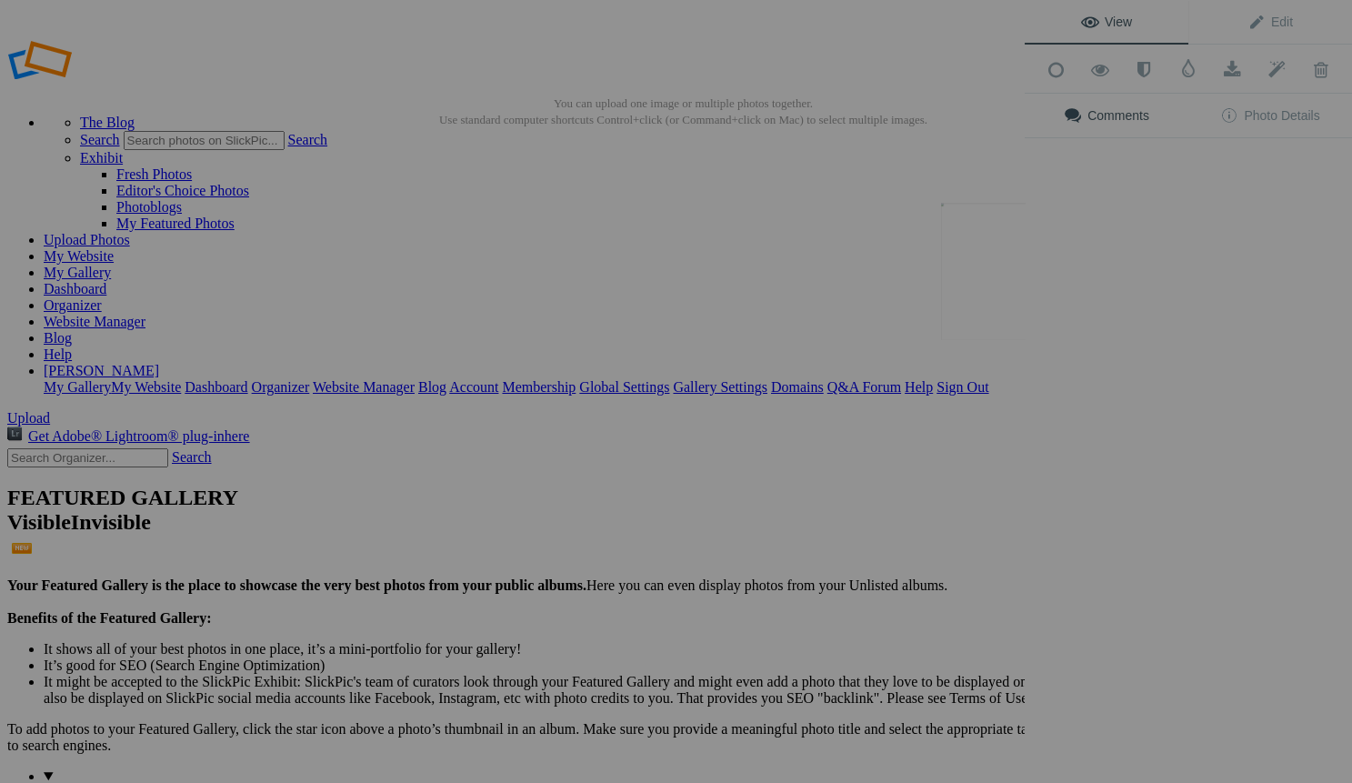
scroll to position [0, 0]
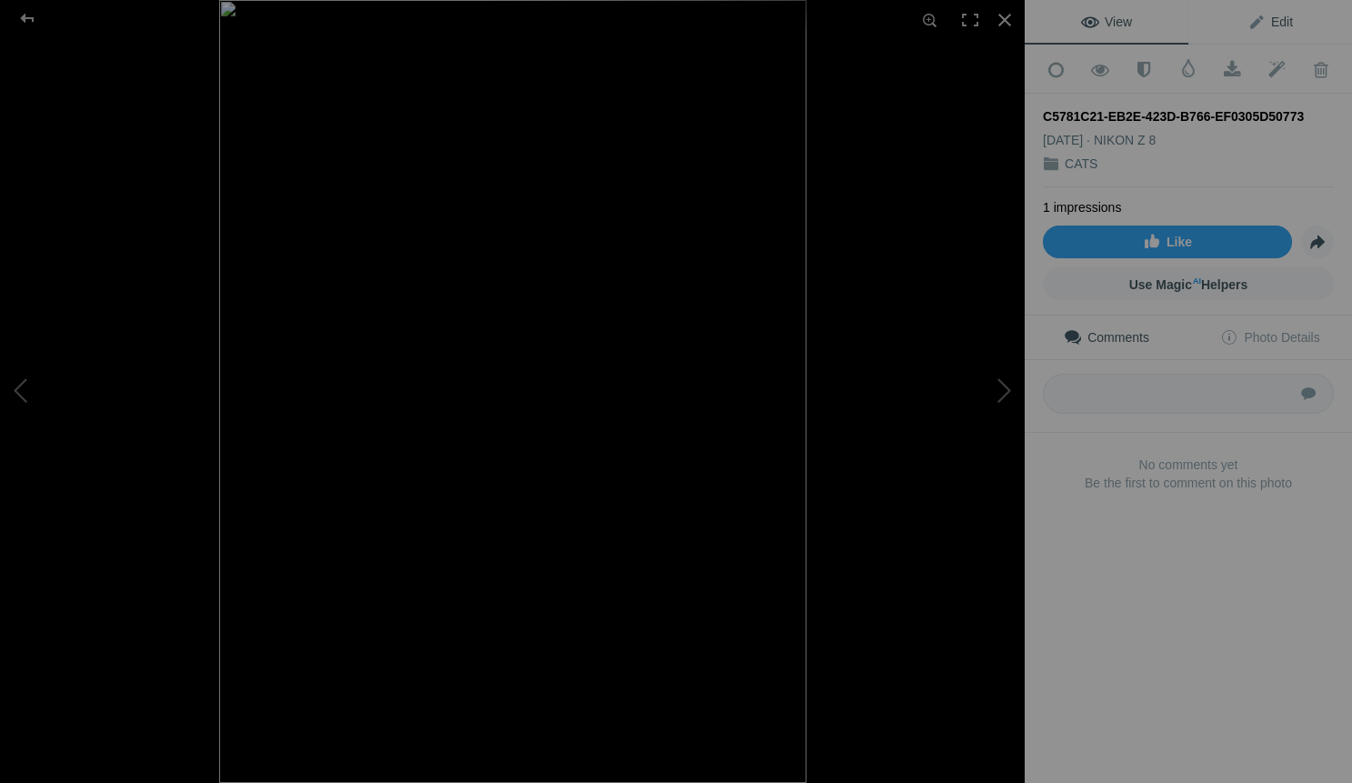
click at [1282, 20] on span "Edit" at bounding box center [1270, 22] width 45 height 15
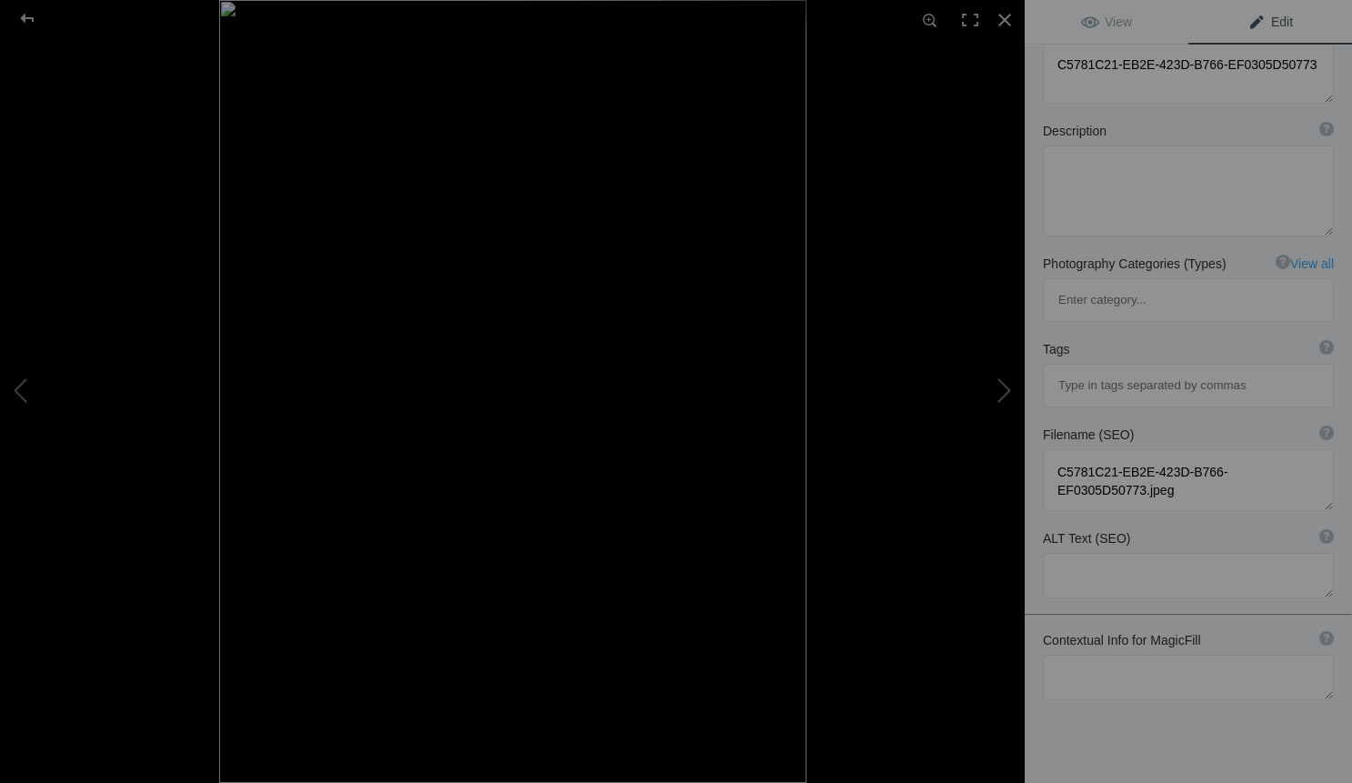
scroll to position [135, 0]
click at [1074, 656] on textarea at bounding box center [1188, 678] width 291 height 45
paste textarea "ncorporate mt branding theme that I capture moments that cell phones can't"
click at [1056, 656] on textarea at bounding box center [1188, 687] width 291 height 62
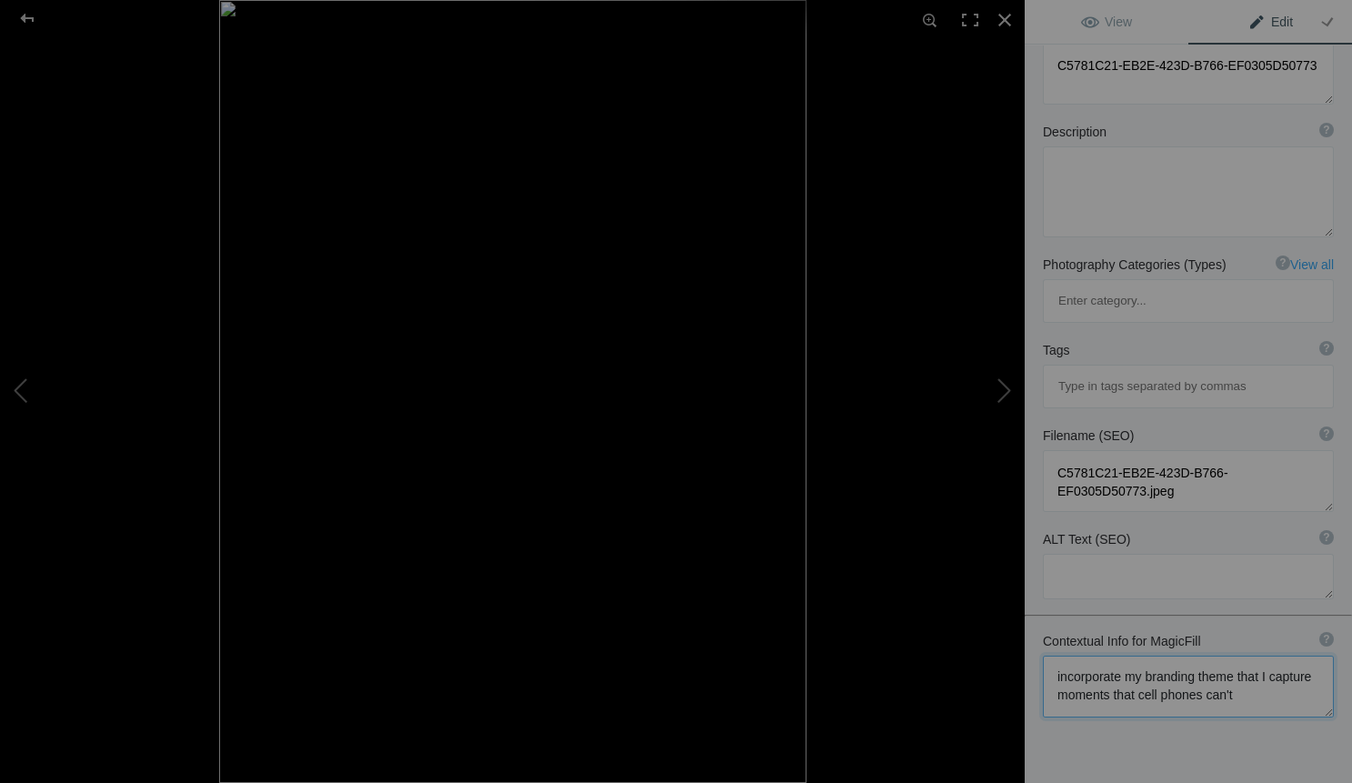
click at [1245, 656] on textarea at bounding box center [1188, 687] width 291 height 62
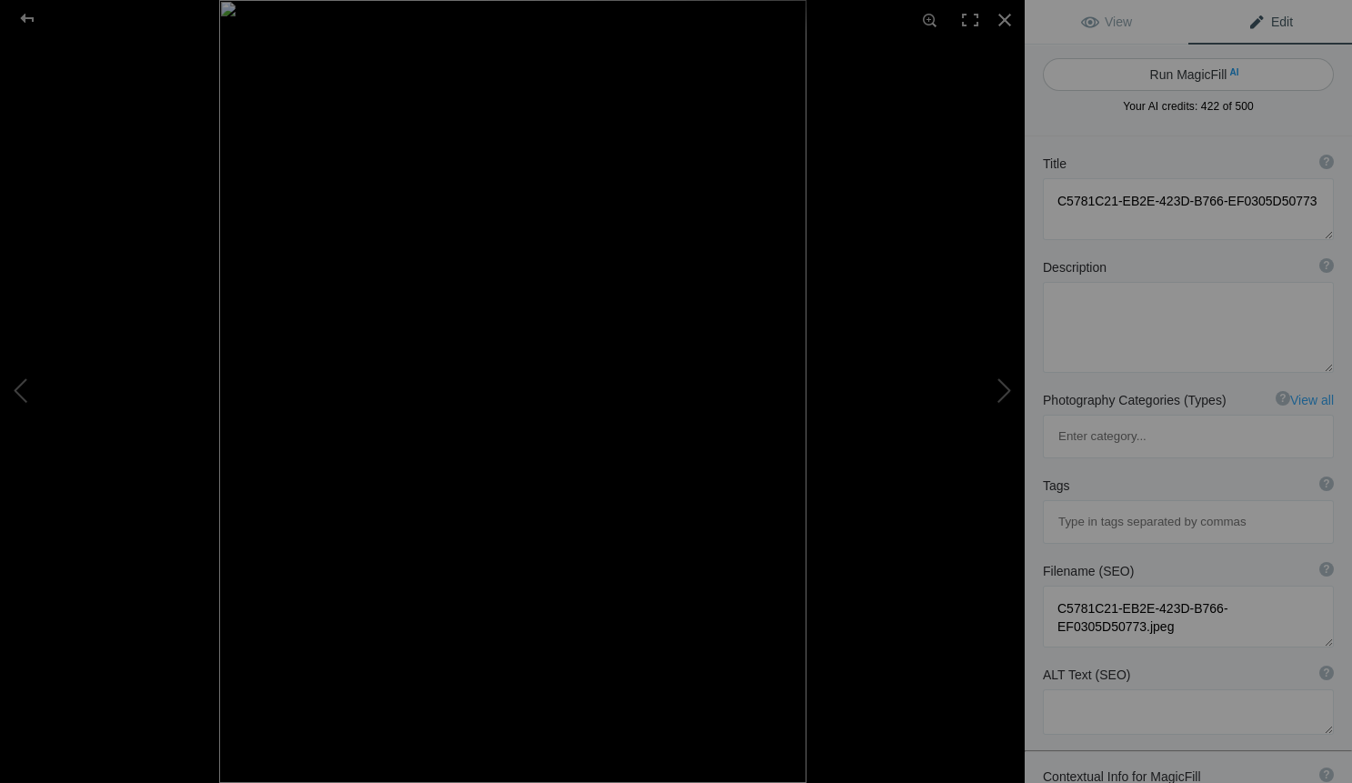
scroll to position [0, 0]
type textarea "incorporate my branding theme that I capture moments that cell phones can't. lo…"
click at [1183, 71] on button "Run MagicFill AI" at bounding box center [1188, 74] width 291 height 33
type textarea "Capturing Timeless Moments: Playful Kitten with Heart Toy"
type textarea "This enchanting image features an adorable kitten, playfully engaged with a col…"
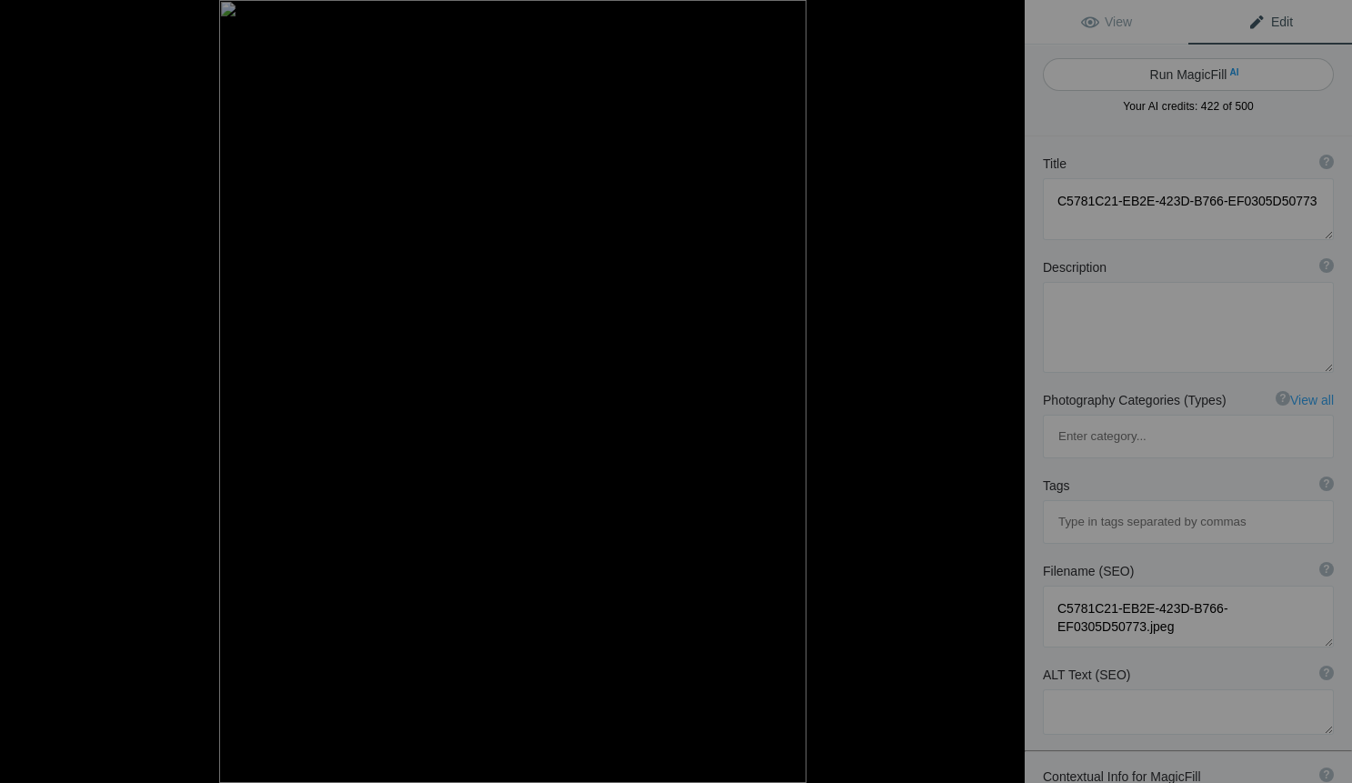
type textarea "playful-kitten-heart-toy.jpg"
type textarea "A playful kitten interacting with a colorful string and heart-themed toy, showc…"
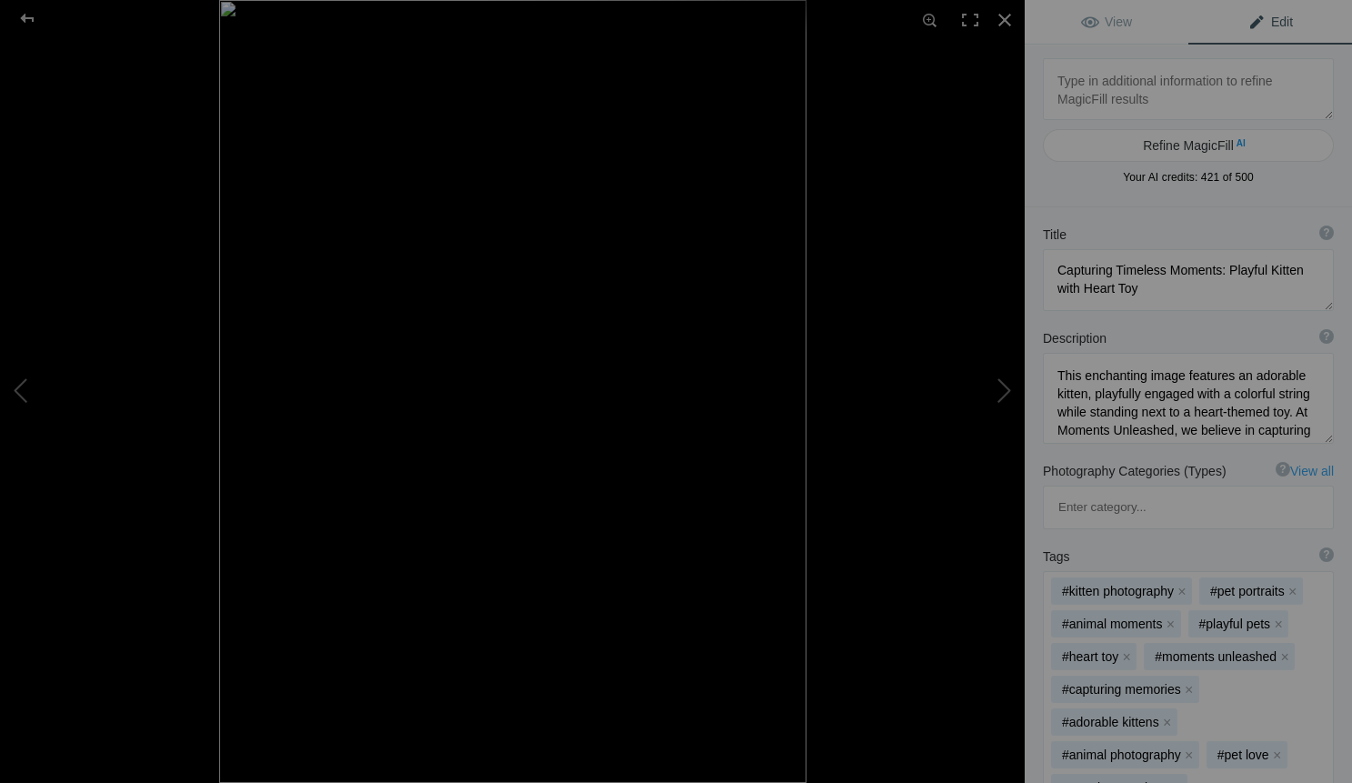
scroll to position [2, 0]
drag, startPoint x: 1111, startPoint y: 268, endPoint x: 1052, endPoint y: 261, distance: 59.6
click at [1052, 261] on textarea at bounding box center [1188, 280] width 291 height 62
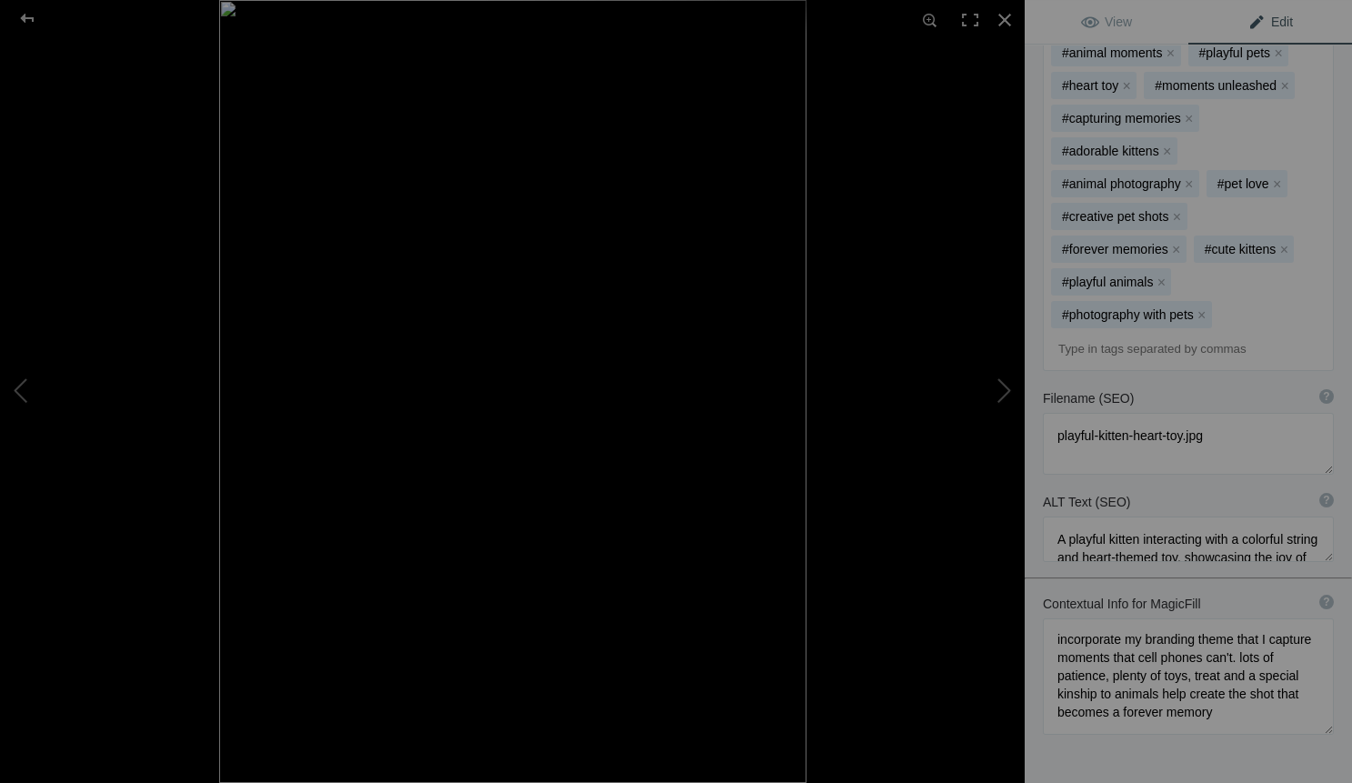
scroll to position [570, 0]
type textarea "Timeless Moments: Playful Kitten with Heart Toy"
drag, startPoint x: 1055, startPoint y: 529, endPoint x: 1268, endPoint y: 615, distance: 229.3
click at [1268, 619] on textarea at bounding box center [1188, 677] width 291 height 116
click at [1001, 13] on div at bounding box center [1005, 20] width 40 height 40
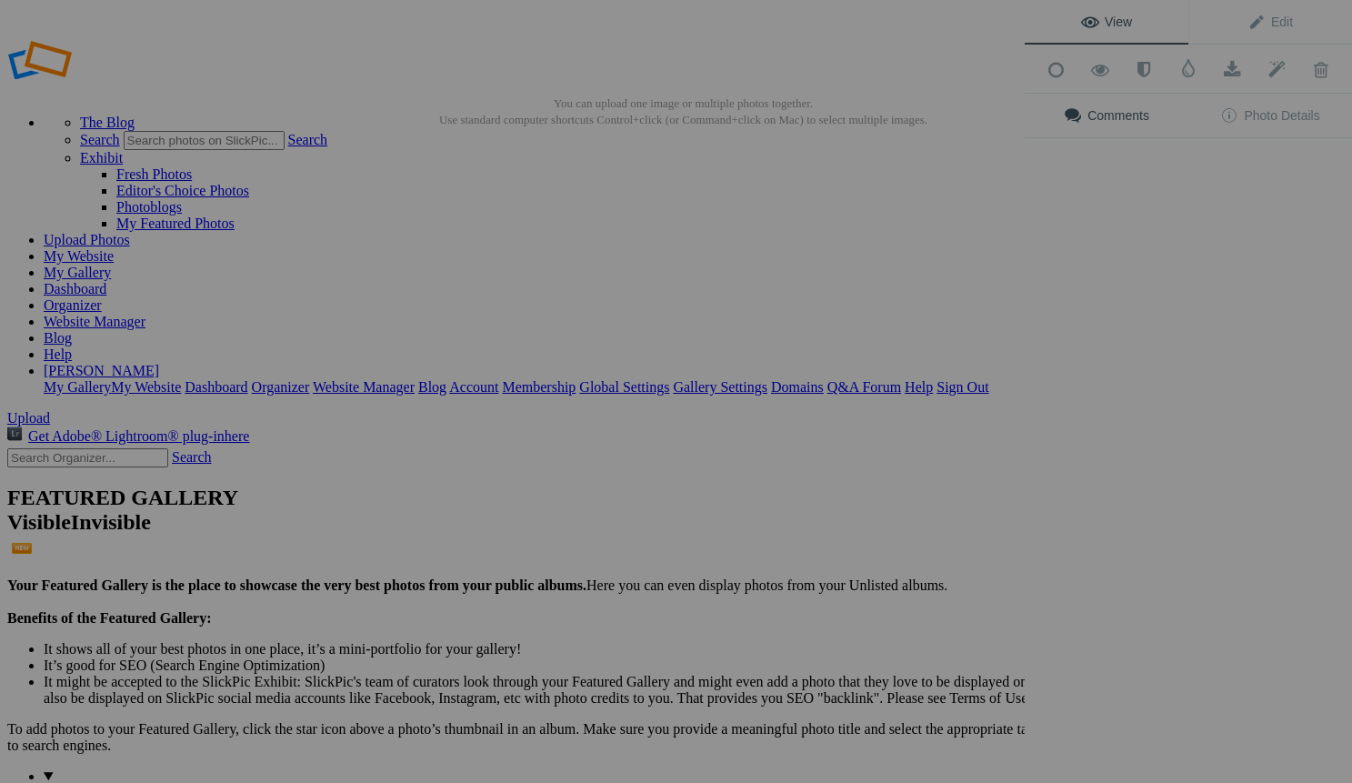
scroll to position [0, 0]
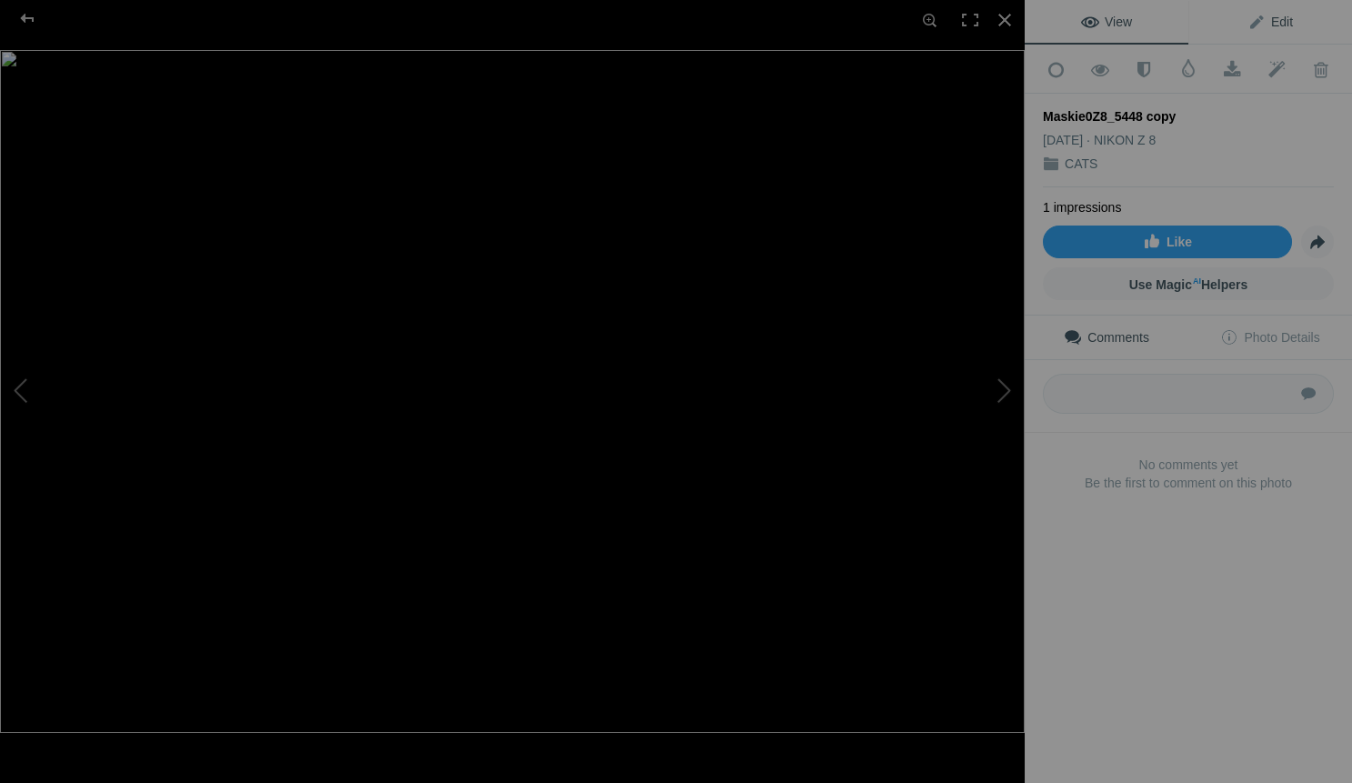
click at [1285, 24] on span "Edit" at bounding box center [1270, 22] width 45 height 15
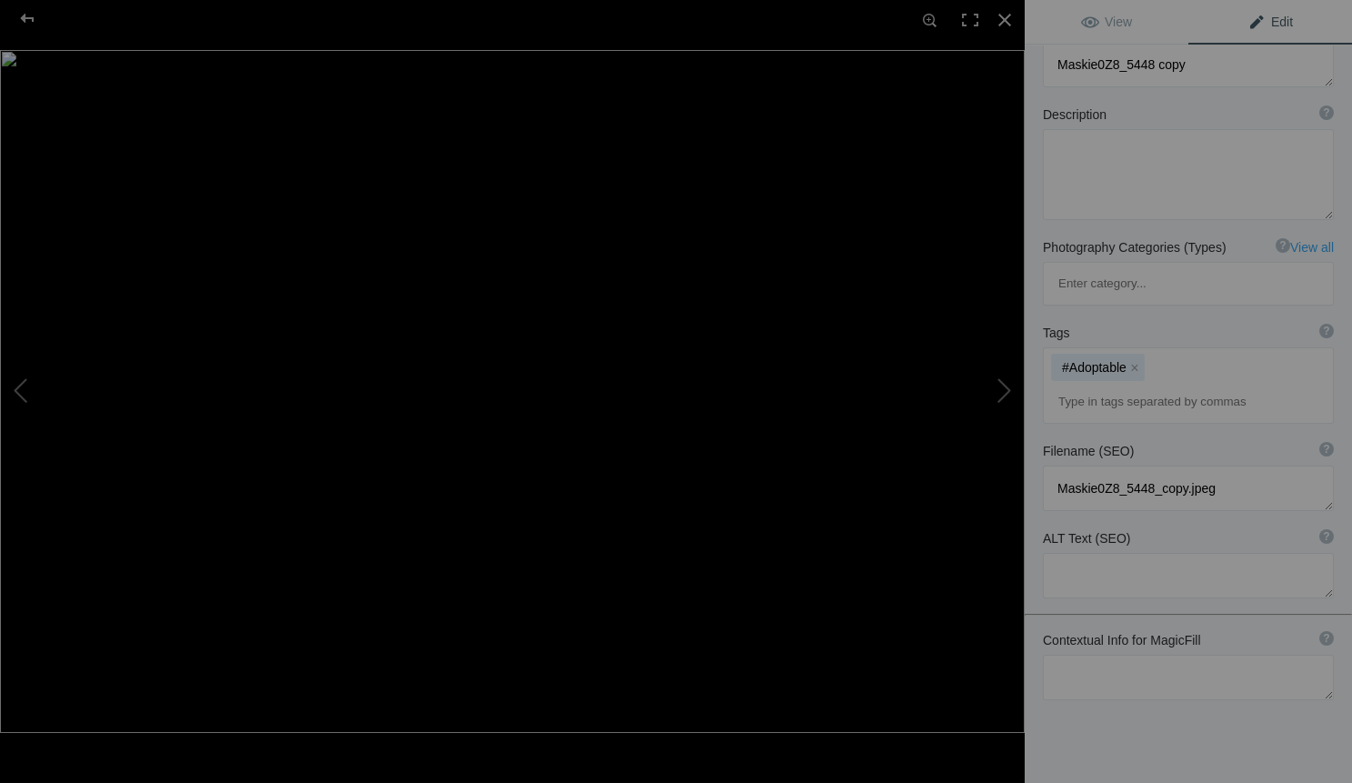
scroll to position [135, 0]
click at [1079, 656] on textarea at bounding box center [1188, 678] width 291 height 45
paste textarea "incorporate my branding theme that I capture moments that cell phones can't. lo…"
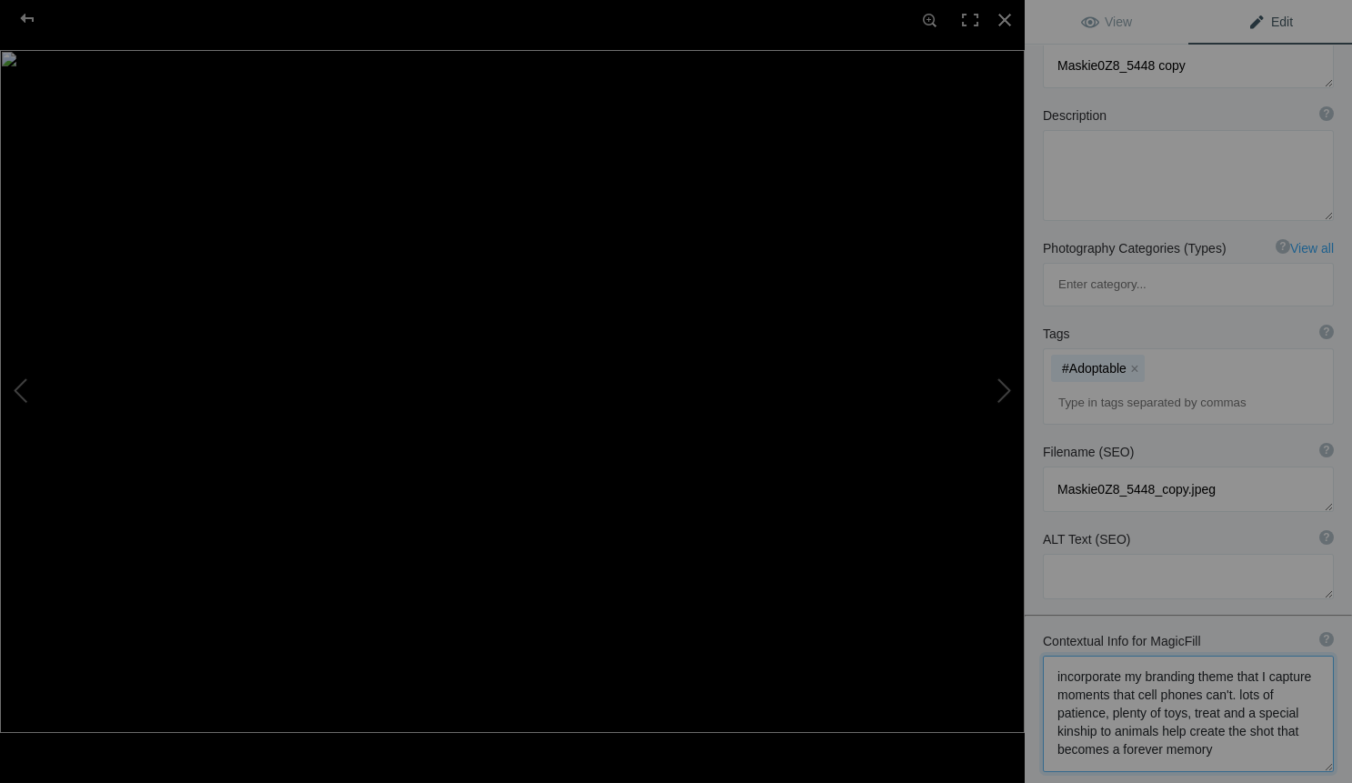
drag, startPoint x: 1055, startPoint y: 600, endPoint x: 1229, endPoint y: 614, distance: 175.1
click at [1229, 656] on textarea at bounding box center [1188, 714] width 291 height 116
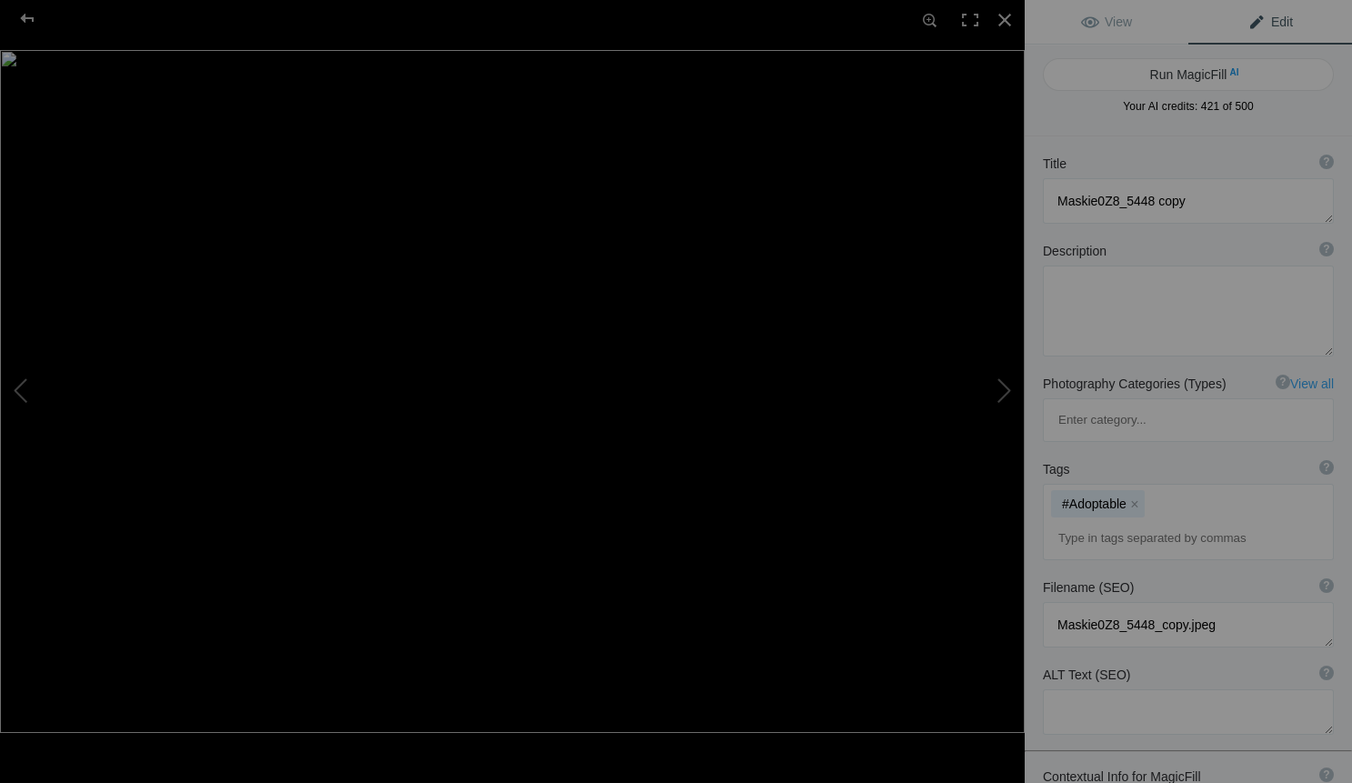
scroll to position [0, 0]
type textarea "From a lollipop session. lots of patience, plenty of toys, treat and a special …"
click at [1182, 67] on button "Run MagicFill AI" at bounding box center [1188, 74] width 291 height 33
type textarea "Playful Kitten Reaching for a Colorful Lollipop"
type textarea "This delightful image captures a playful kitten reaching for a vibrant rainbow …"
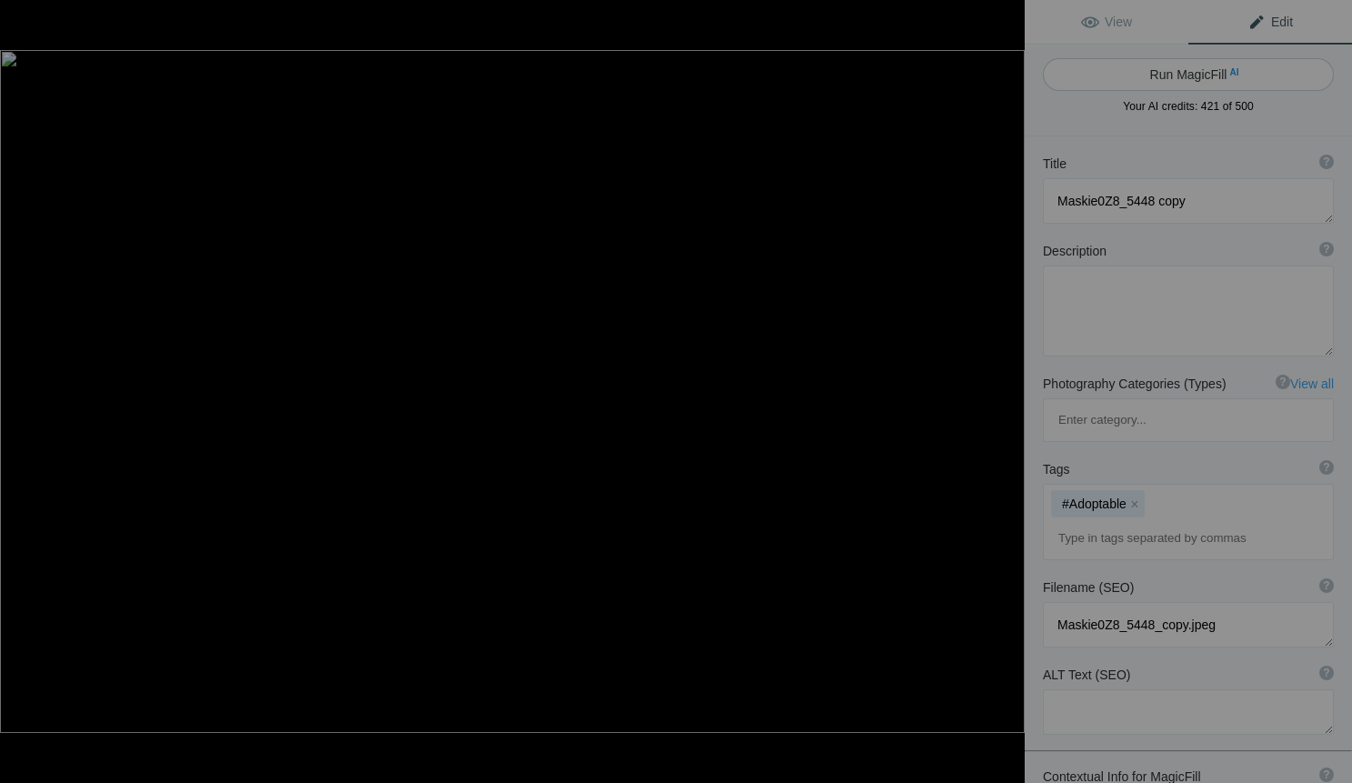
type textarea "playful-kitten-reaching-lollipop.jpg"
type textarea "A playful kitten reaching for a colorful rainbow lollipop against a bright blue…"
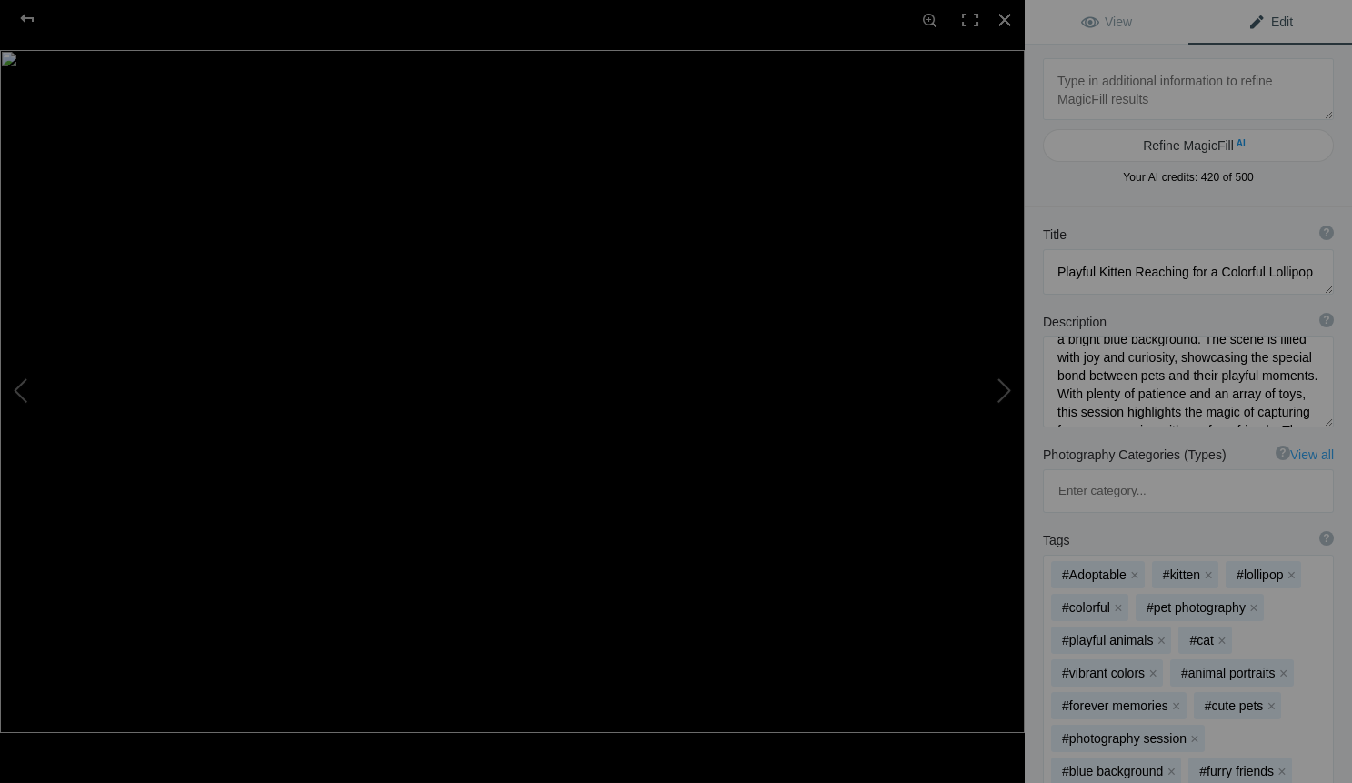
scroll to position [58, 0]
drag, startPoint x: 1239, startPoint y: 355, endPoint x: 1157, endPoint y: 369, distance: 83.1
click at [1157, 369] on textarea at bounding box center [1188, 381] width 291 height 91
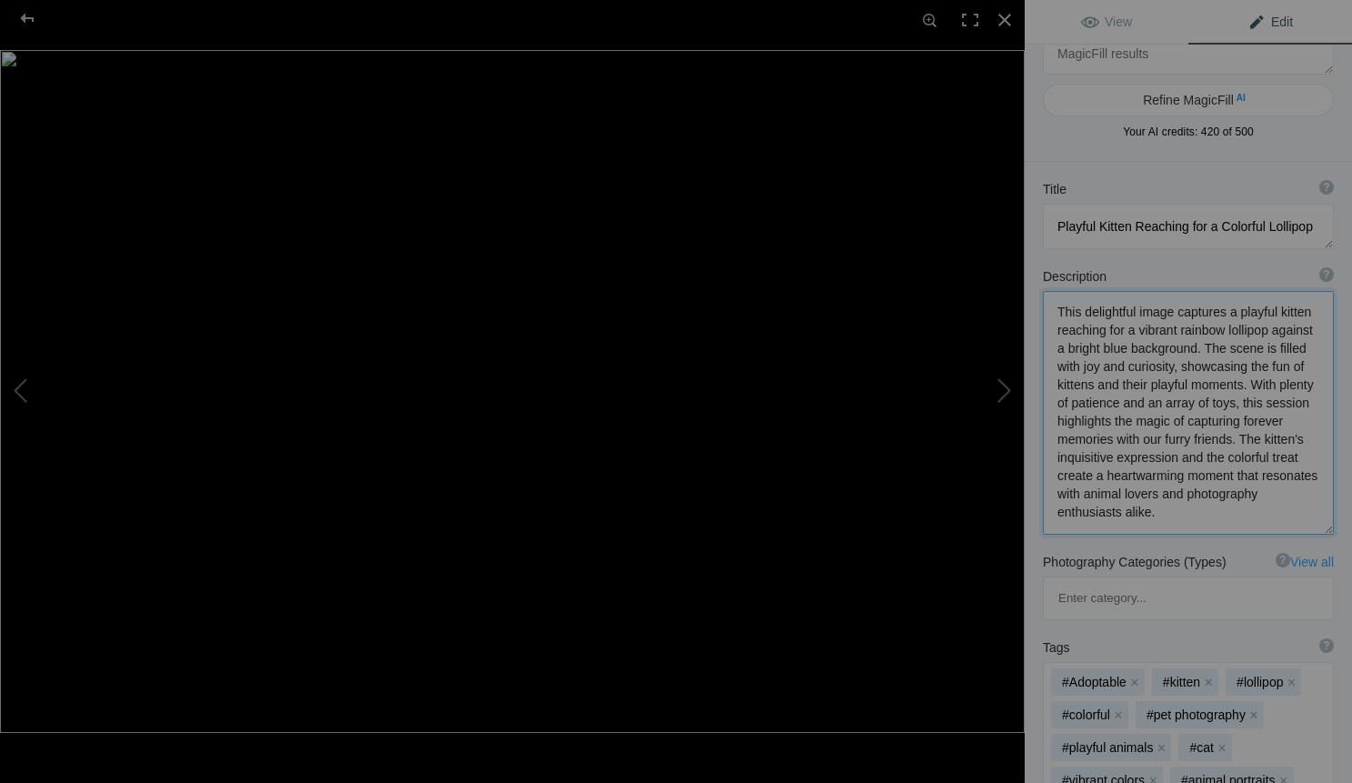
scroll to position [51, 0]
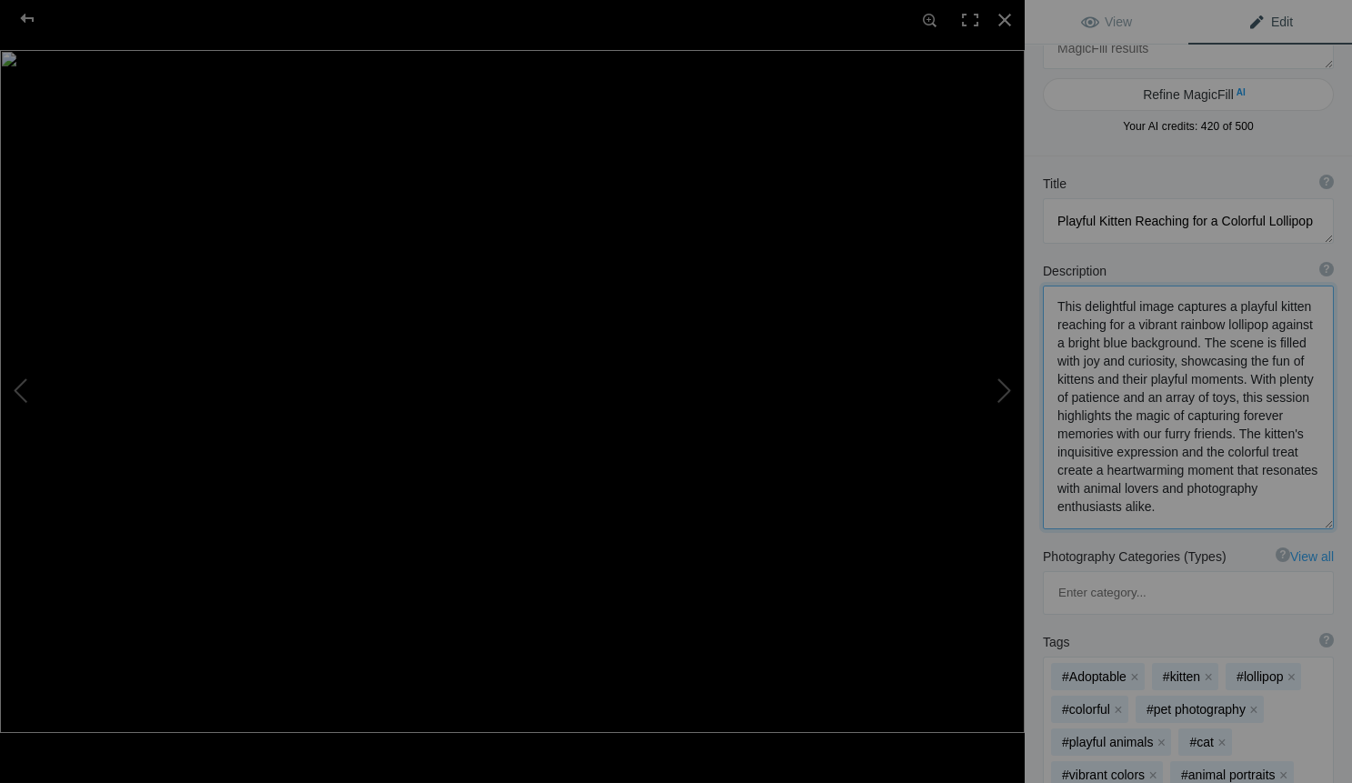
click at [1060, 416] on textarea at bounding box center [1188, 408] width 291 height 244
drag, startPoint x: 1057, startPoint y: 413, endPoint x: 1229, endPoint y: 427, distance: 173.4
click at [1229, 427] on textarea at bounding box center [1188, 408] width 291 height 244
drag, startPoint x: 1152, startPoint y: 434, endPoint x: 1206, endPoint y: 433, distance: 53.7
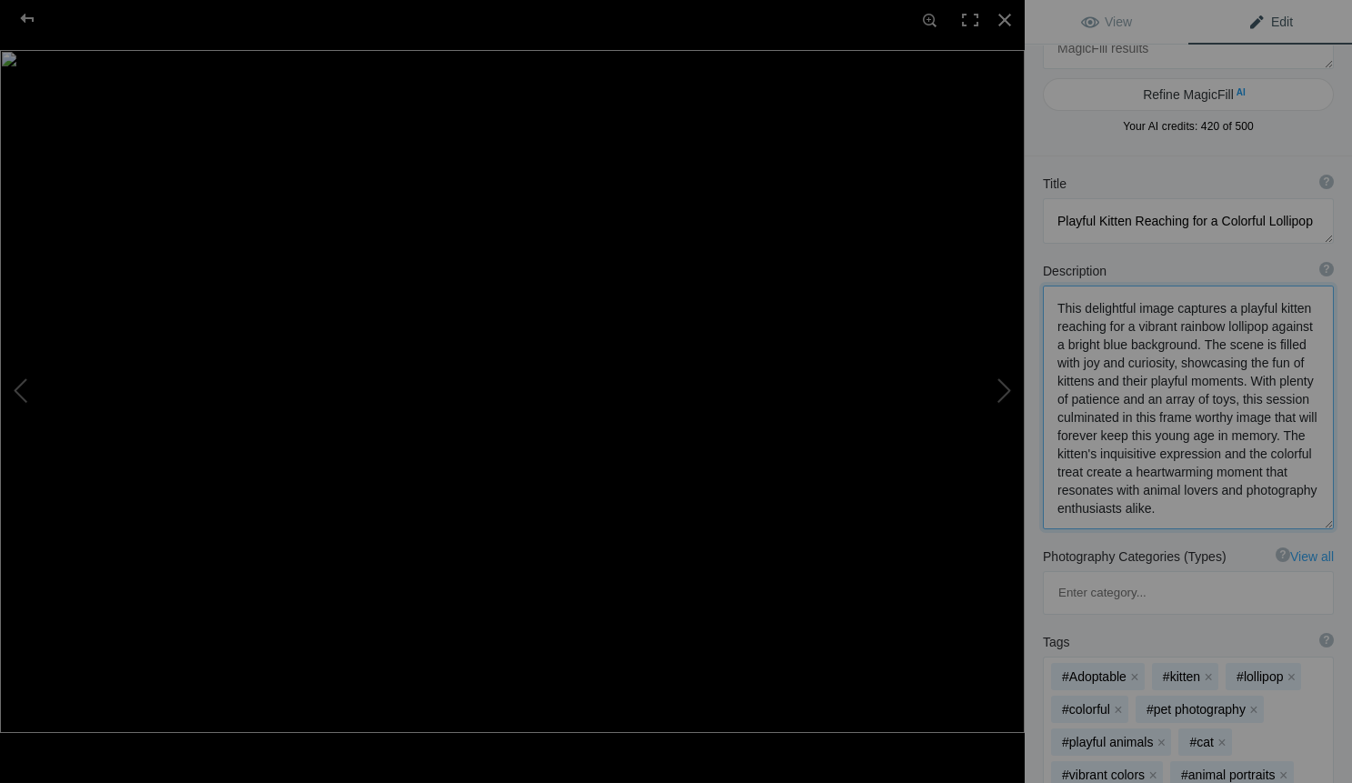
click at [1206, 433] on textarea at bounding box center [1188, 408] width 291 height 244
click at [1215, 439] on textarea at bounding box center [1188, 408] width 291 height 244
drag, startPoint x: 1155, startPoint y: 434, endPoint x: 1268, endPoint y: 435, distance: 112.8
click at [1268, 435] on textarea at bounding box center [1188, 408] width 291 height 244
type textarea "This delightful image captures a playful kitten reaching for a vibrant rainbow …"
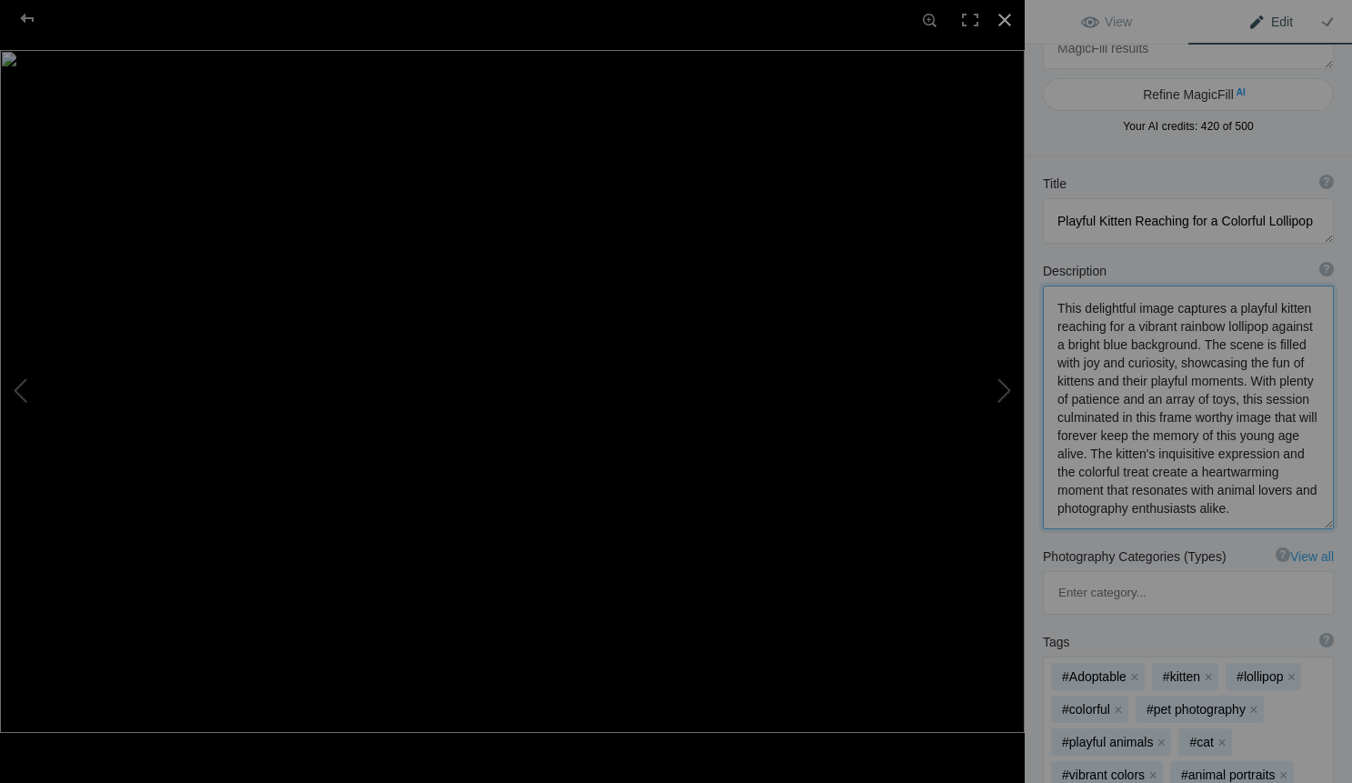
click at [1002, 12] on div at bounding box center [1005, 20] width 40 height 40
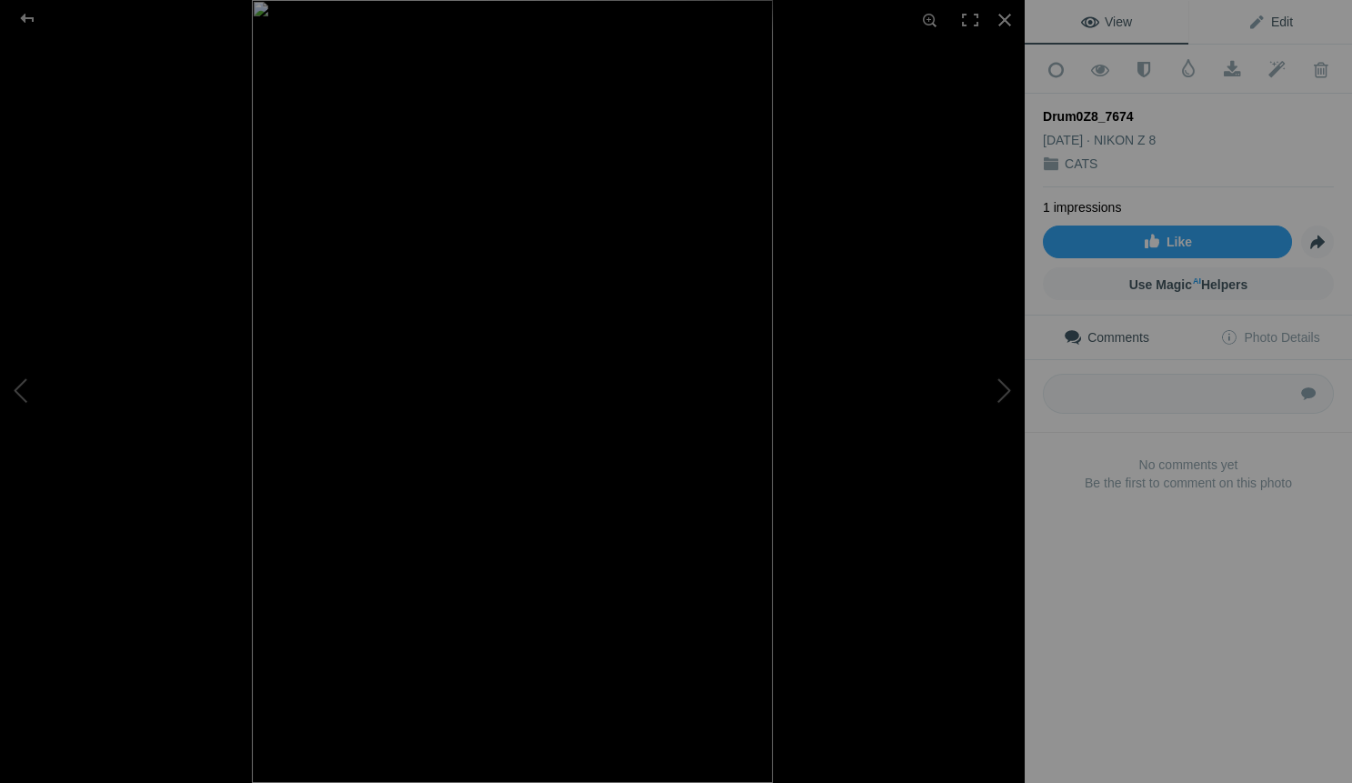
click at [1279, 21] on span "Edit" at bounding box center [1270, 22] width 45 height 15
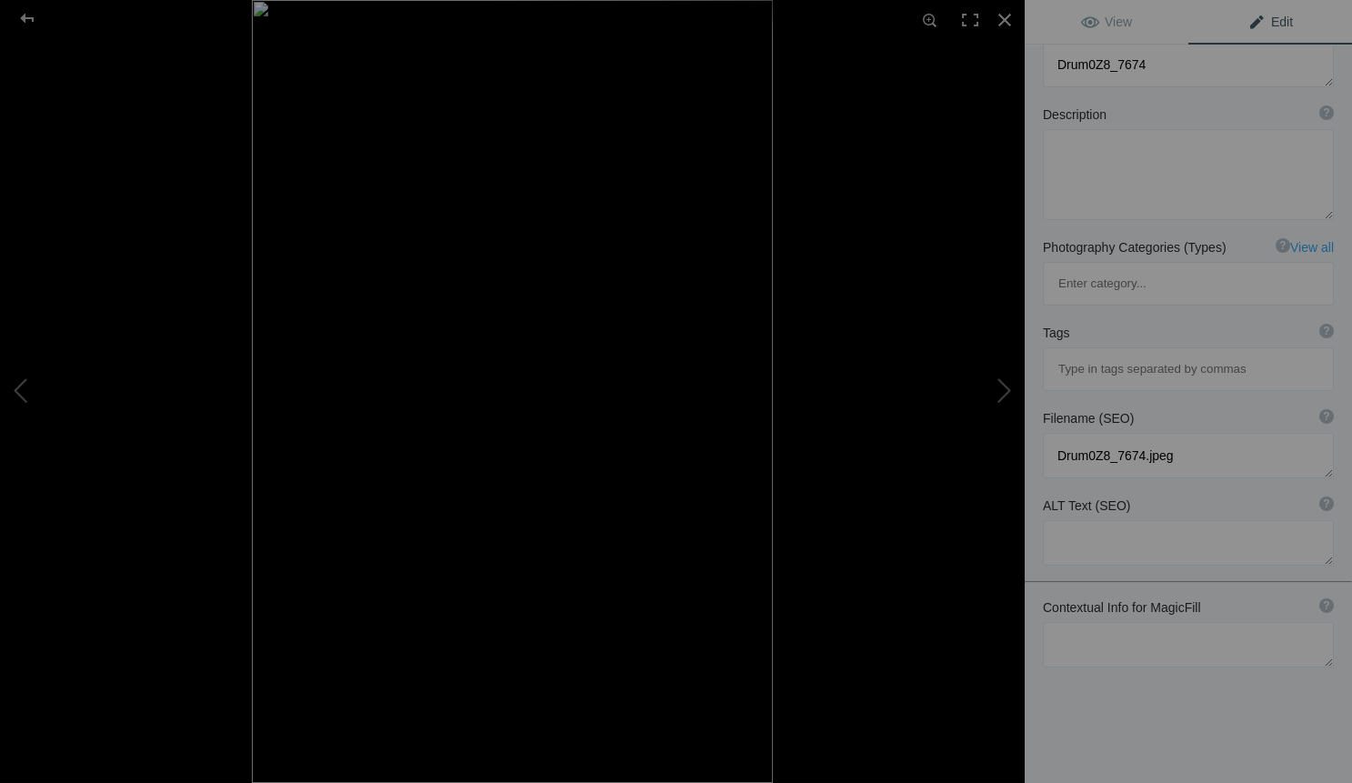
scroll to position [135, 0]
click at [1098, 623] on textarea at bounding box center [1188, 645] width 291 height 45
paste textarea "incorporate my branding theme that I capture moments that cell phones can't. lo…"
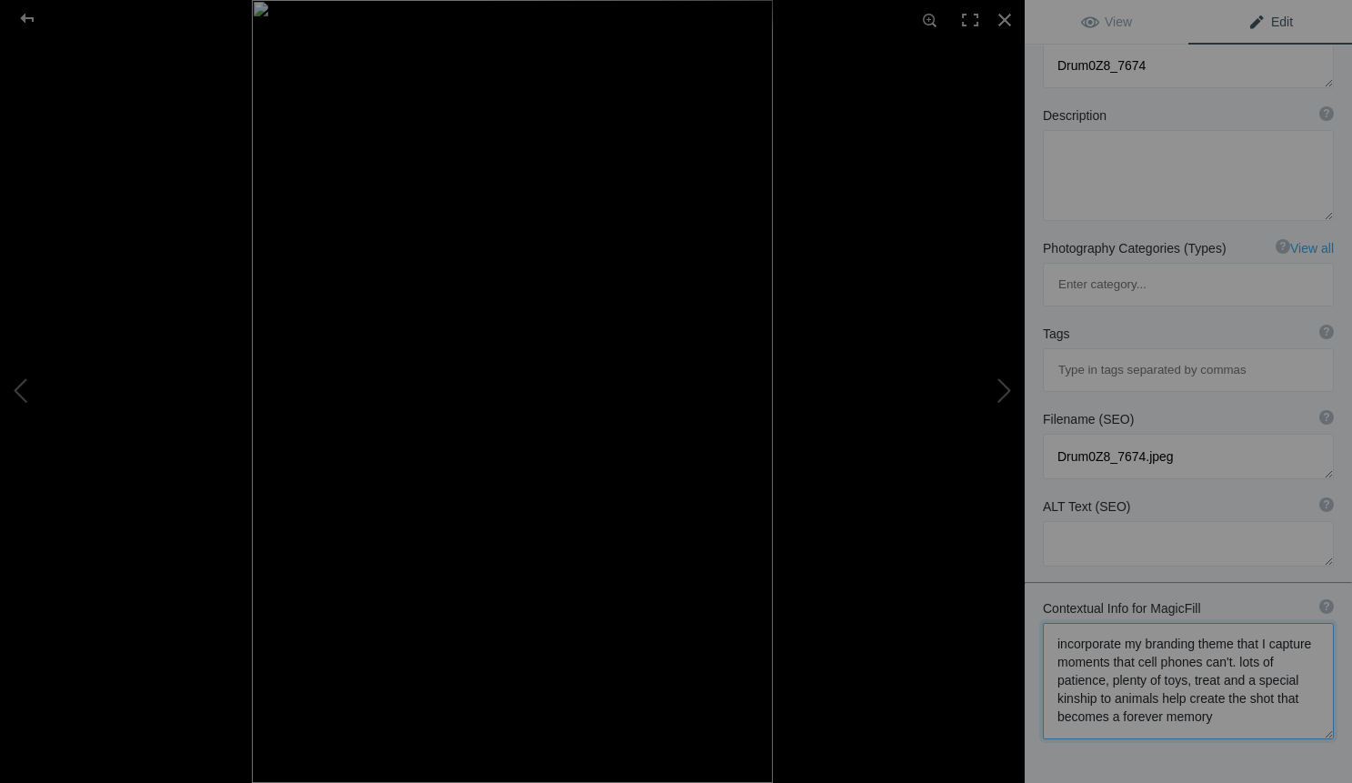
drag, startPoint x: 1232, startPoint y: 589, endPoint x: 1230, endPoint y: 630, distance: 41.0
click at [1230, 635] on textarea at bounding box center [1188, 681] width 291 height 116
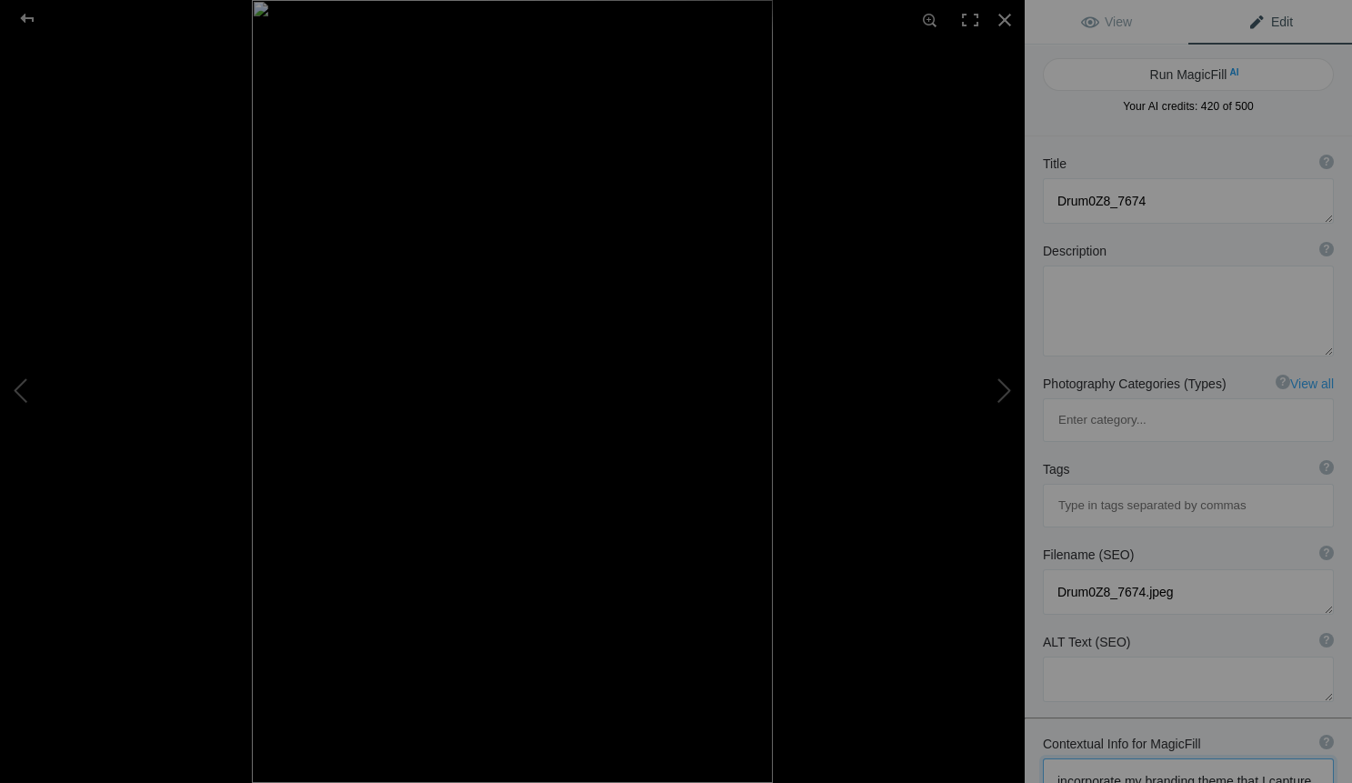
scroll to position [0, 0]
type textarea "incorporate my branding theme that I capture moments that cell phones can't. lo…"
click at [1185, 73] on button "Run MagicFill AI" at bounding box center [1188, 74] width 291 height 33
type textarea "Capturing the Beauty of Black Fur: A Stunning Cat Portrait"
type textarea "This captivating image showcases a black cat nestled in a woven basket, perfect…"
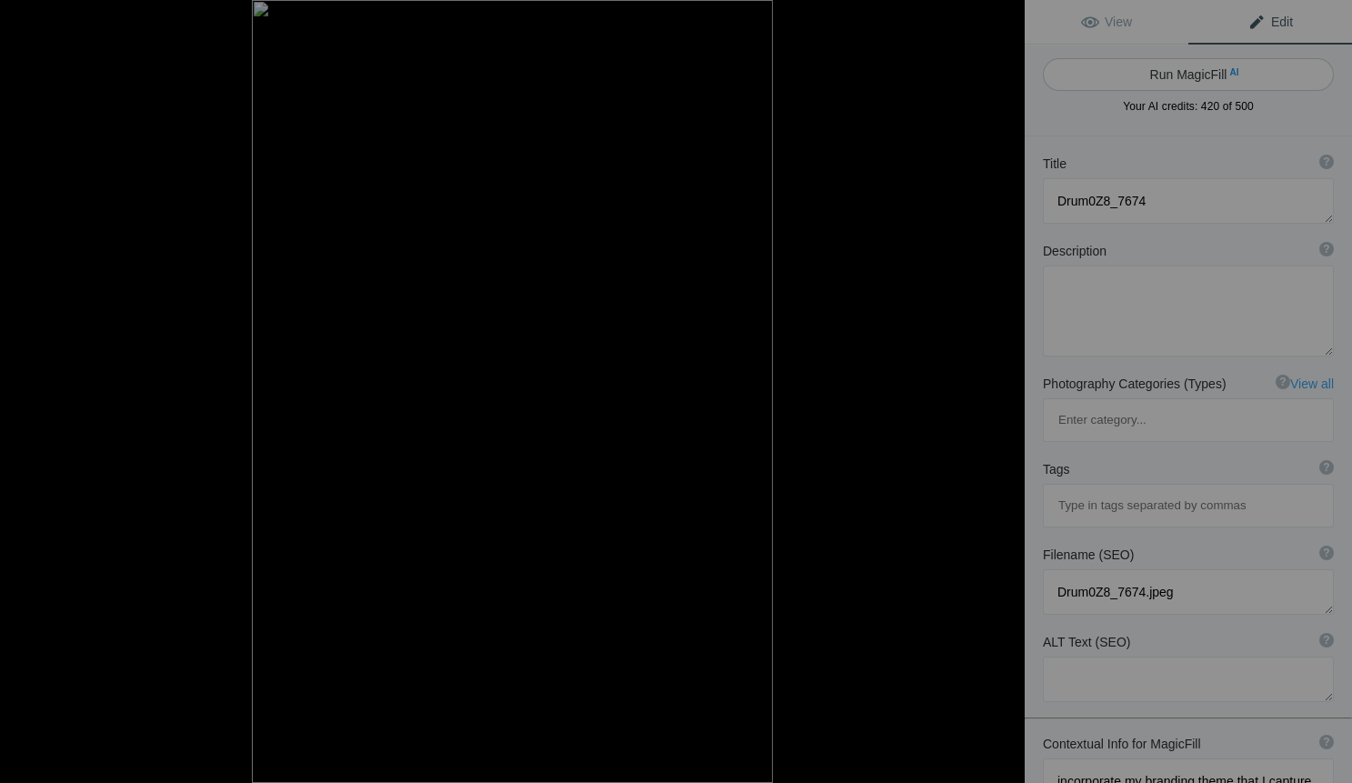
type textarea "black-cat-portrait-basket.jpg"
type textarea "A black cat with striking eyes sitting in a woven basket, showcasing the intric…"
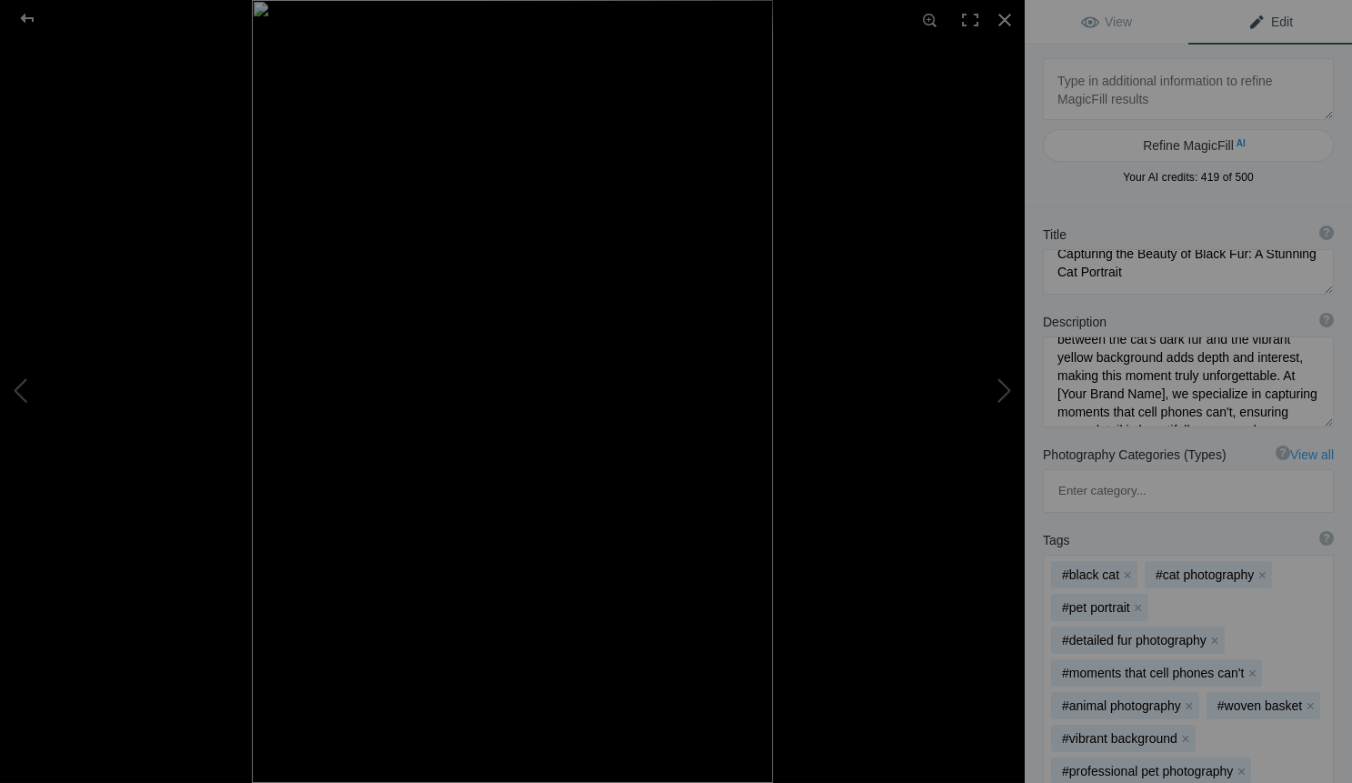
scroll to position [141, 0]
drag, startPoint x: 1179, startPoint y: 378, endPoint x: 1219, endPoint y: 376, distance: 41.0
click at [1219, 376] on textarea at bounding box center [1188, 381] width 291 height 91
click at [1198, 377] on textarea at bounding box center [1188, 381] width 291 height 91
drag, startPoint x: 1164, startPoint y: 384, endPoint x: 1303, endPoint y: 384, distance: 139.1
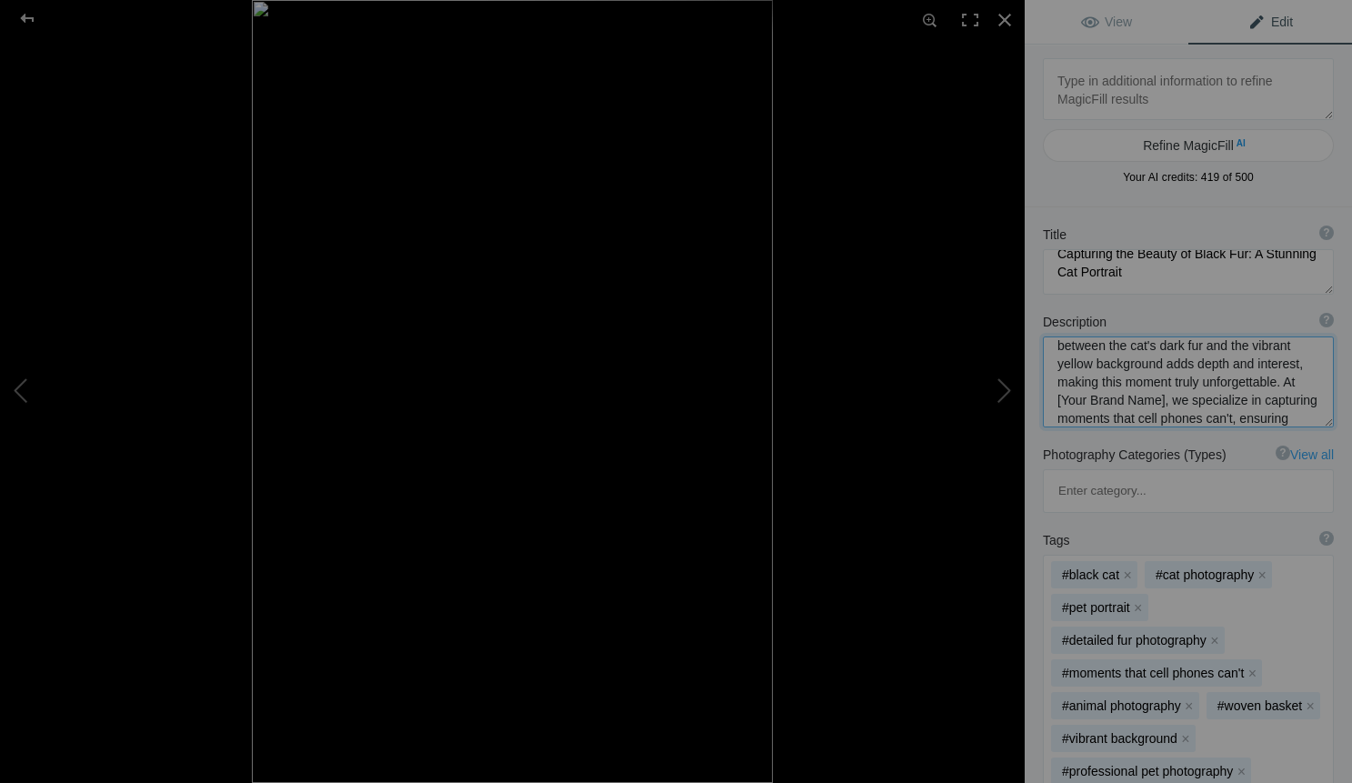
click at [1303, 384] on textarea at bounding box center [1188, 381] width 291 height 91
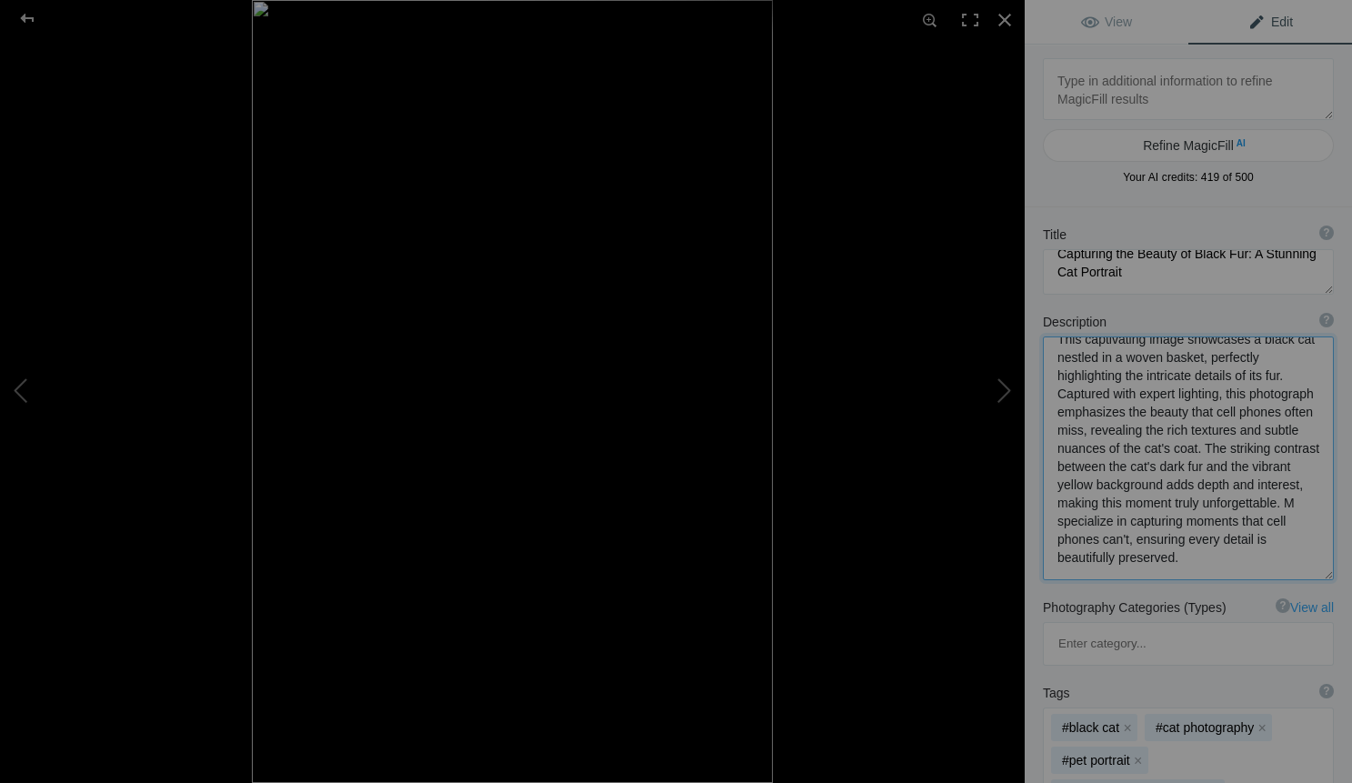
scroll to position [2, 0]
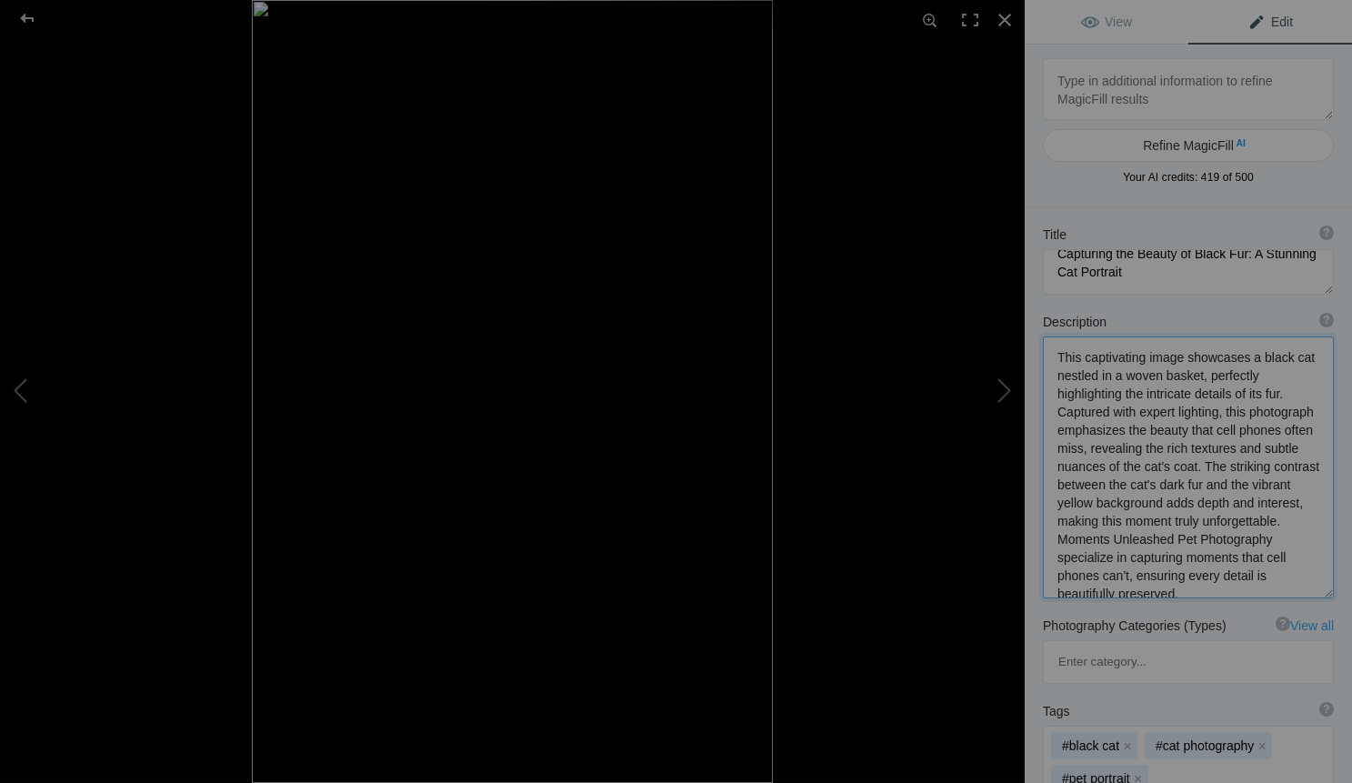
click at [1185, 538] on textarea at bounding box center [1188, 467] width 291 height 262
drag, startPoint x: 1260, startPoint y: 537, endPoint x: 1315, endPoint y: 537, distance: 54.6
click at [1315, 537] on textarea at bounding box center [1188, 467] width 291 height 262
type textarea "This captivating image showcases a black cat nestled in a woven basket, perfect…"
click at [1004, 18] on div at bounding box center [1005, 20] width 40 height 40
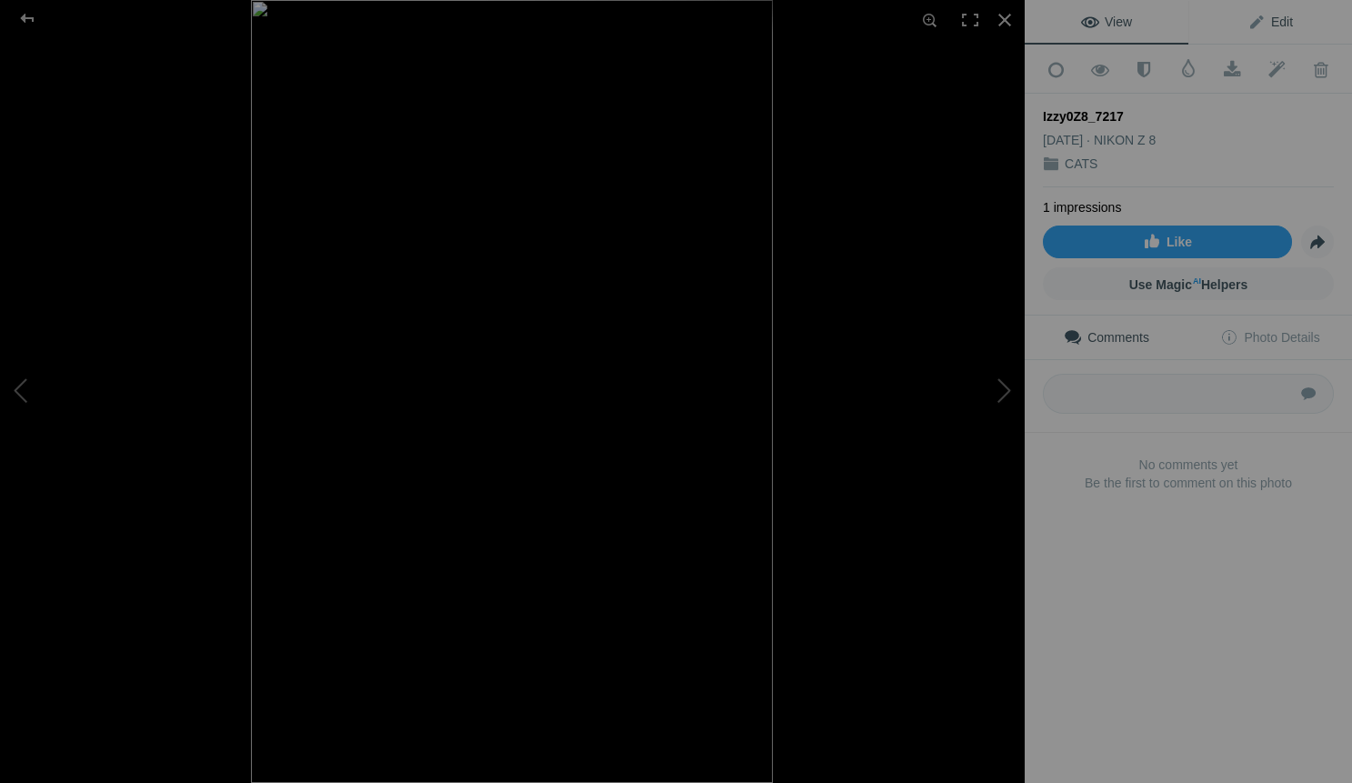
click at [1276, 18] on span "Edit" at bounding box center [1270, 22] width 45 height 15
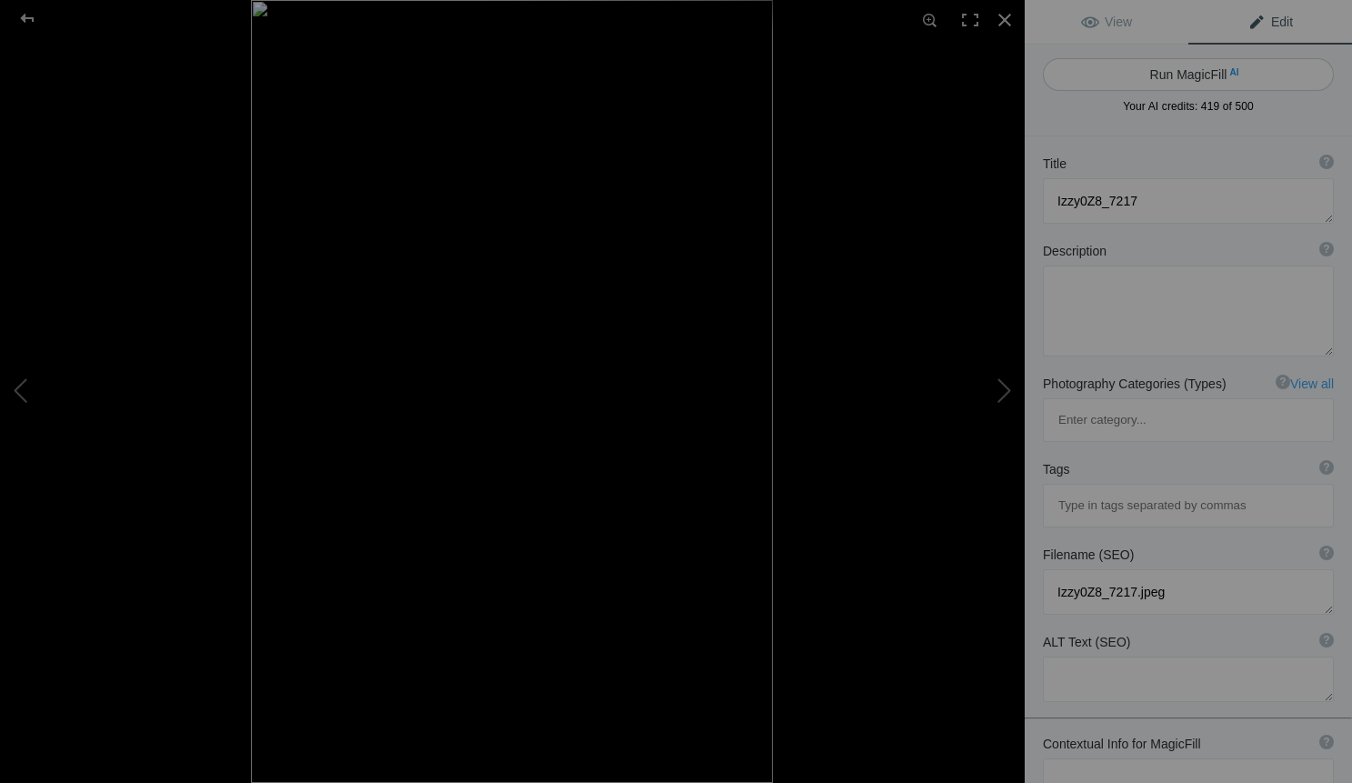
click at [1197, 73] on button "Run MagicFill AI" at bounding box center [1188, 74] width 291 height 33
type textarea "Adorable Tabby Kitten Portrait with Blue Background"
type textarea "This captivating portrait features an adorable [PERSON_NAME], showcasing its pl…"
type textarea "adorable-tabby-kitten-portrait.jpg"
type textarea "A playful tabby kitten draped in blue fabric against a soft blue background, sh…"
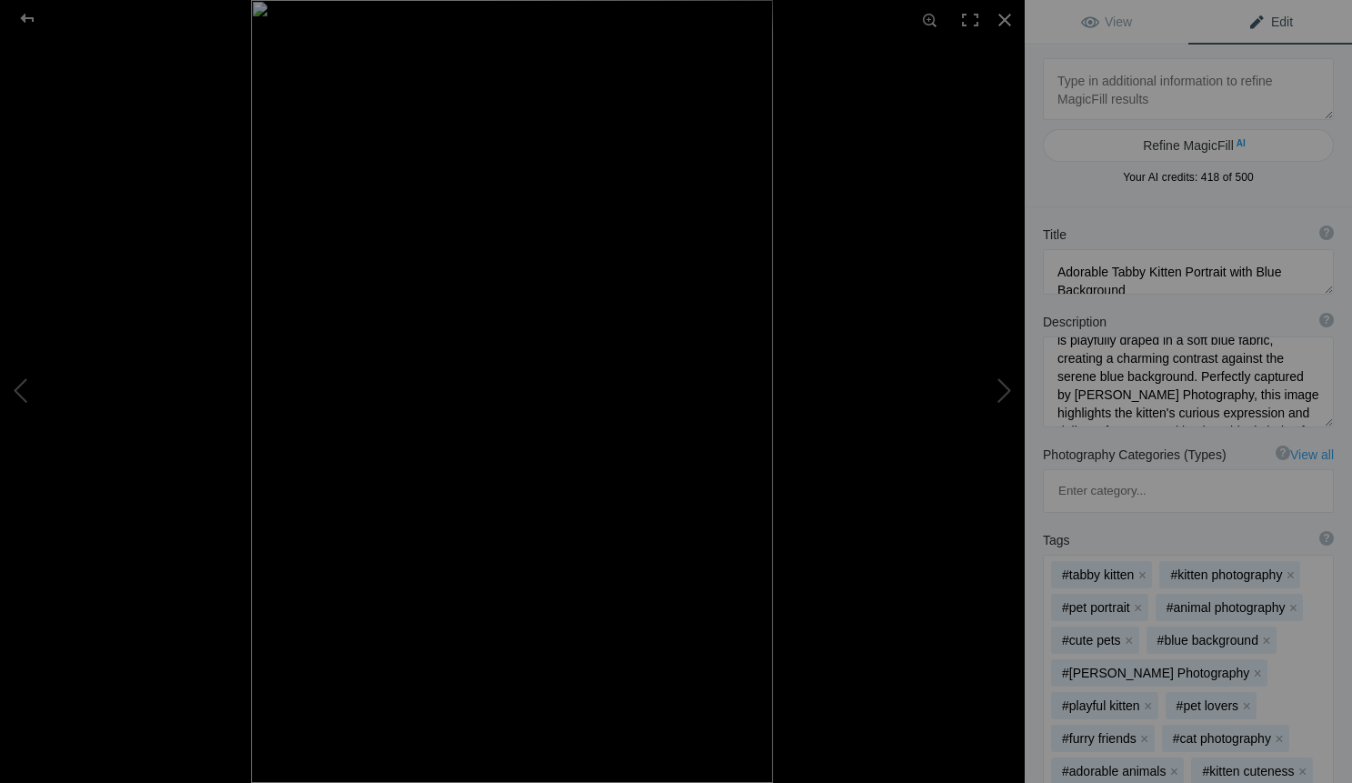
scroll to position [70, 0]
drag, startPoint x: 1175, startPoint y: 379, endPoint x: 1242, endPoint y: 382, distance: 67.3
click at [1242, 382] on textarea at bounding box center [1188, 381] width 291 height 91
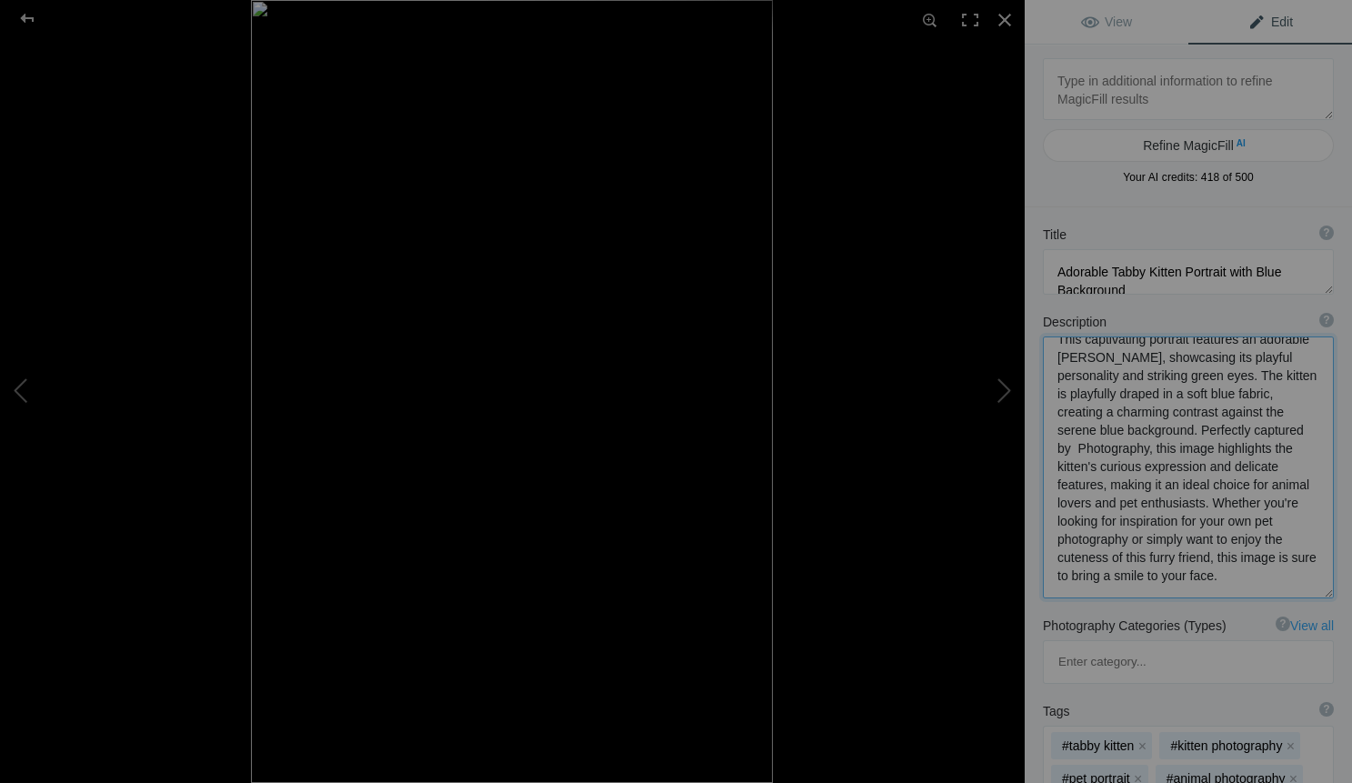
scroll to position [2, 0]
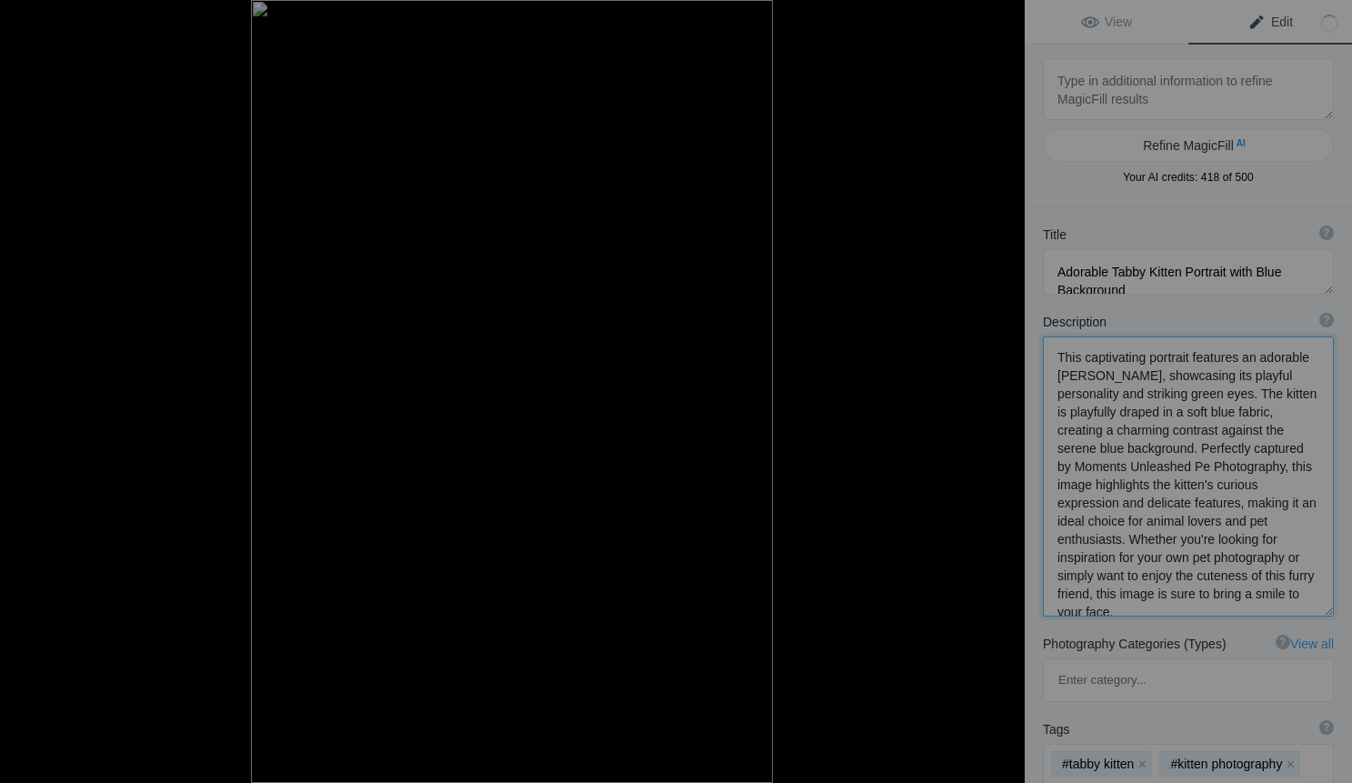
type textarea "This captivating portrait features an adorable [PERSON_NAME], showcasing its pl…"
click at [1004, 17] on div at bounding box center [1005, 20] width 40 height 40
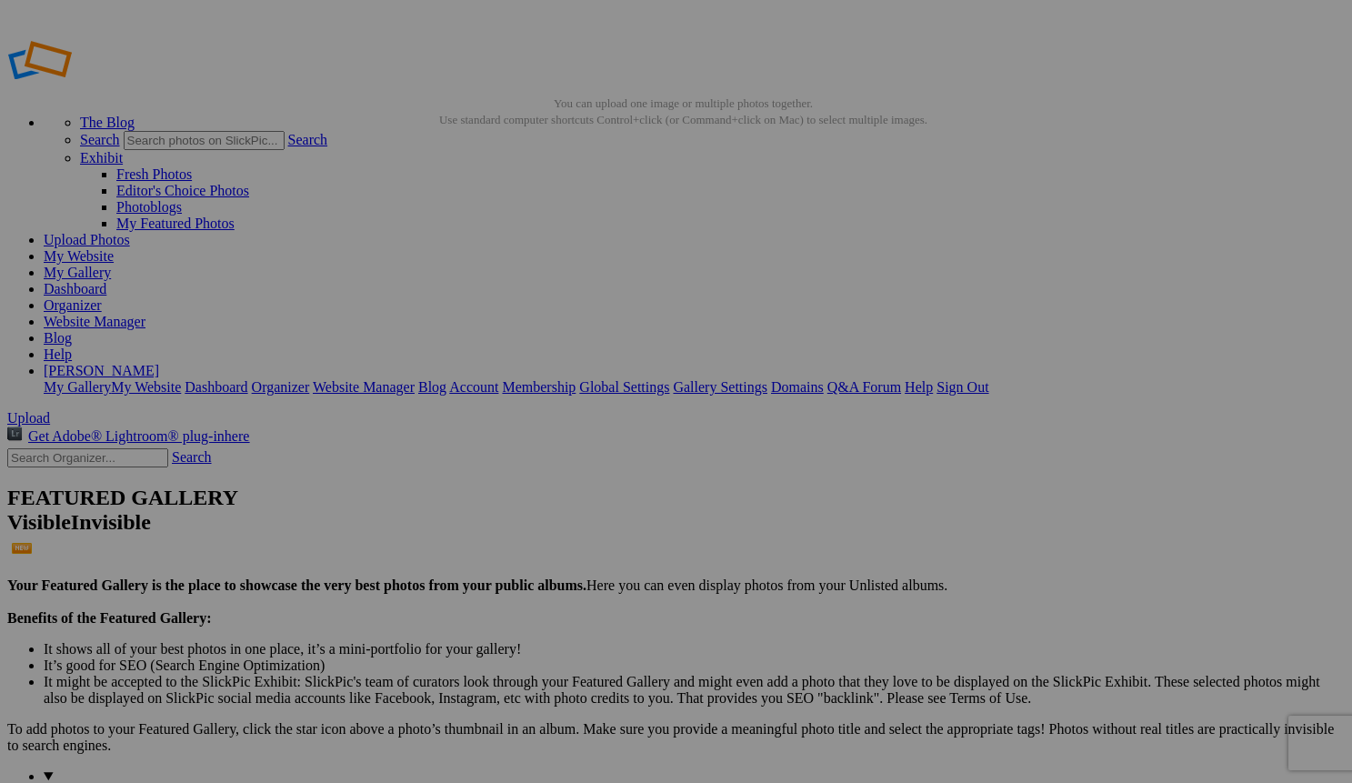
click at [145, 314] on link "Website Manager" at bounding box center [95, 321] width 102 height 15
